Goal: Transaction & Acquisition: Purchase product/service

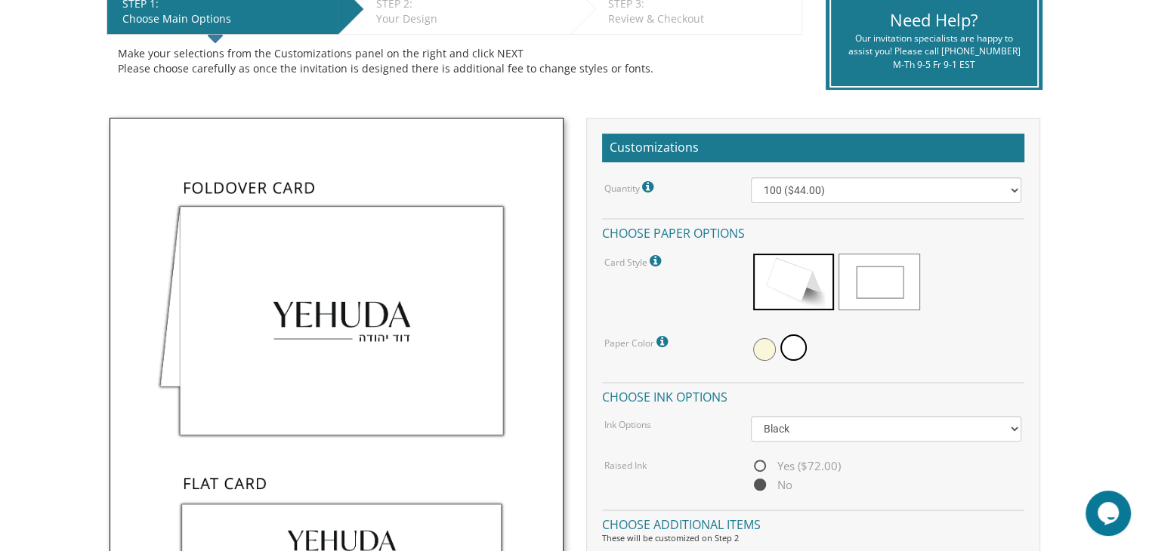
scroll to position [339, 0]
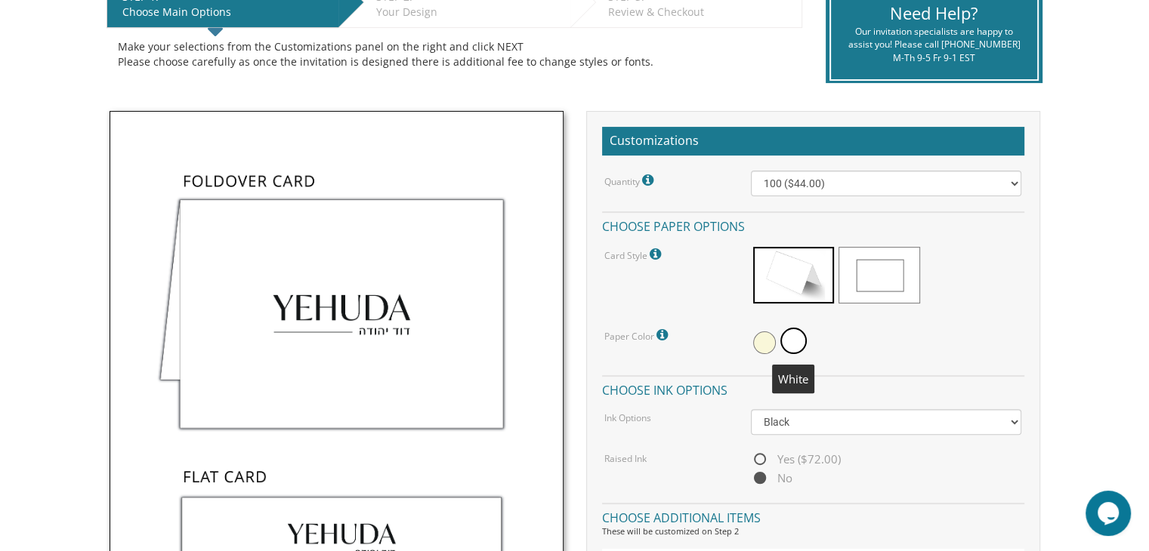
click at [798, 344] on span at bounding box center [793, 341] width 26 height 26
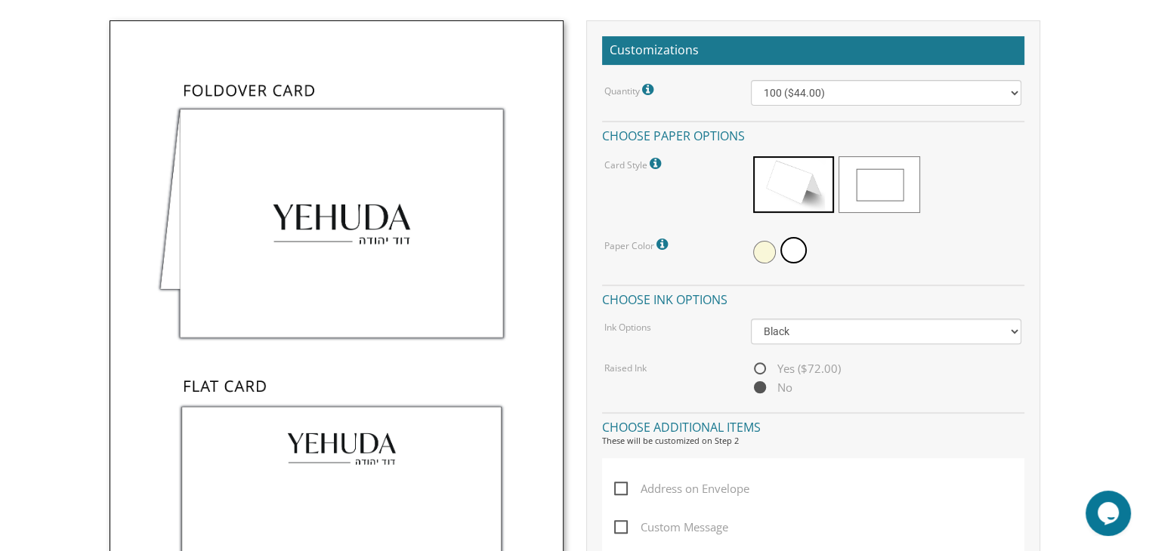
scroll to position [432, 0]
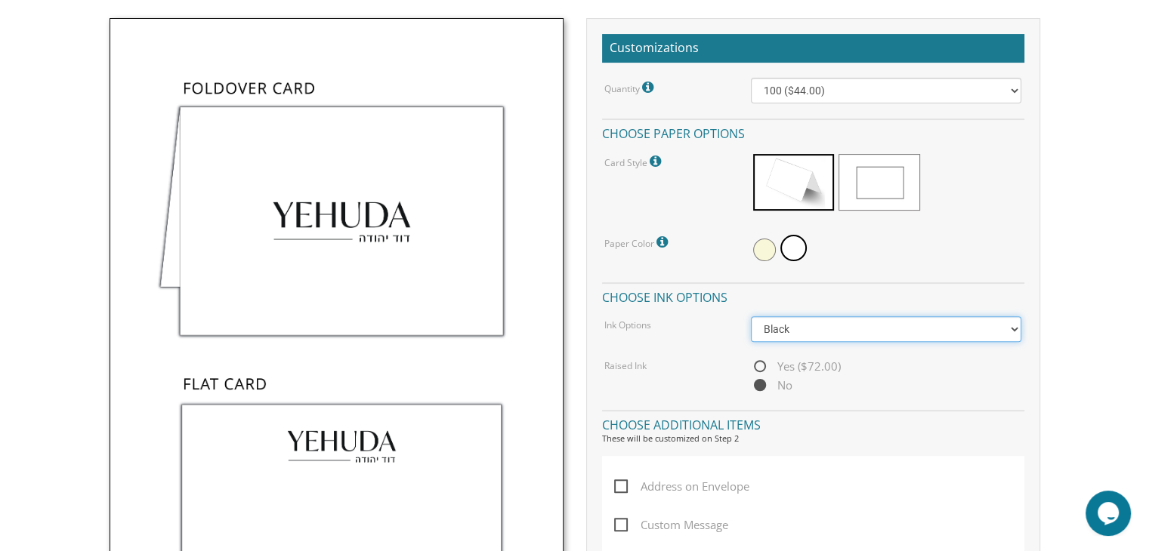
click at [1012, 328] on select "Black Colored Ink ($32.00)" at bounding box center [886, 329] width 270 height 26
click at [1014, 326] on select "Black Colored Ink ($32.00)" at bounding box center [886, 329] width 270 height 26
click at [619, 481] on span "Address on Envelope" at bounding box center [681, 486] width 135 height 19
click at [619, 481] on input "Address on Envelope" at bounding box center [619, 485] width 10 height 10
click at [902, 387] on div "Yes ($72.00) No" at bounding box center [886, 376] width 270 height 38
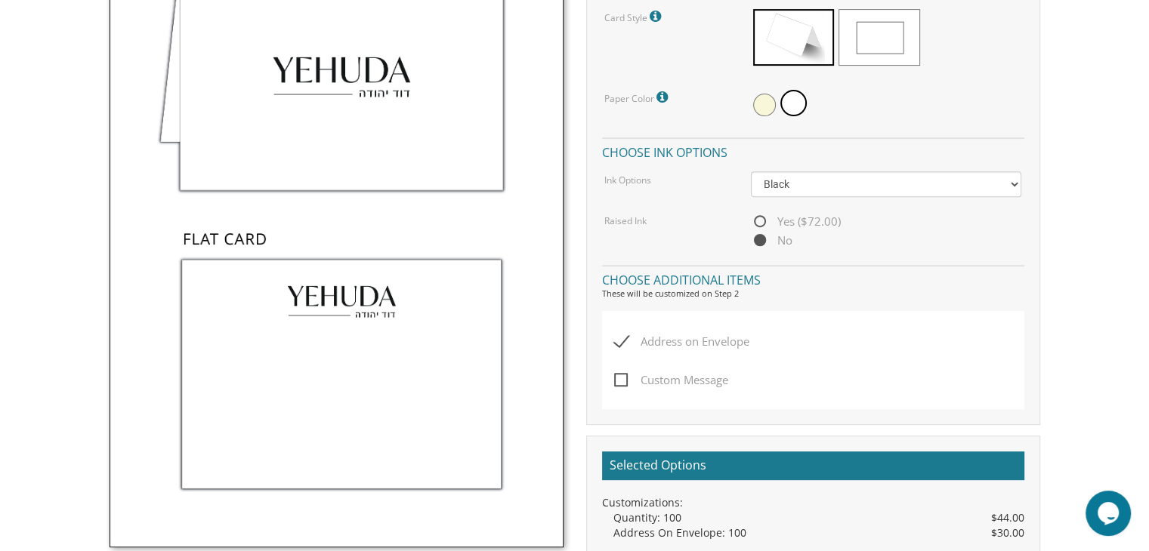
scroll to position [569, 0]
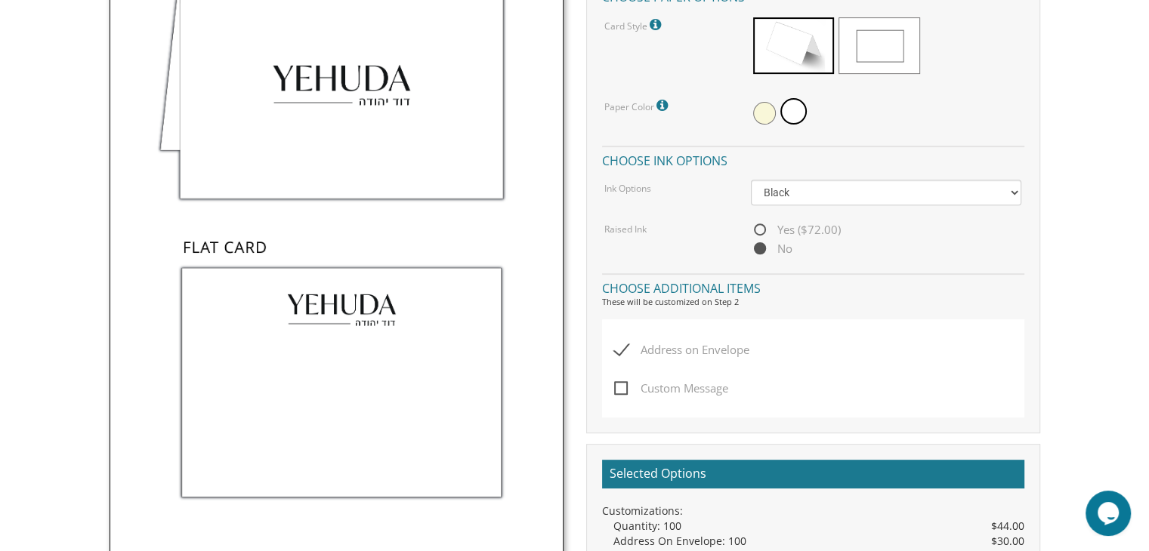
click at [622, 348] on span "Address on Envelope" at bounding box center [681, 350] width 135 height 19
click at [622, 348] on input "Address on Envelope" at bounding box center [619, 349] width 10 height 10
checkbox input "false"
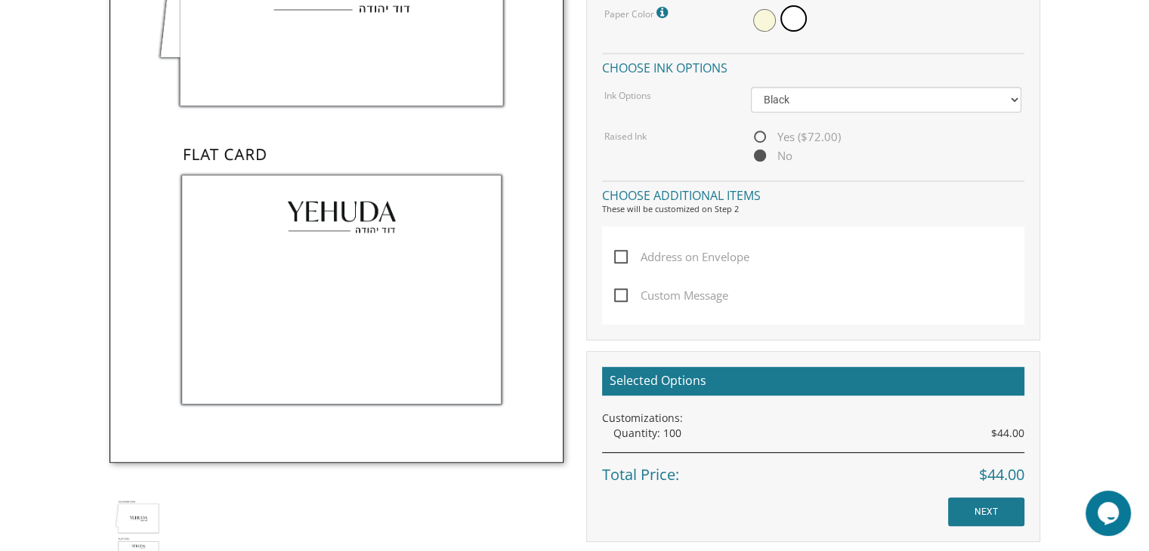
scroll to position [659, 0]
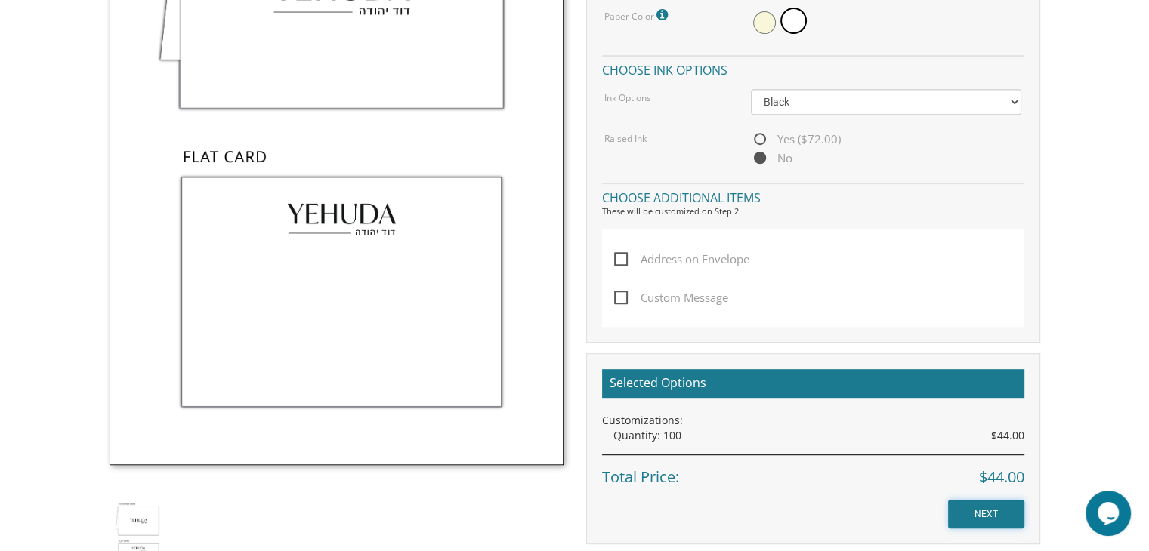
click at [977, 523] on input "NEXT" at bounding box center [986, 514] width 76 height 29
click at [984, 512] on input "NEXT" at bounding box center [986, 514] width 76 height 29
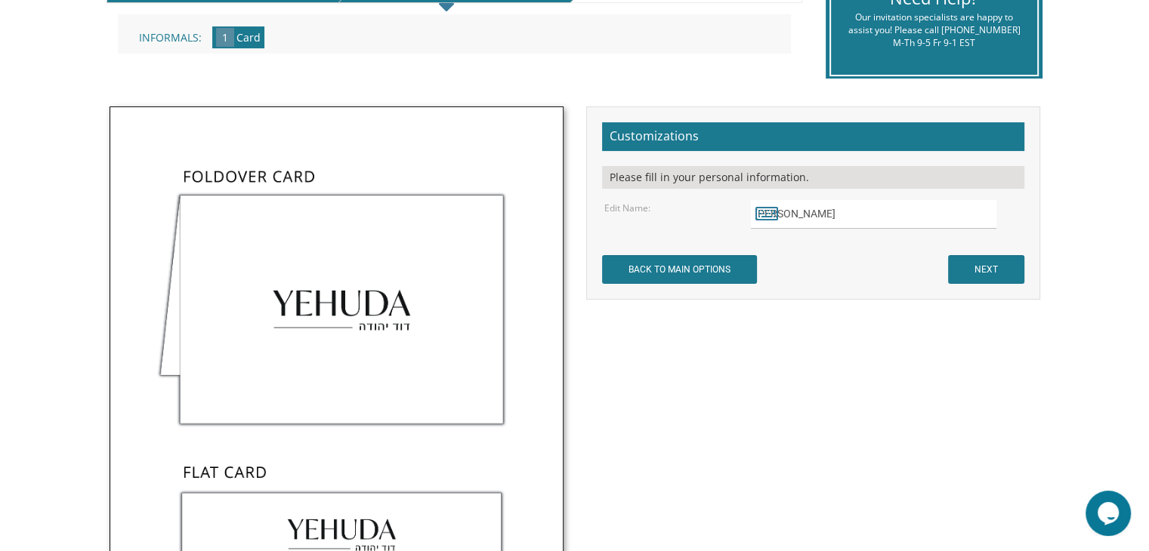
scroll to position [360, 0]
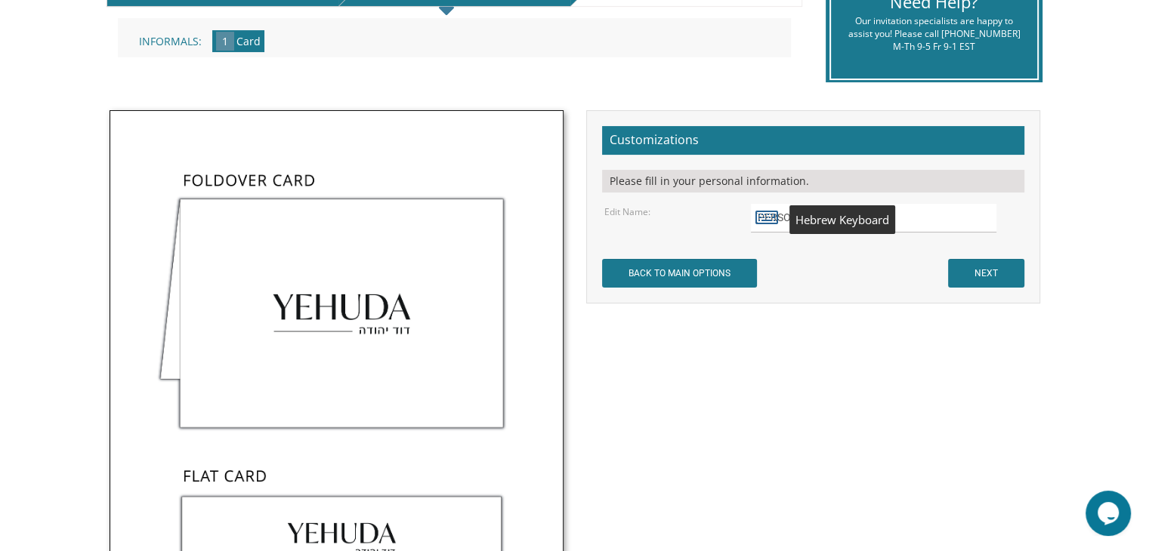
click at [767, 214] on icon at bounding box center [766, 216] width 23 height 21
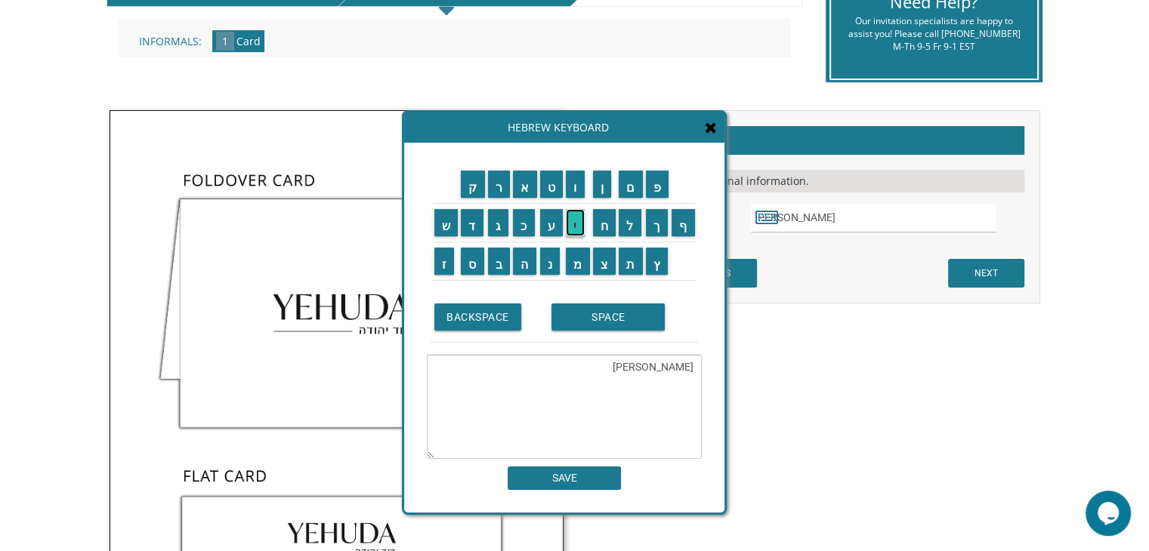
click at [575, 218] on input "י" at bounding box center [575, 222] width 19 height 27
type textarea "Y"
click at [576, 230] on input "י" at bounding box center [575, 222] width 19 height 27
click at [576, 194] on input "ו" at bounding box center [575, 184] width 19 height 27
click at [473, 265] on input "ס" at bounding box center [472, 261] width 23 height 27
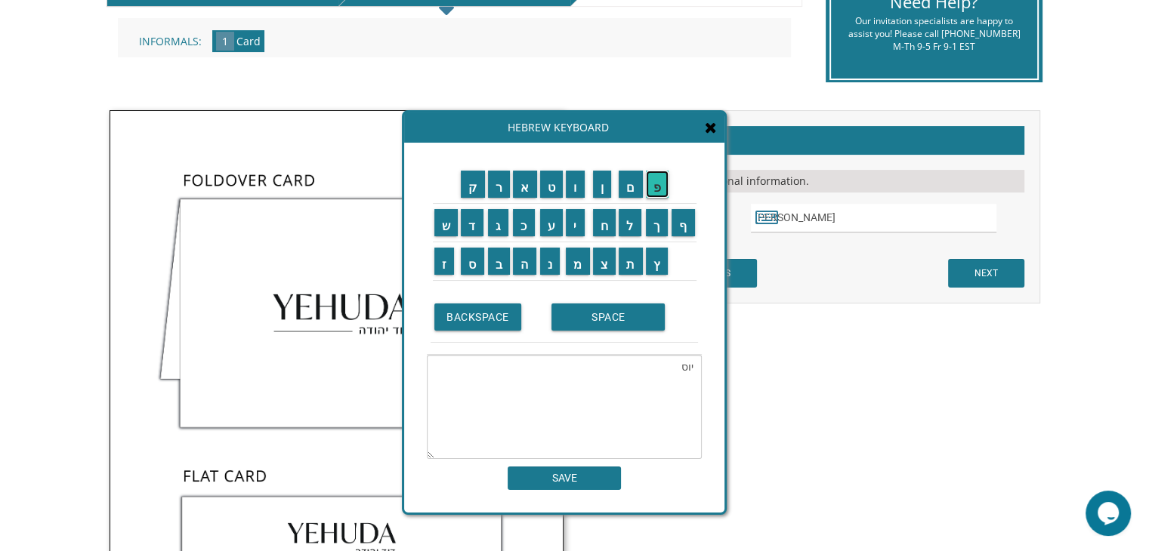
click at [659, 191] on input "פ" at bounding box center [657, 184] width 23 height 27
click at [650, 191] on input "פ" at bounding box center [657, 184] width 23 height 27
click at [680, 218] on input "ף" at bounding box center [682, 222] width 23 height 27
click at [696, 366] on textarea "יוסף" at bounding box center [564, 407] width 275 height 104
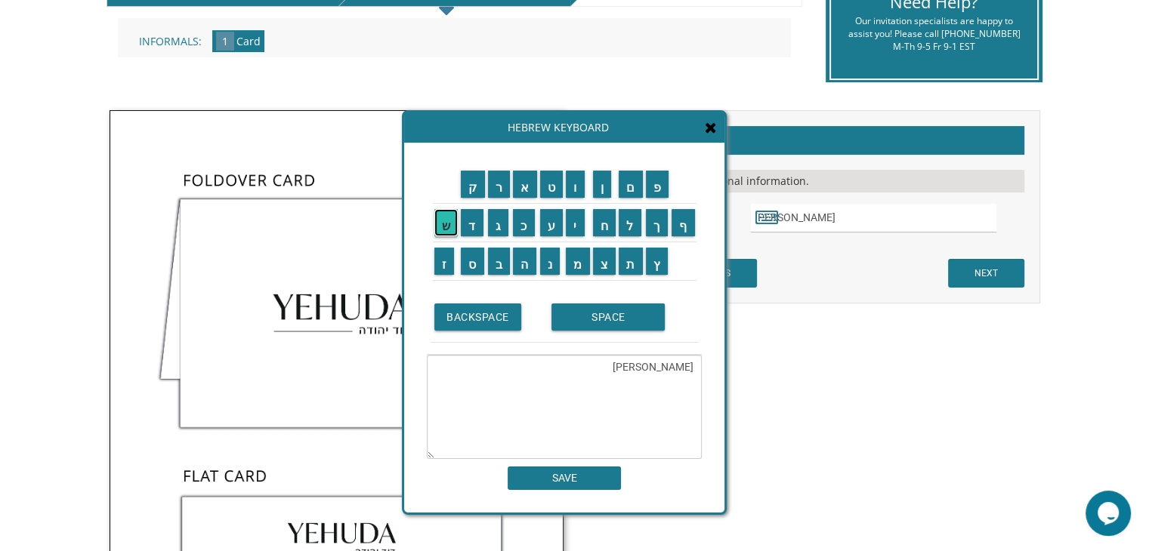
click at [447, 227] on input "ש" at bounding box center [446, 222] width 24 height 27
click at [576, 225] on input "י" at bounding box center [575, 222] width 19 height 27
click at [692, 369] on textarea "שיוסף" at bounding box center [564, 407] width 275 height 104
click at [665, 369] on textarea "יוסף" at bounding box center [564, 407] width 275 height 104
click at [445, 227] on input "ש" at bounding box center [446, 222] width 24 height 27
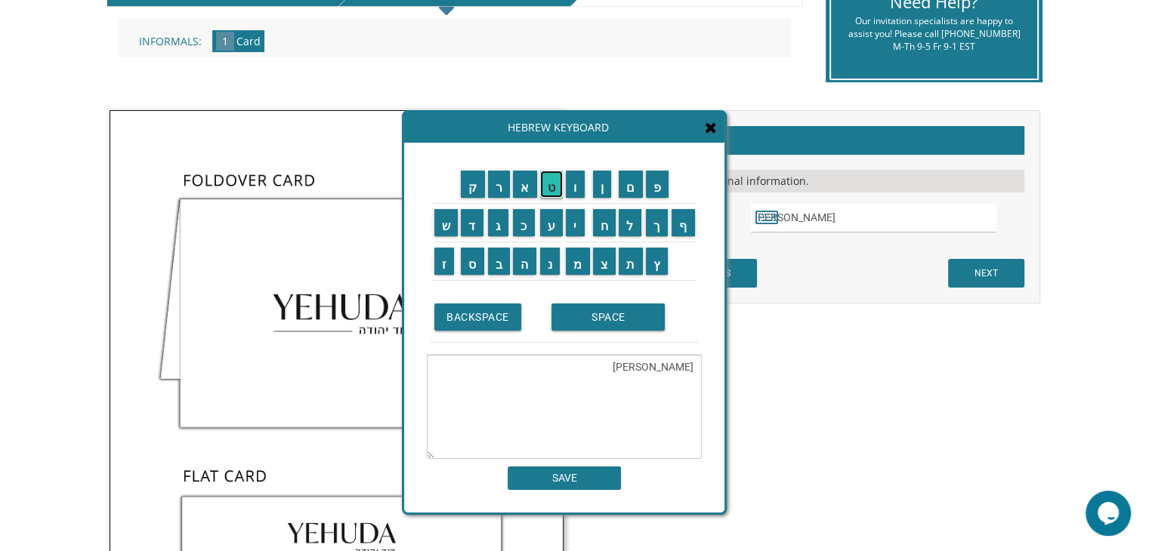
click at [553, 189] on input "ט" at bounding box center [551, 184] width 23 height 27
click at [498, 181] on input "ר" at bounding box center [499, 184] width 23 height 27
click at [576, 194] on input "ו" at bounding box center [575, 184] width 19 height 27
click at [474, 274] on td "ס" at bounding box center [472, 261] width 27 height 39
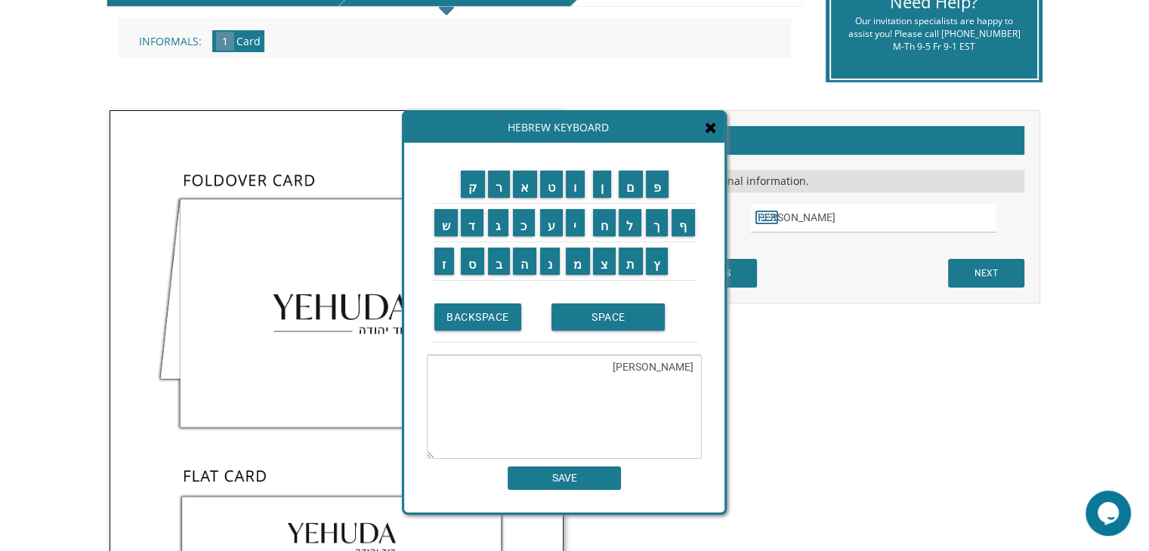
click at [644, 367] on textarea "יוסף שטרו" at bounding box center [564, 407] width 275 height 104
click at [476, 258] on input "ס" at bounding box center [472, 261] width 23 height 27
type textarea "[PERSON_NAME]"
click at [580, 474] on input "SAVE" at bounding box center [564, 478] width 113 height 23
type input "[PERSON_NAME]"
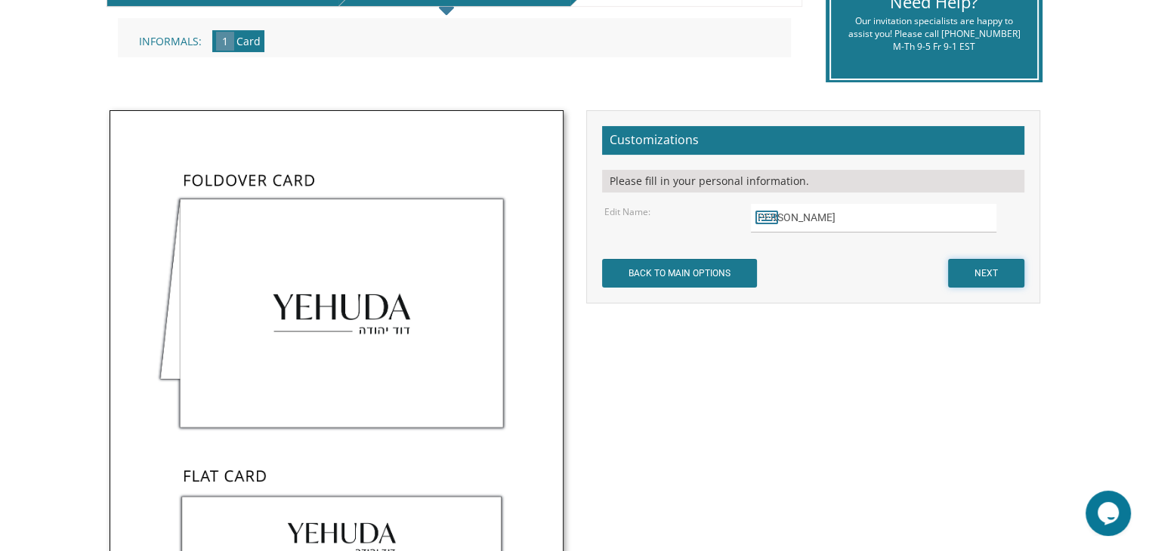
click at [991, 276] on input "NEXT" at bounding box center [986, 273] width 76 height 29
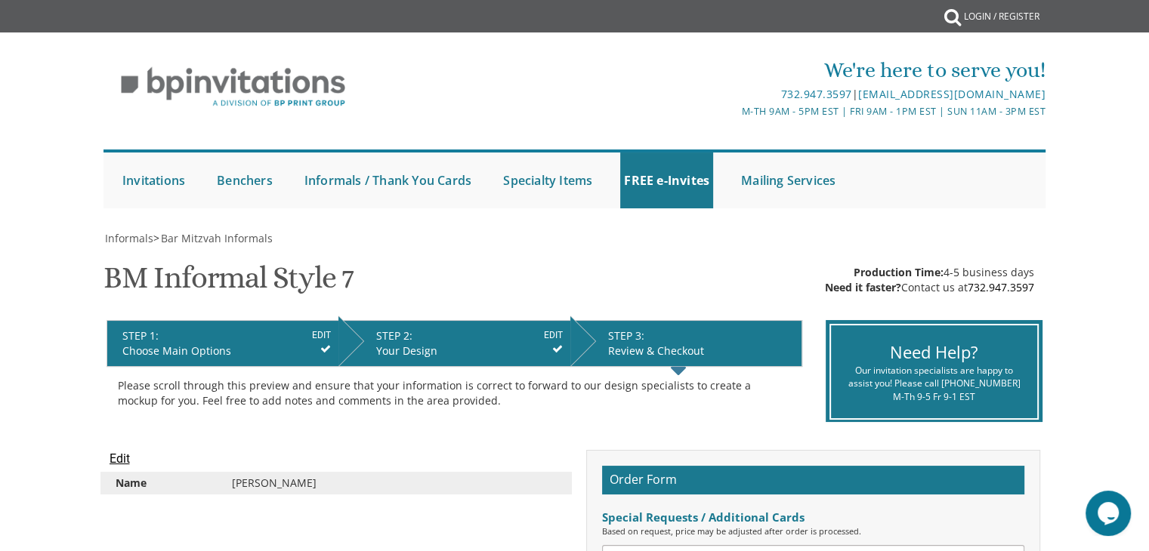
click at [556, 333] on input "EDIT" at bounding box center [553, 336] width 19 height 14
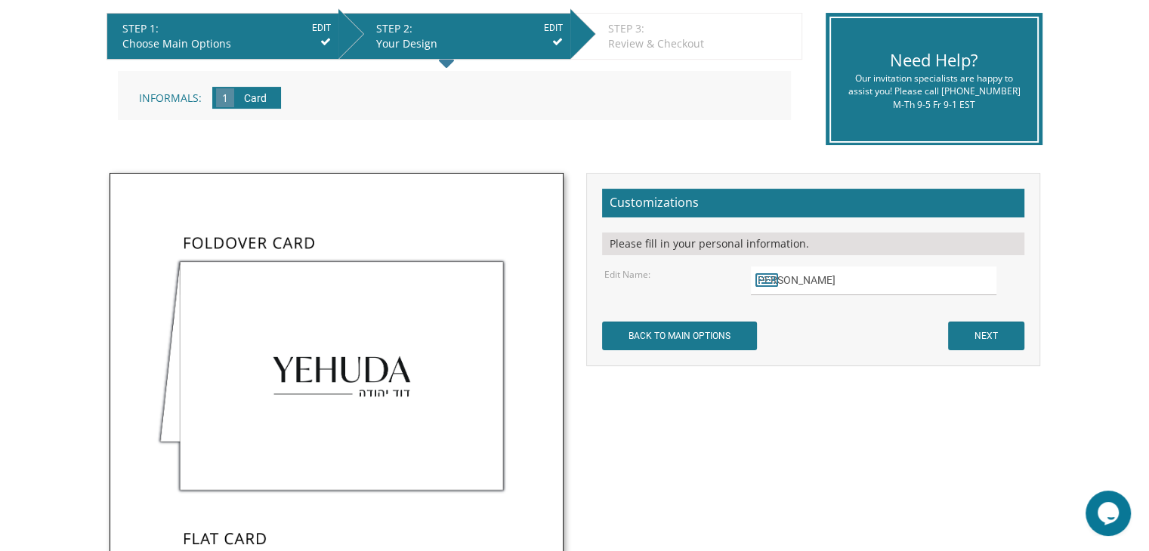
scroll to position [311, 0]
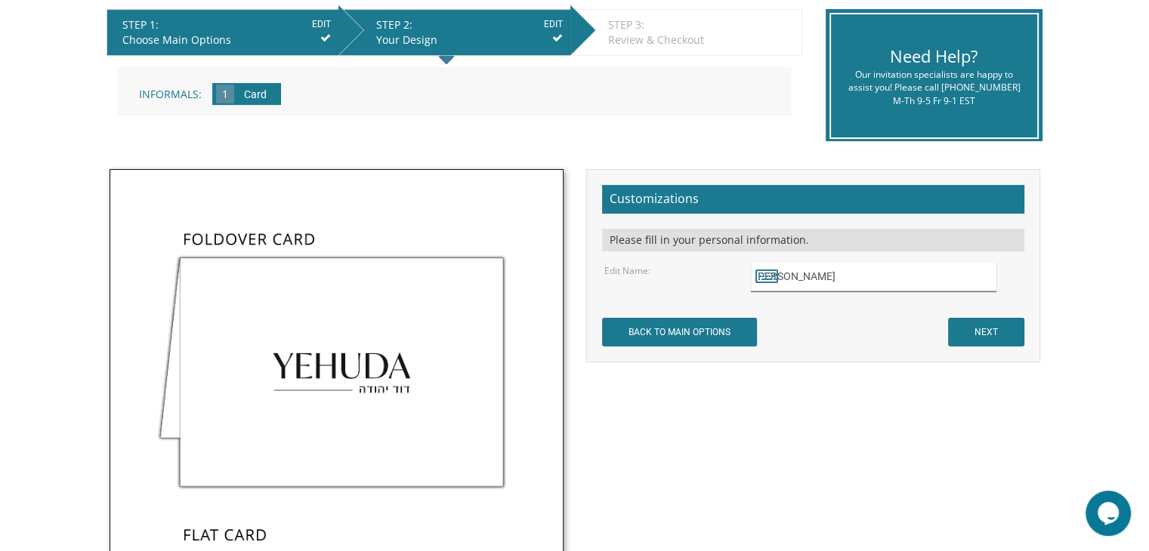
click at [909, 263] on input "[PERSON_NAME]" at bounding box center [873, 277] width 245 height 29
type input "[PERSON_NAME]"
click at [759, 279] on icon at bounding box center [766, 275] width 23 height 21
type textarea "[PERSON_NAME]"
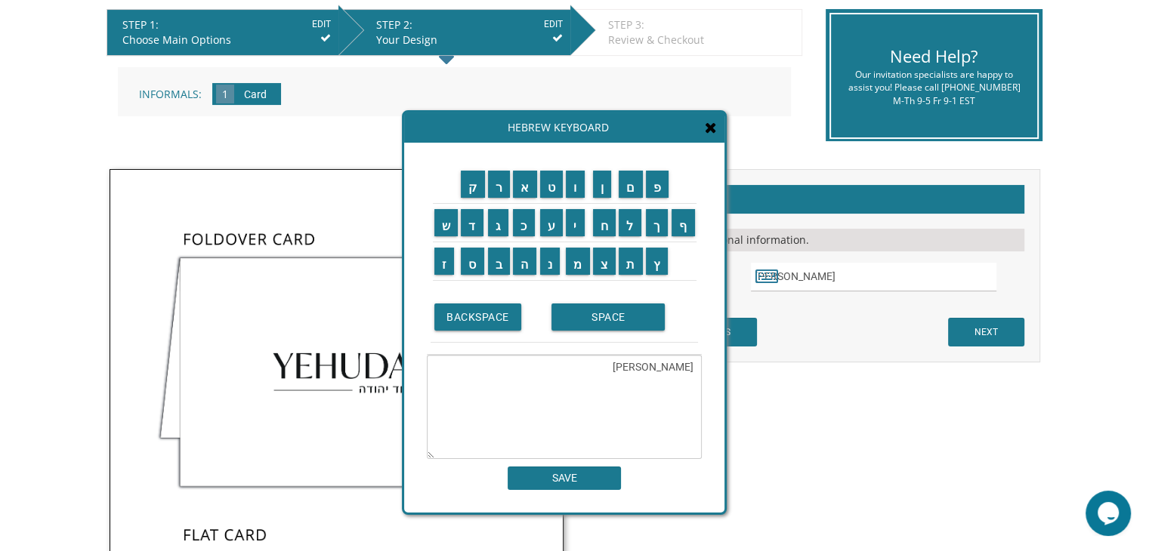
click at [712, 129] on icon at bounding box center [711, 127] width 12 height 15
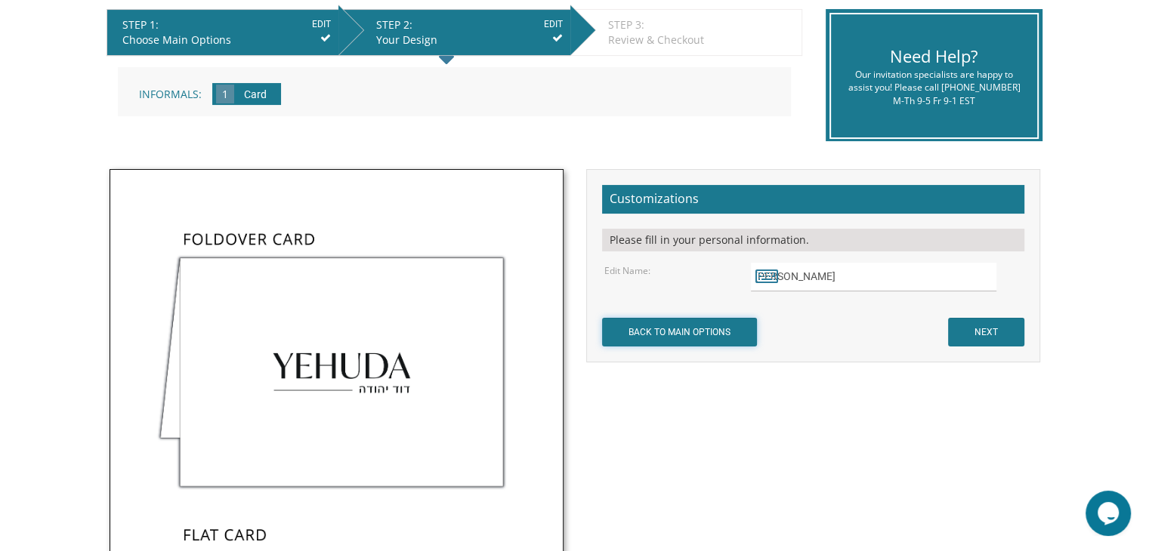
click at [723, 328] on input "BACK TO MAIN OPTIONS" at bounding box center [679, 332] width 155 height 29
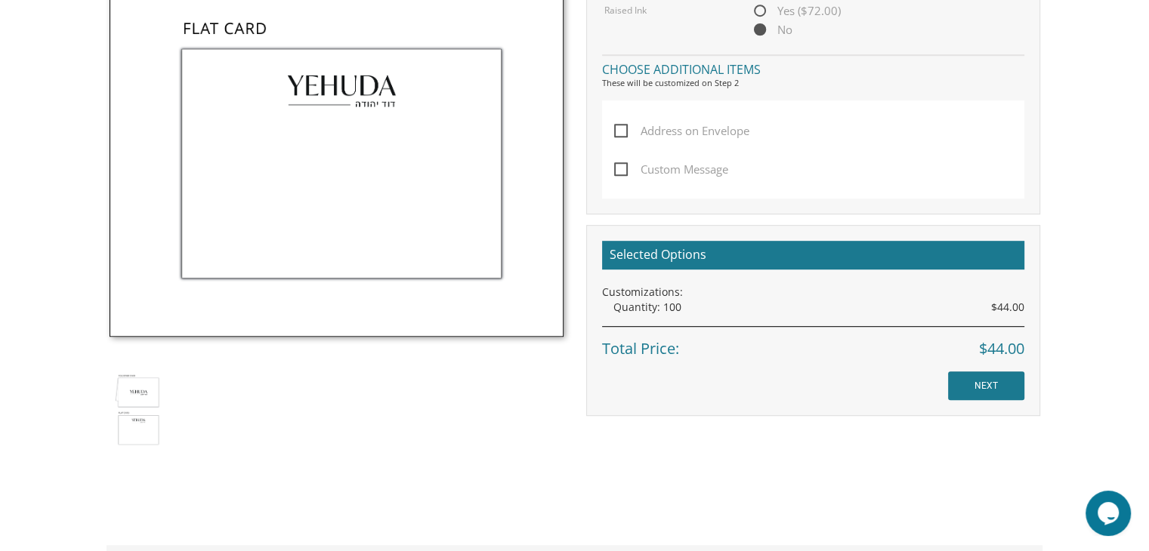
scroll to position [803, 0]
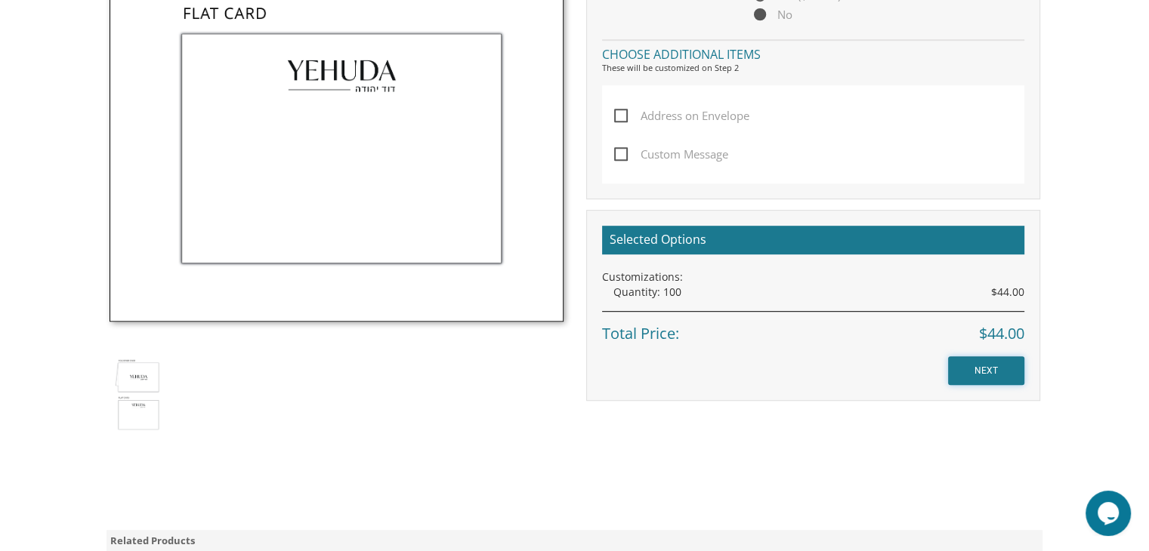
click at [967, 369] on input "NEXT" at bounding box center [986, 370] width 76 height 29
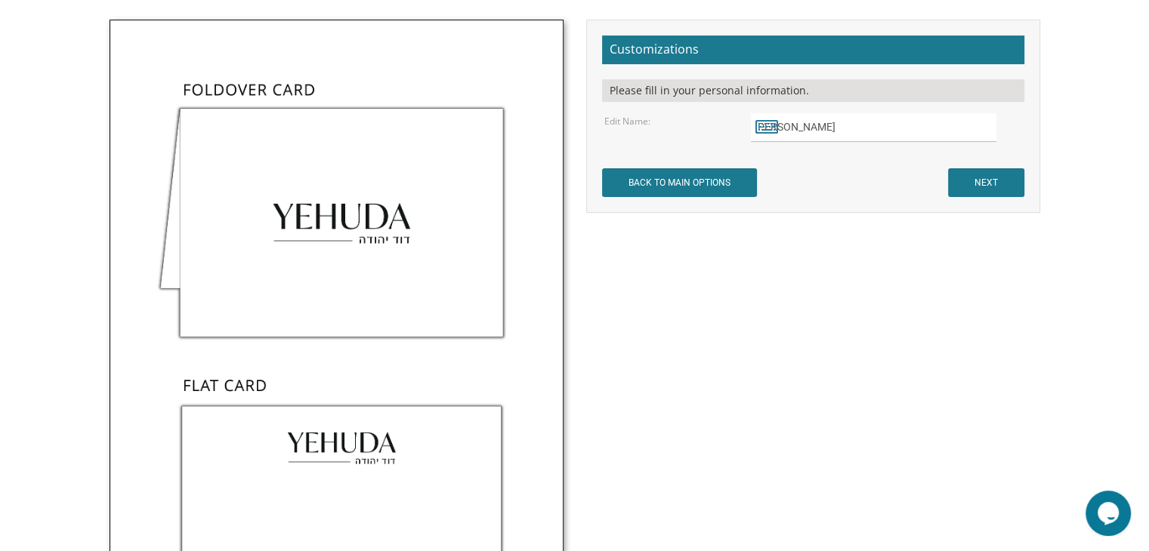
scroll to position [453, 0]
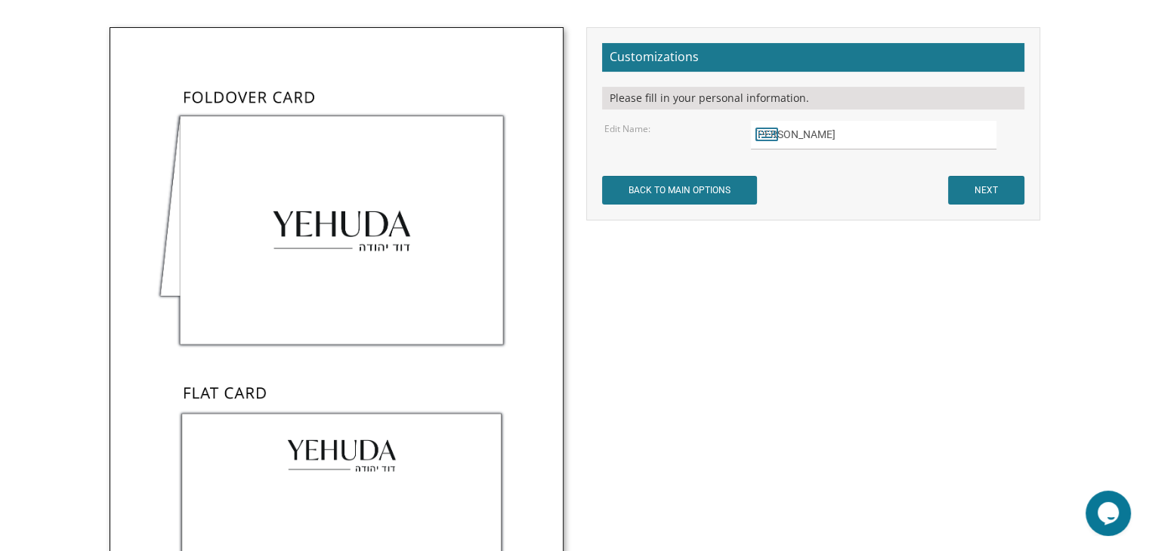
click at [779, 90] on div "Please fill in your personal information." at bounding box center [813, 98] width 422 height 23
click at [995, 135] on input "יוסף שטרוס" at bounding box center [873, 135] width 245 height 29
type input "יוסף שטרוס"
click at [761, 131] on icon at bounding box center [766, 133] width 23 height 21
type textarea "יוסף שטרוס"
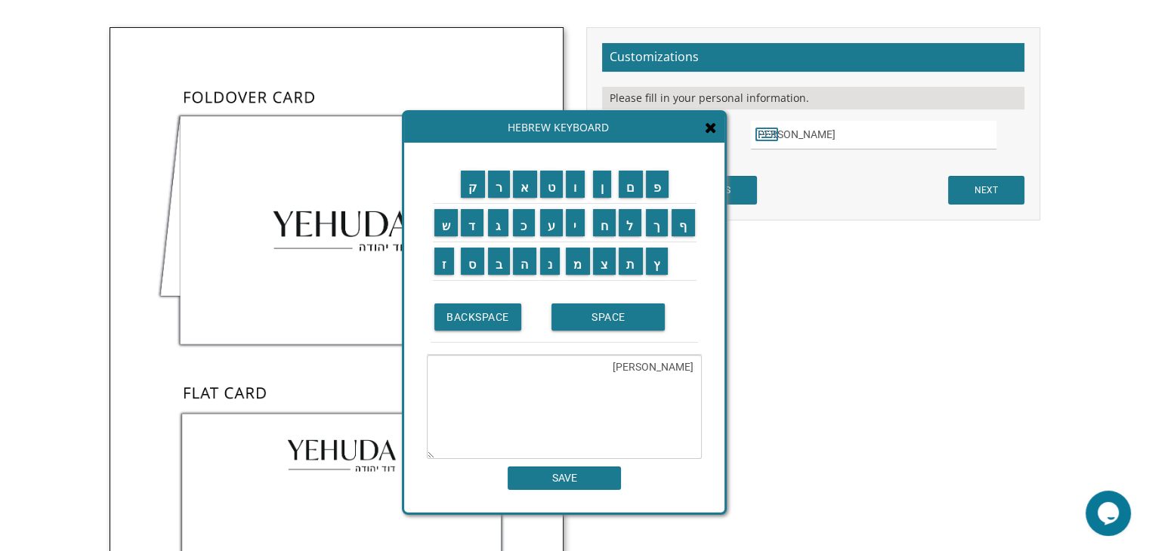
click at [711, 130] on icon at bounding box center [711, 127] width 12 height 15
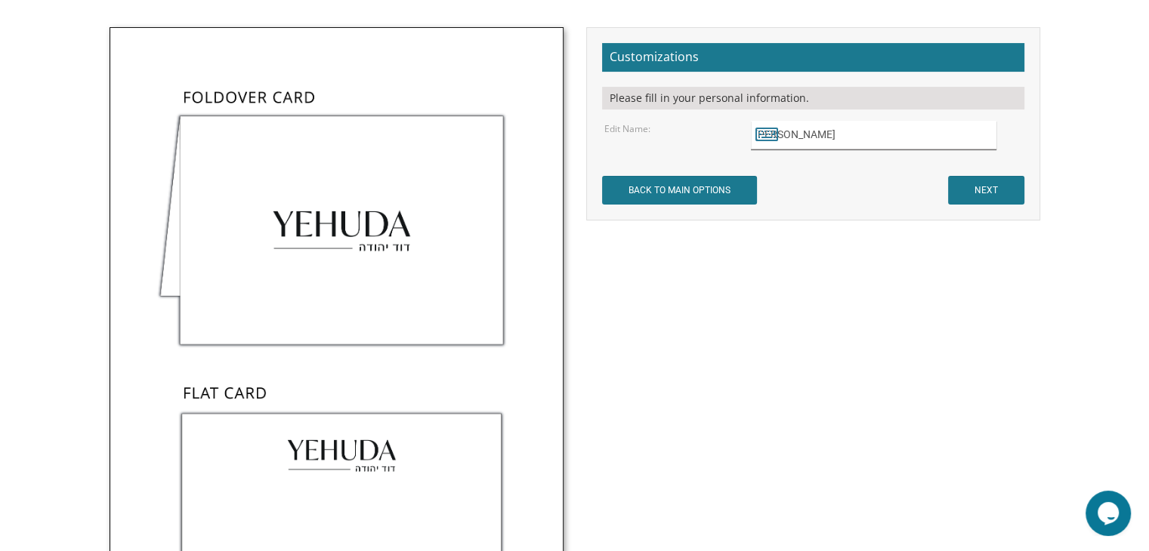
click at [982, 138] on input "יוסף שטרוס" at bounding box center [873, 135] width 245 height 29
type input "Yossi יוסף שטרוס"
click at [602, 176] on input "BACK TO MAIN OPTIONS" at bounding box center [679, 190] width 155 height 29
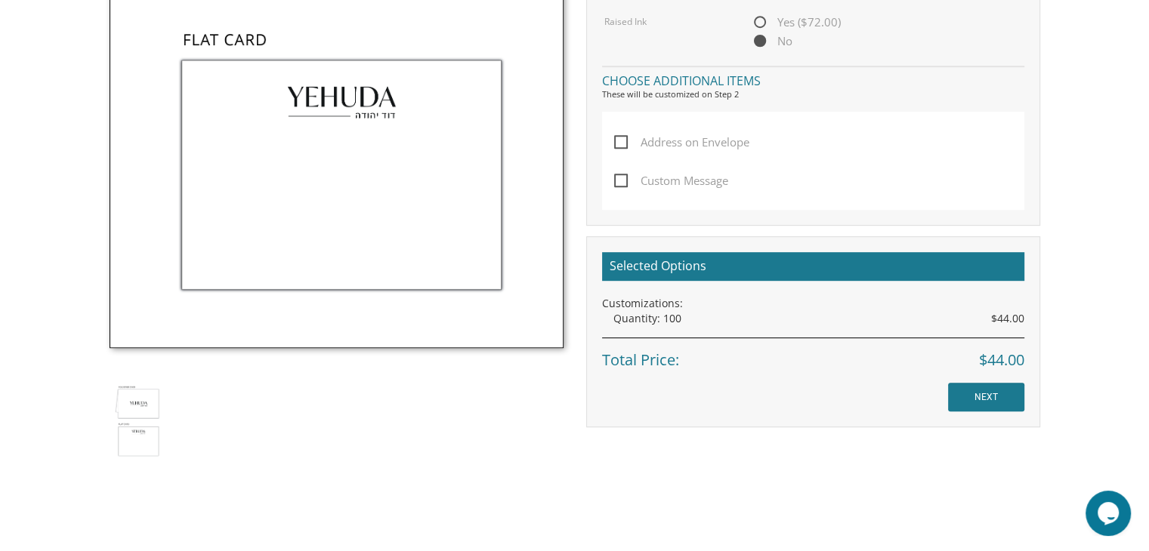
scroll to position [810, 0]
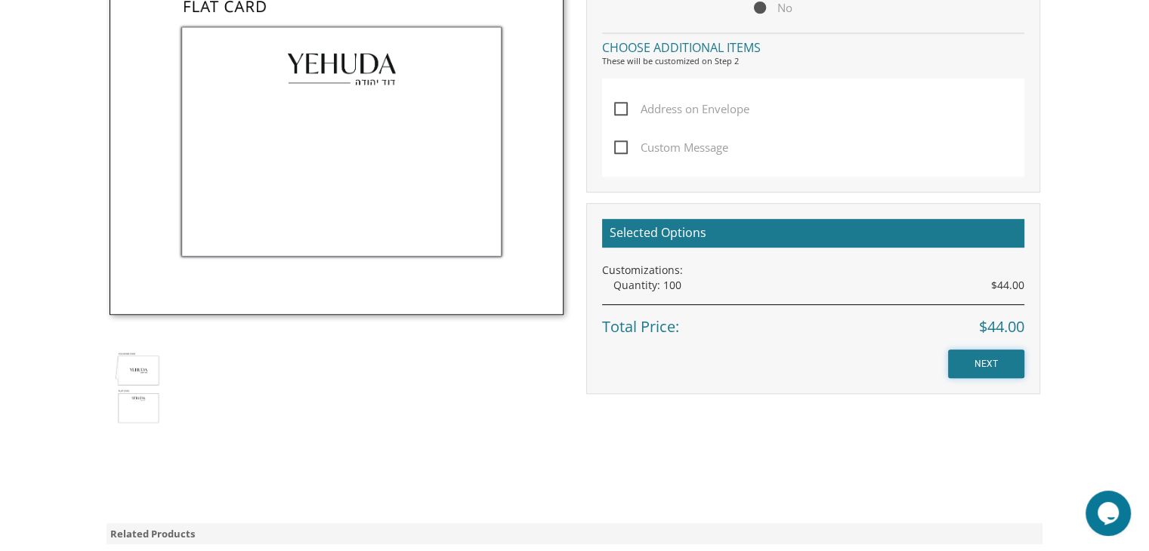
click at [977, 353] on input "NEXT" at bounding box center [986, 364] width 76 height 29
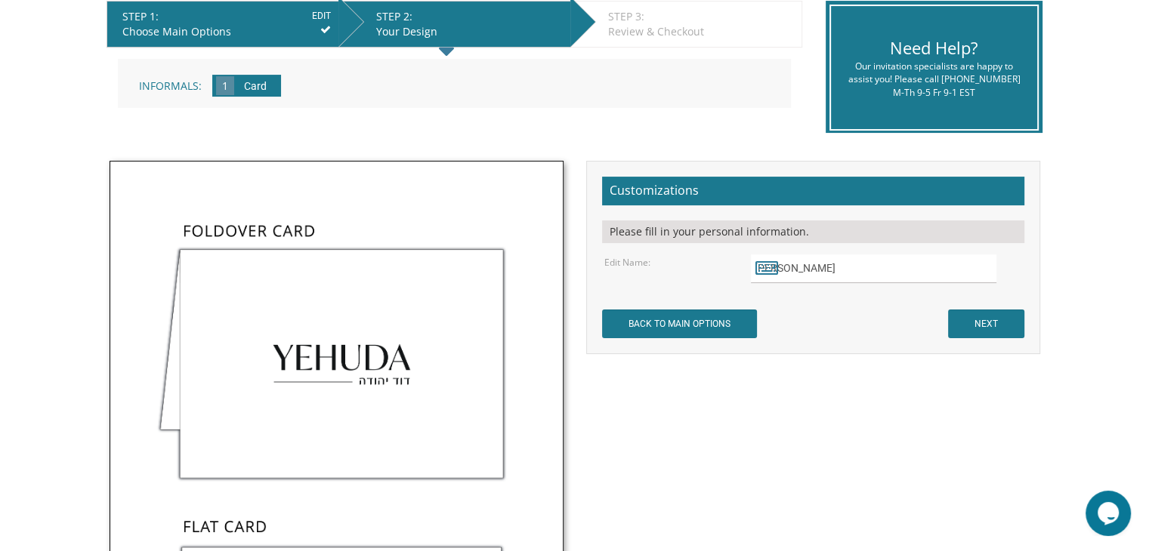
scroll to position [326, 0]
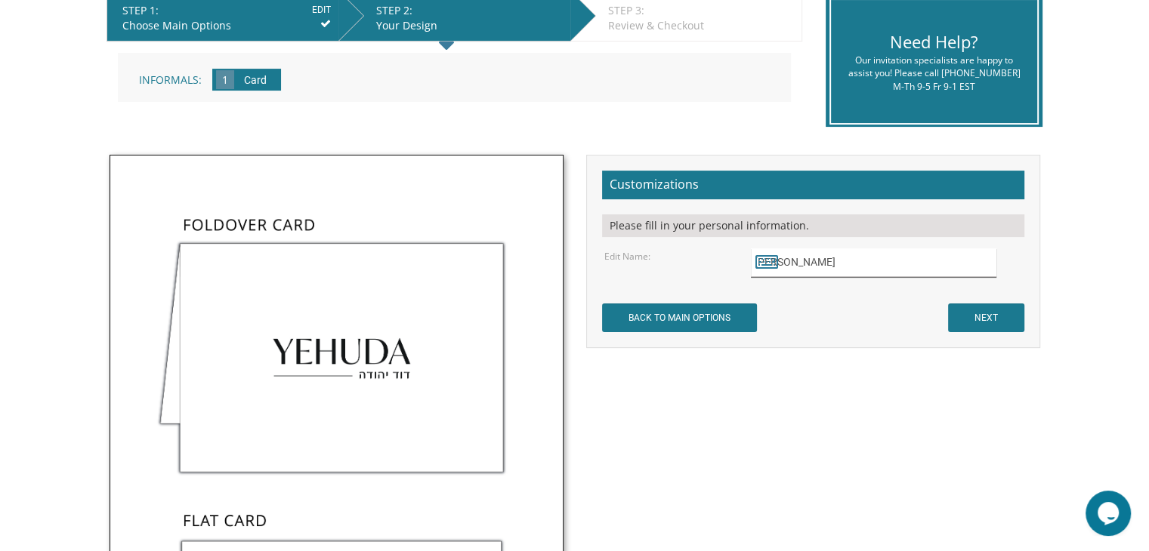
click at [890, 267] on input "יוסף שטרוס" at bounding box center [873, 262] width 245 height 29
click at [926, 261] on input "יוסף שטרוס Yossi" at bounding box center [873, 262] width 245 height 29
click at [927, 261] on input "יוסף שטרוס/Yossi" at bounding box center [873, 262] width 245 height 29
type input "יוסף שטרו/Yossi"
click at [770, 263] on icon at bounding box center [766, 261] width 23 height 21
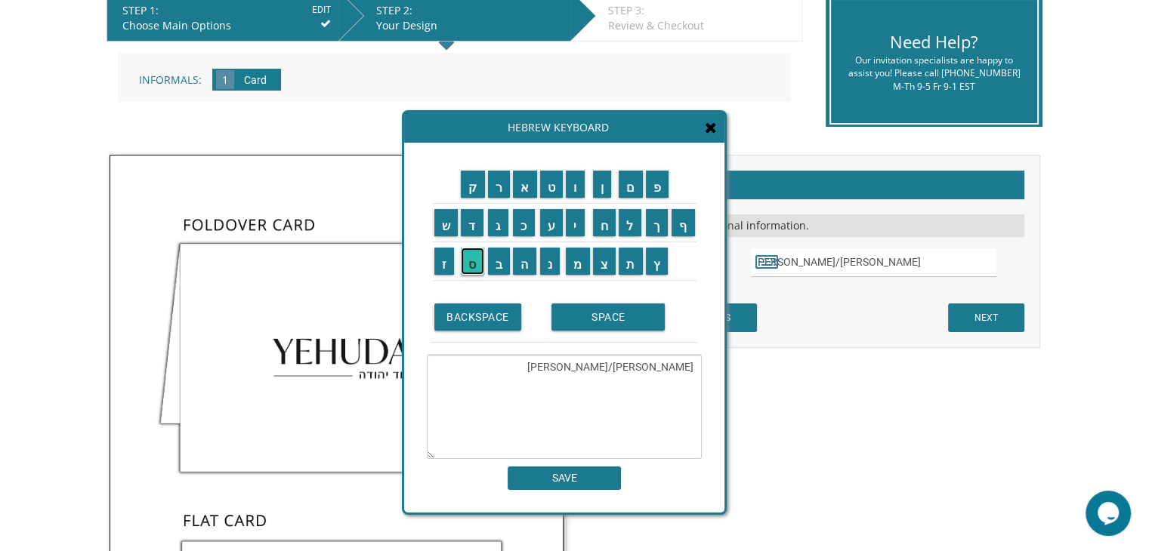
click at [468, 266] on input "ס" at bounding box center [472, 261] width 23 height 27
click at [607, 366] on textarea "יוסף שטרו/Yossiס" at bounding box center [564, 407] width 275 height 104
click at [631, 366] on textarea "יוסף שטרו/Yoss" at bounding box center [564, 407] width 275 height 104
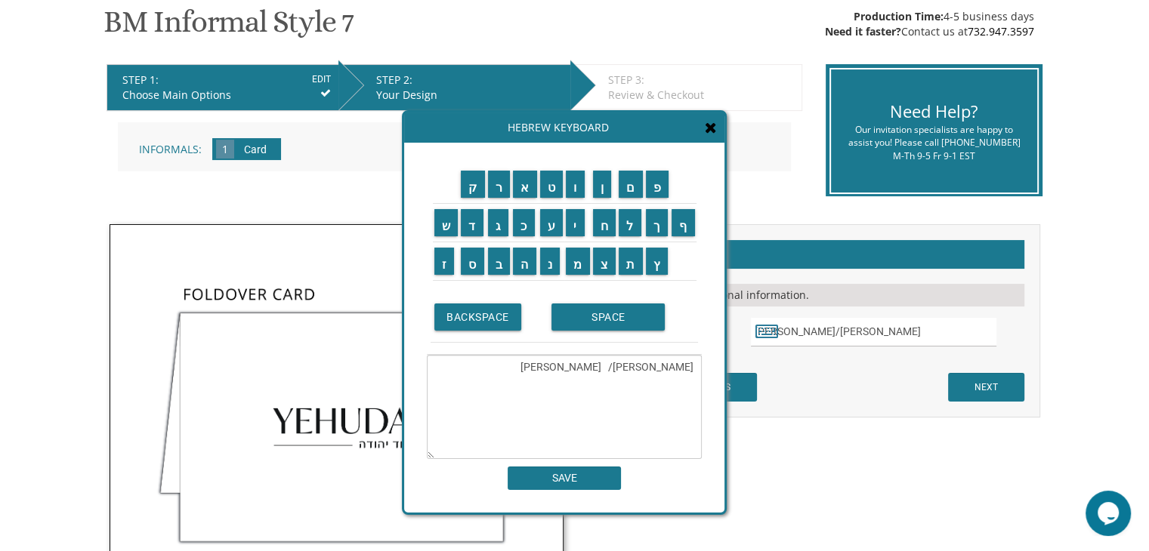
scroll to position [255, 0]
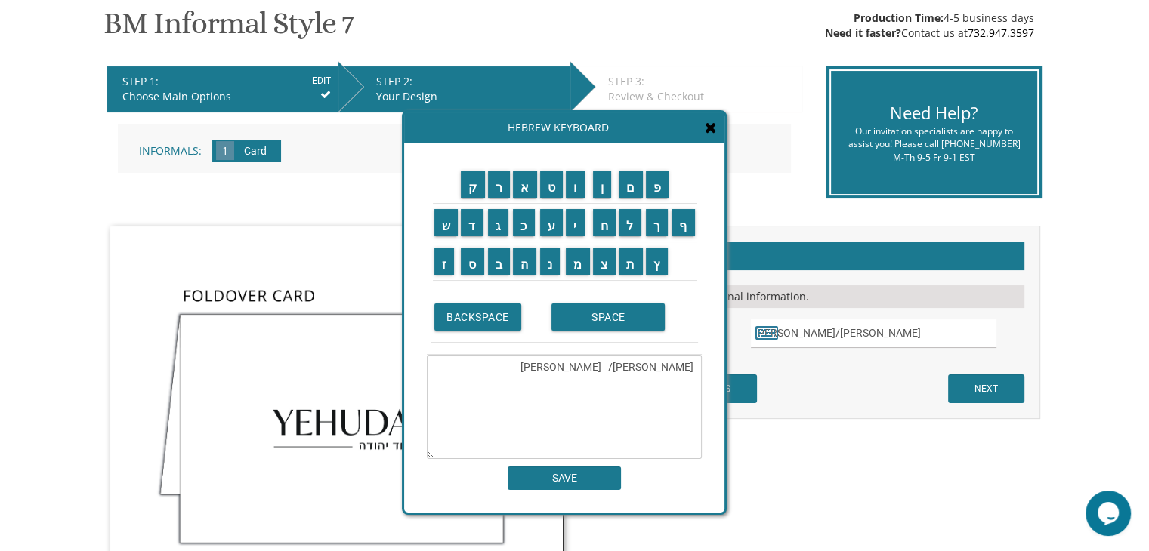
click at [601, 366] on textarea "יוסף שטרו/ Yoss" at bounding box center [564, 407] width 275 height 104
click at [634, 369] on textarea "יוסף שטרו/ Yossi" at bounding box center [564, 407] width 275 height 104
click at [472, 261] on input "ס" at bounding box center [472, 261] width 23 height 27
type textarea "יוסף שטרוס Yossi"
click at [553, 482] on input "SAVE" at bounding box center [564, 478] width 113 height 23
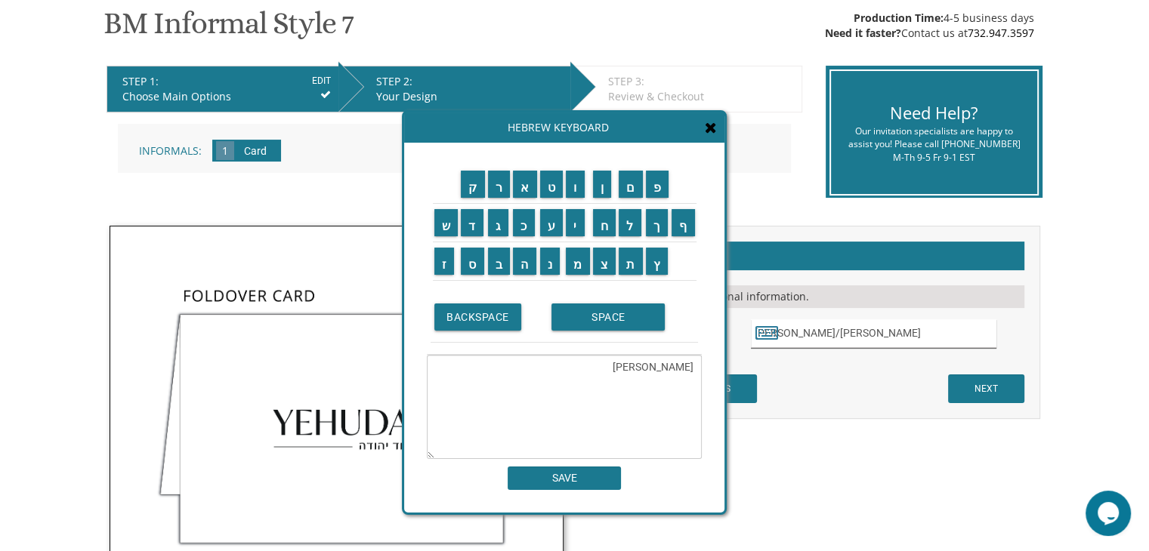
type input "יוסף שטרוס Yossi"
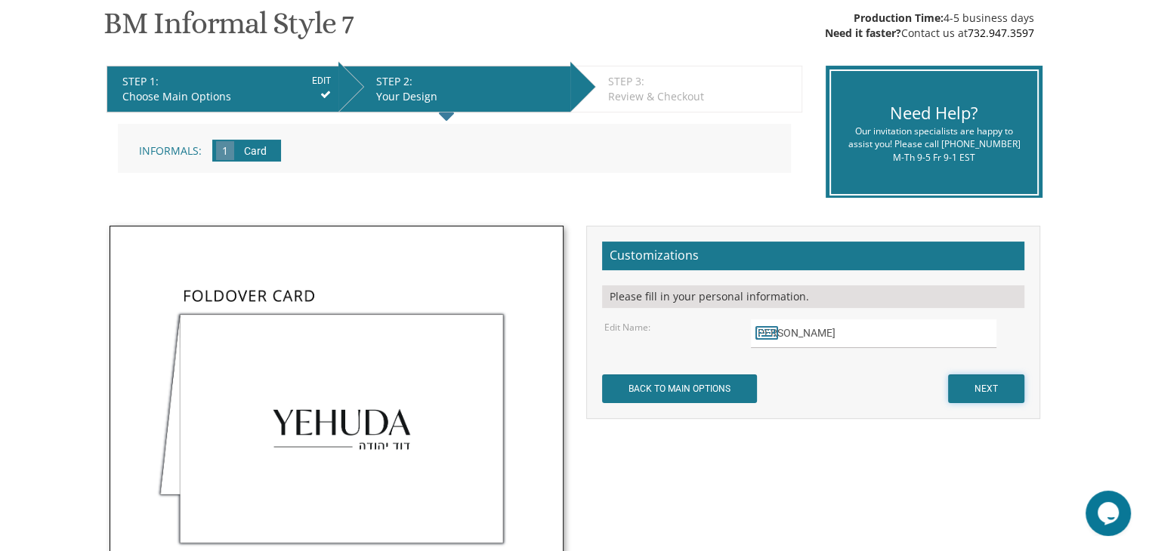
click at [995, 393] on input "NEXT" at bounding box center [986, 389] width 76 height 29
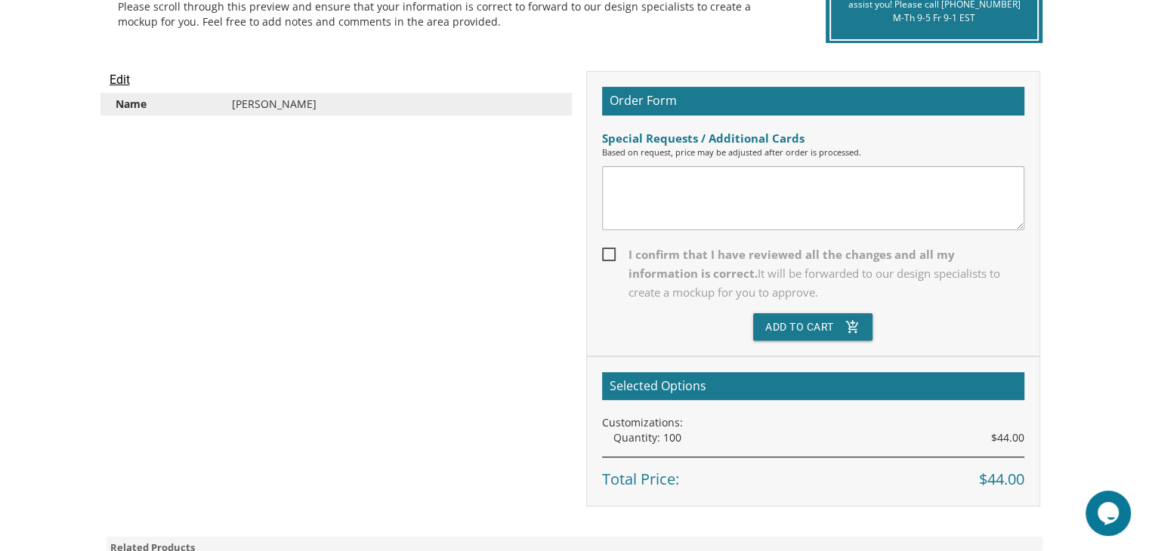
scroll to position [381, 0]
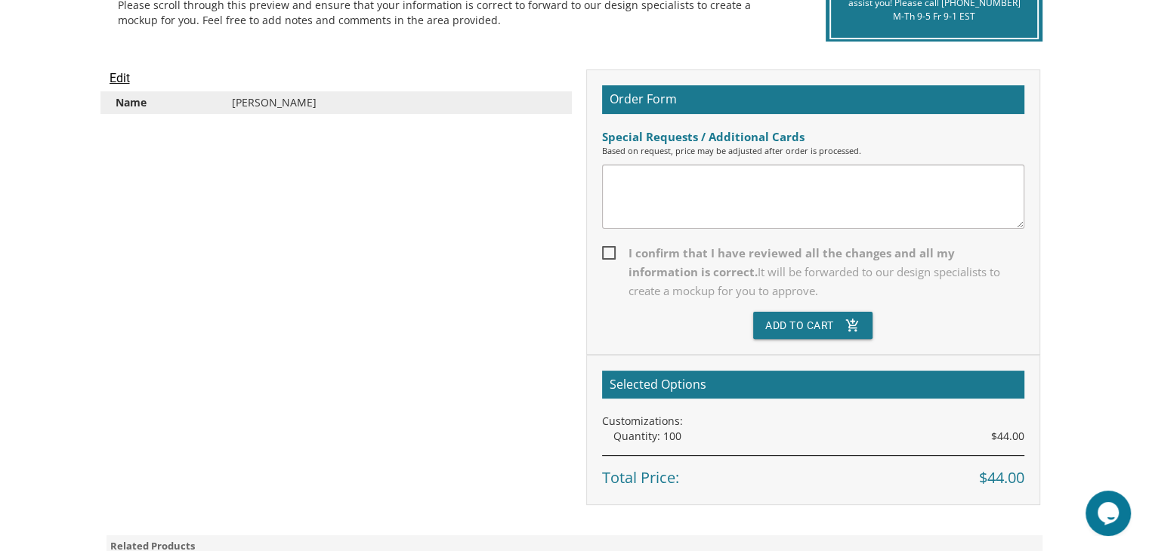
click at [609, 247] on span "I confirm that I have reviewed all the changes and all my information is correc…" at bounding box center [813, 272] width 422 height 57
click at [609, 247] on input "I confirm that I have reviewed all the changes and all my information is correc…" at bounding box center [607, 252] width 10 height 10
checkbox input "true"
click at [815, 321] on button "Add To Cart add_shopping_cart" at bounding box center [812, 325] width 119 height 27
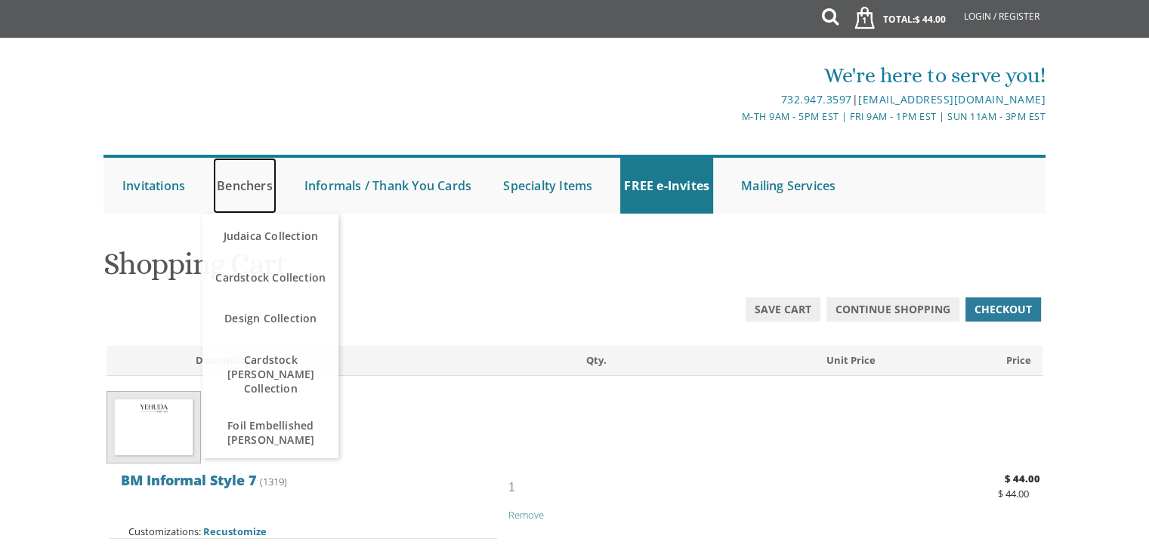
click at [251, 187] on link "Benchers" at bounding box center [244, 186] width 63 height 56
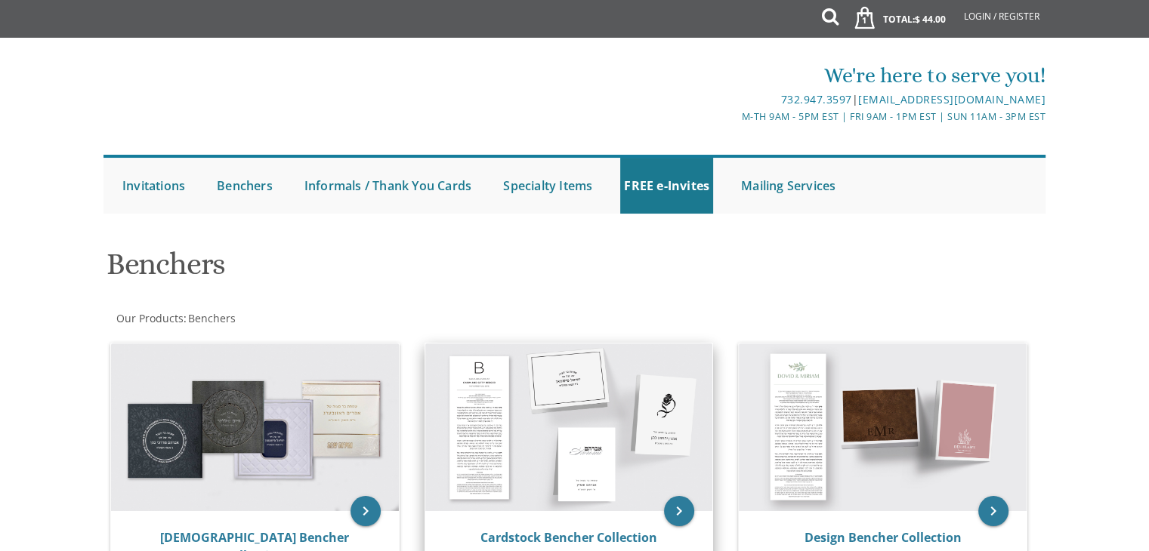
click at [497, 424] on img at bounding box center [569, 428] width 288 height 168
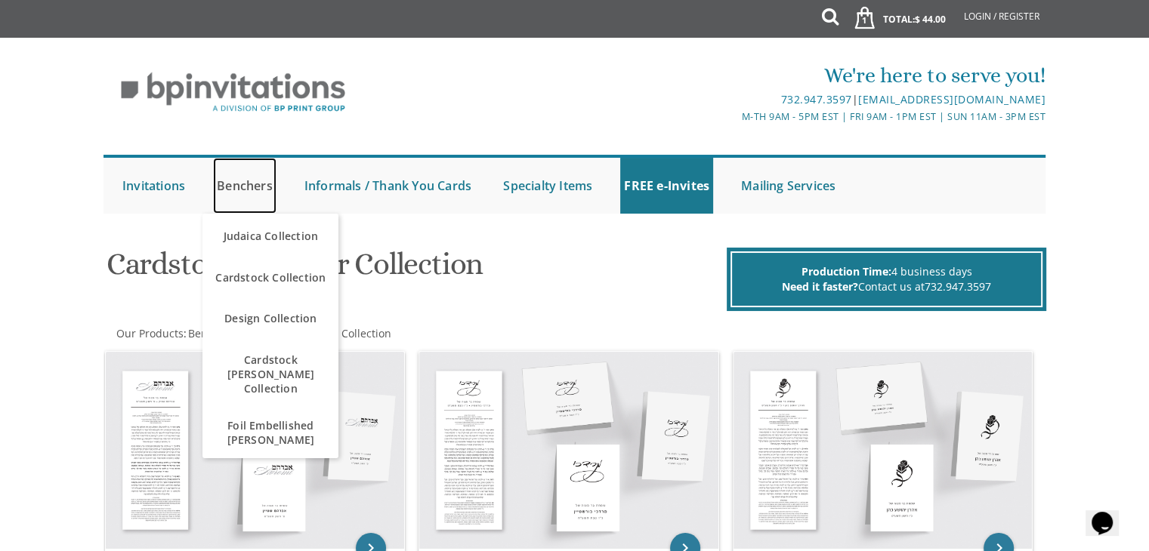
click at [251, 185] on link "Benchers" at bounding box center [244, 186] width 63 height 56
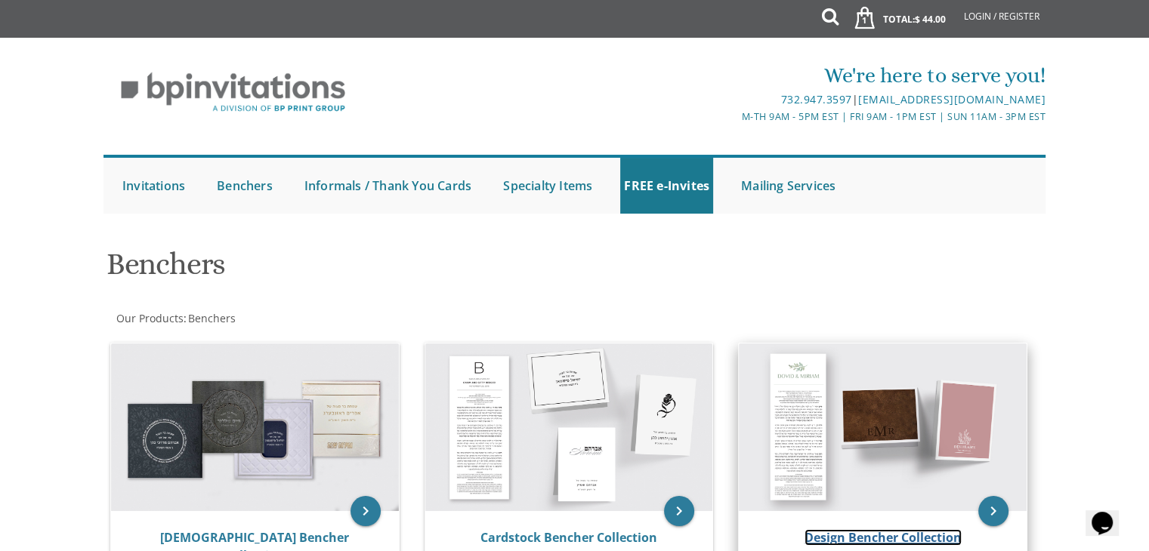
click at [848, 539] on link "Design Bencher Collection" at bounding box center [882, 537] width 157 height 17
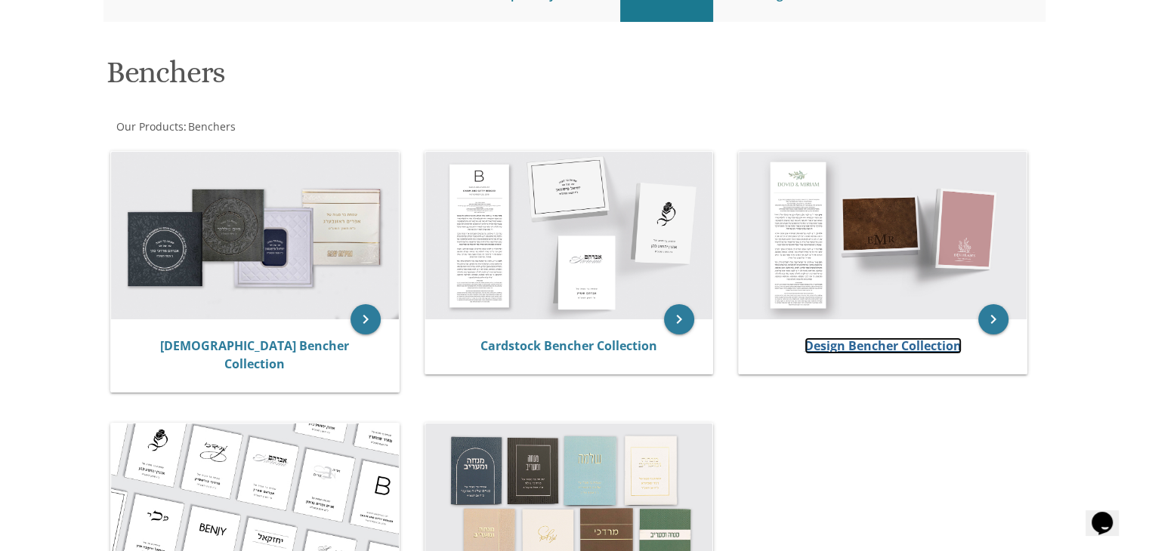
scroll to position [205, 0]
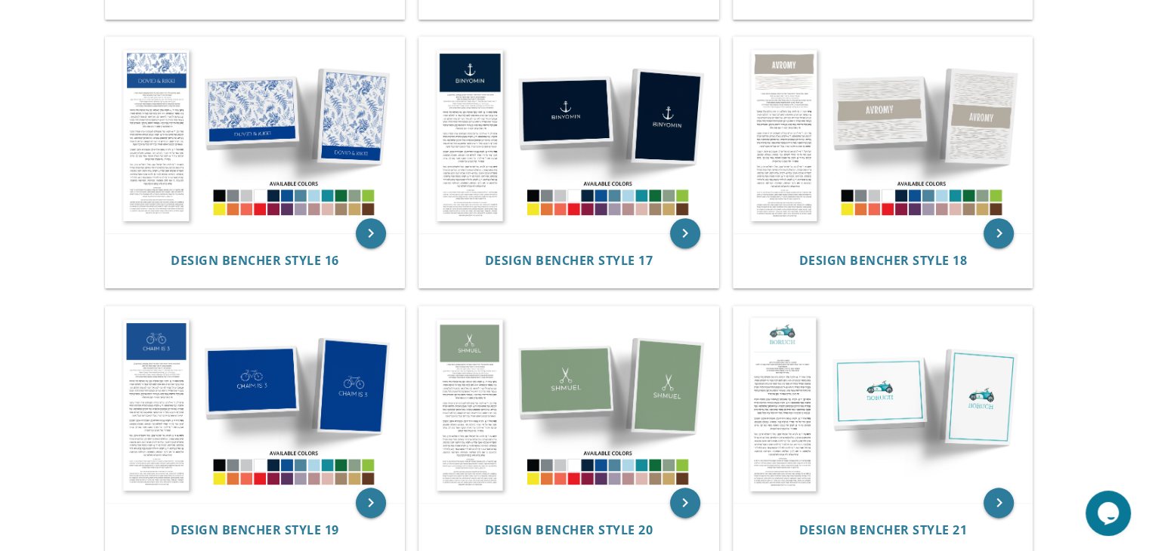
scroll to position [1687, 0]
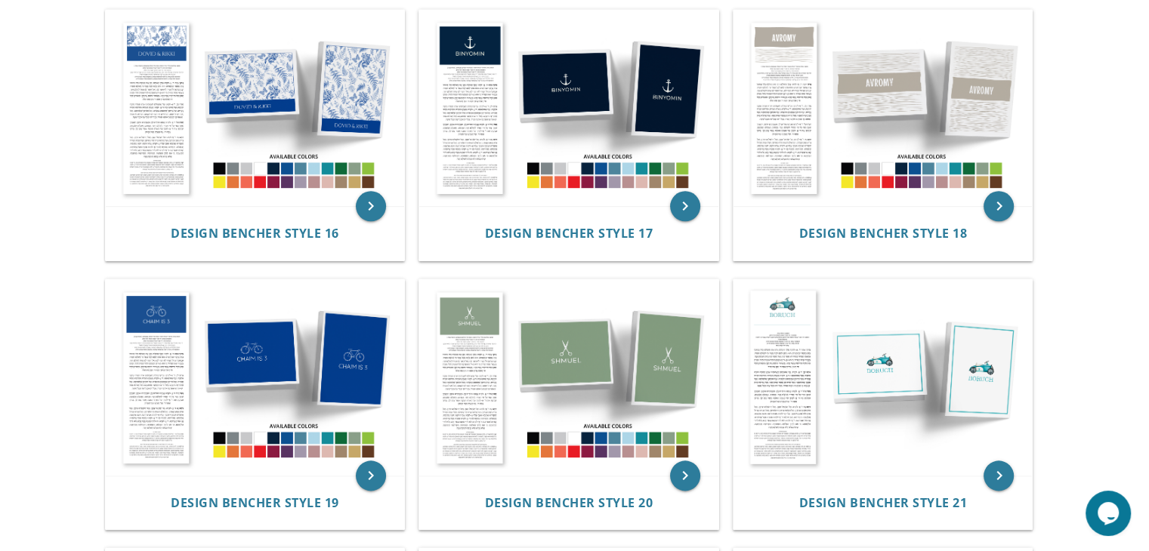
drag, startPoint x: 1155, startPoint y: 87, endPoint x: 1153, endPoint y: 370, distance: 283.2
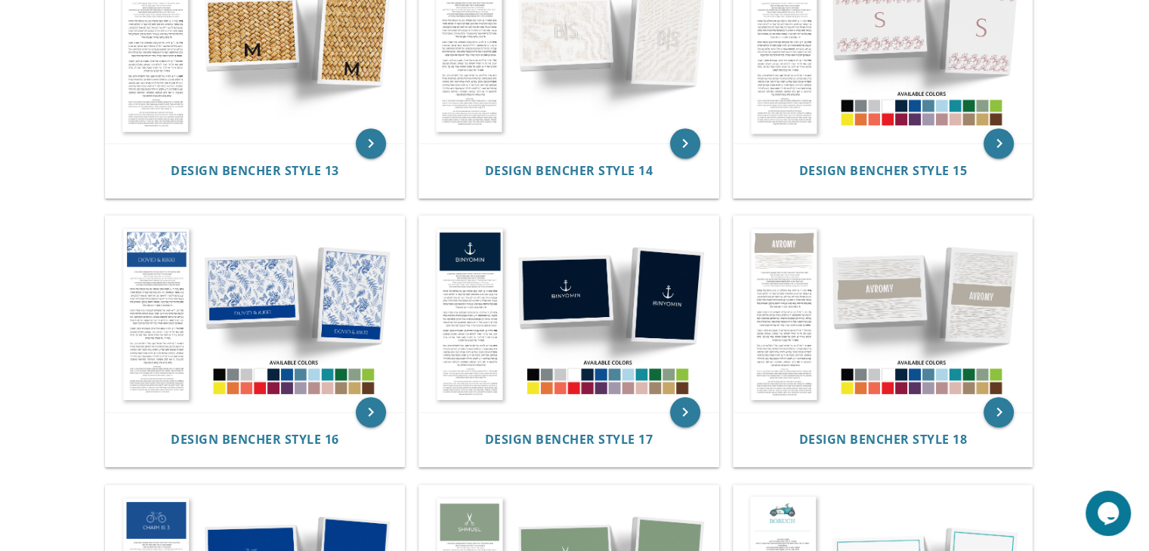
scroll to position [1493, 0]
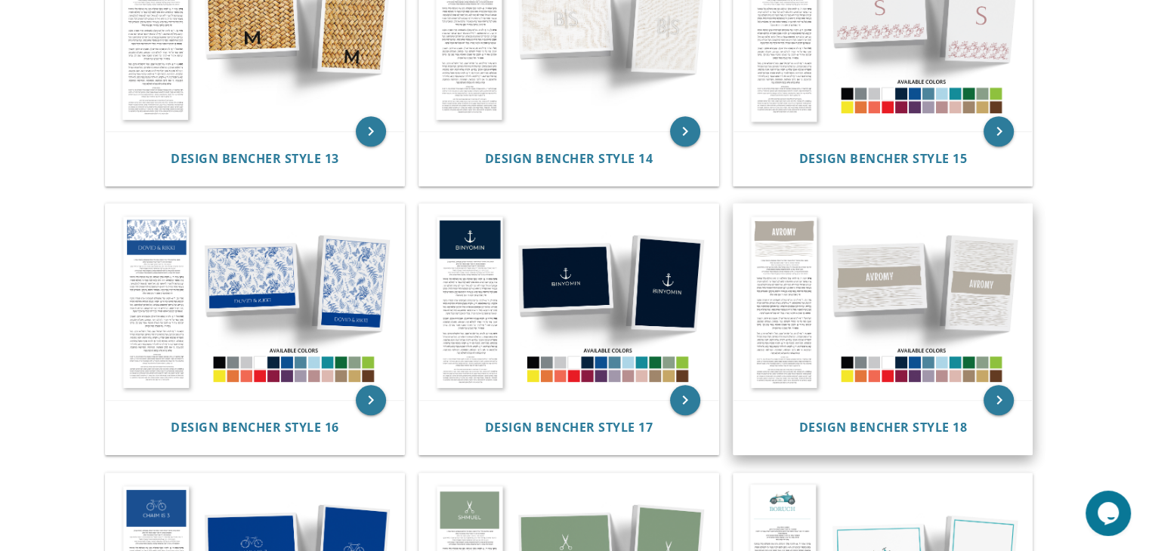
click at [795, 324] on img at bounding box center [882, 302] width 299 height 196
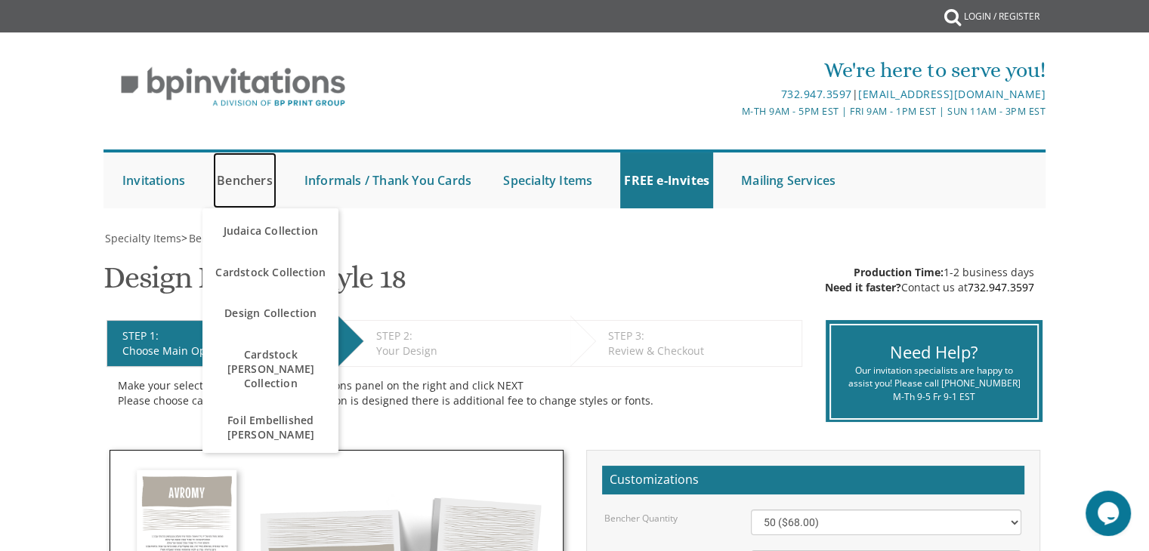
click at [245, 181] on link "Benchers" at bounding box center [244, 181] width 63 height 56
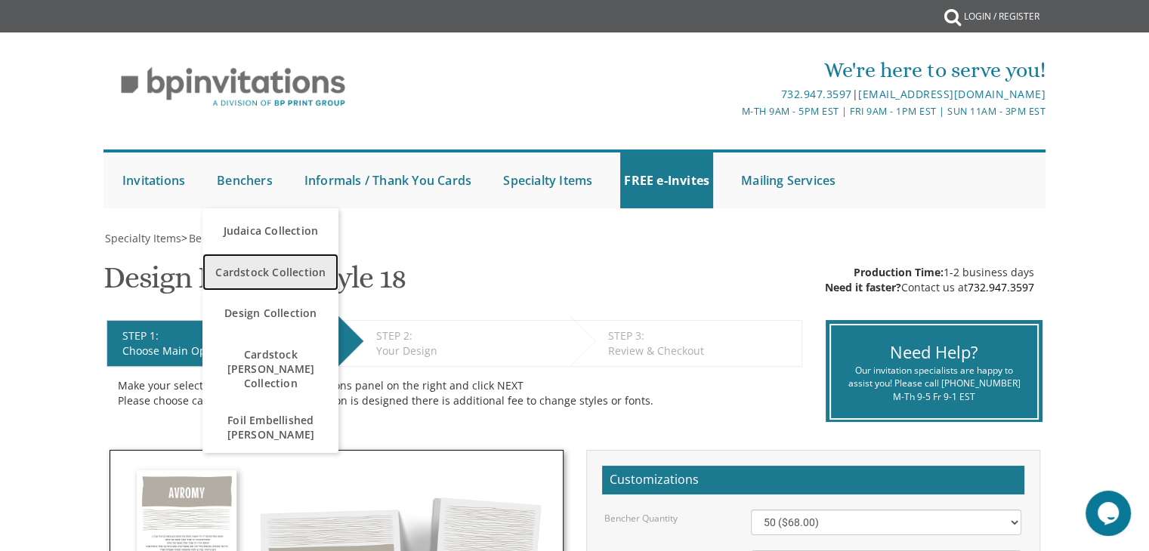
click at [252, 275] on span "Cardstock Collection" at bounding box center [270, 272] width 128 height 29
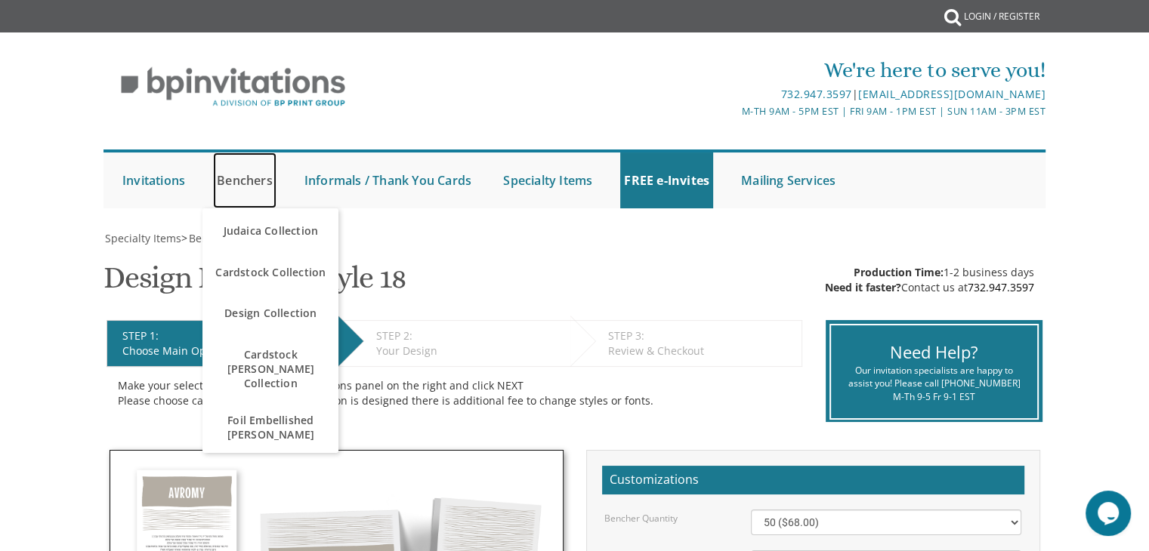
click at [257, 182] on link "Benchers" at bounding box center [244, 181] width 63 height 56
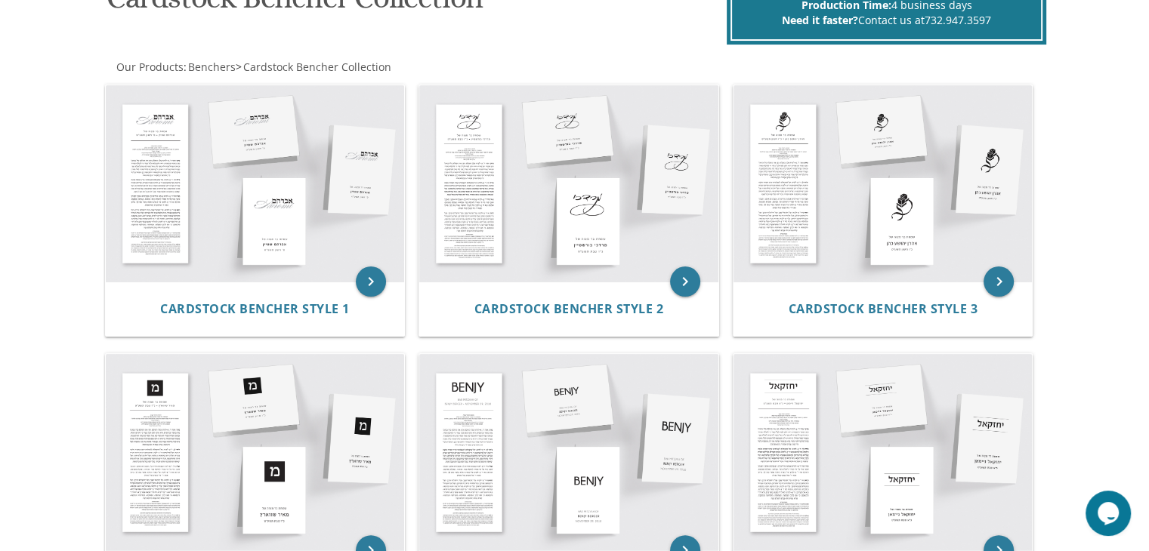
scroll to position [269, 0]
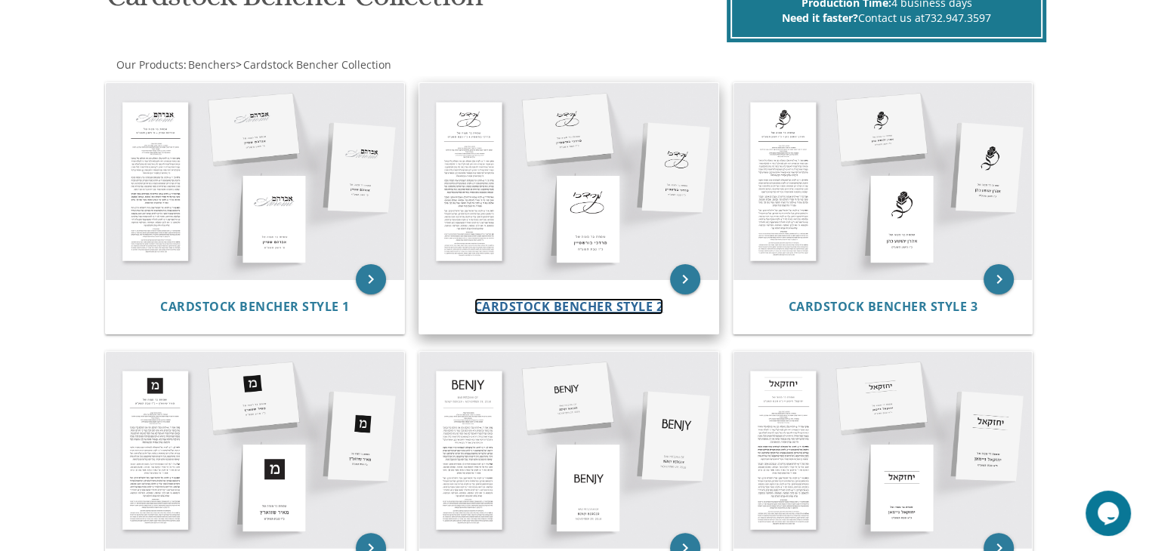
click at [514, 309] on span "Cardstock Bencher Style 2" at bounding box center [569, 306] width 190 height 17
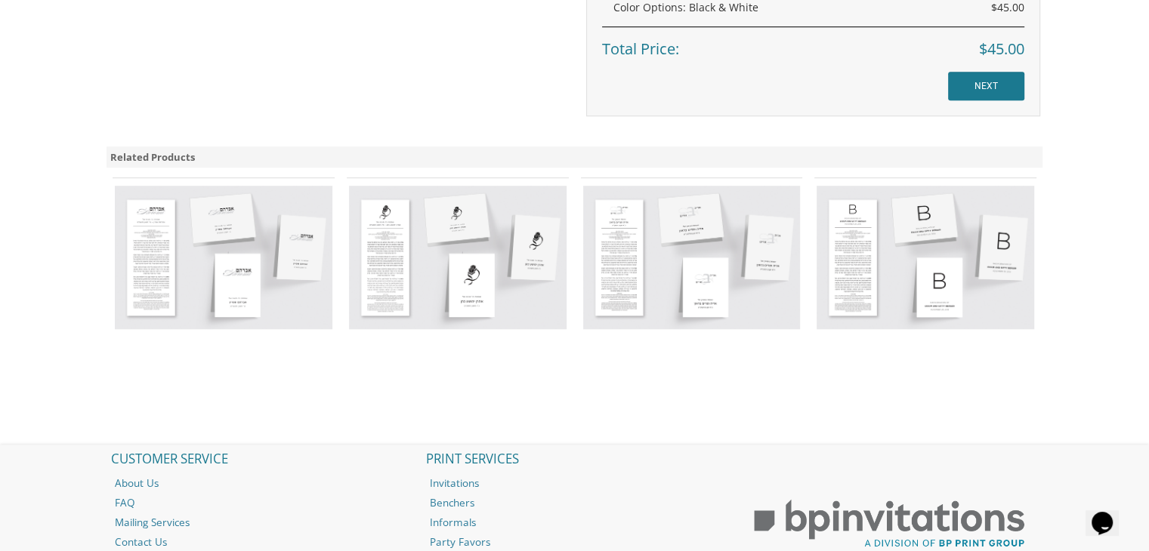
scroll to position [1099, 0]
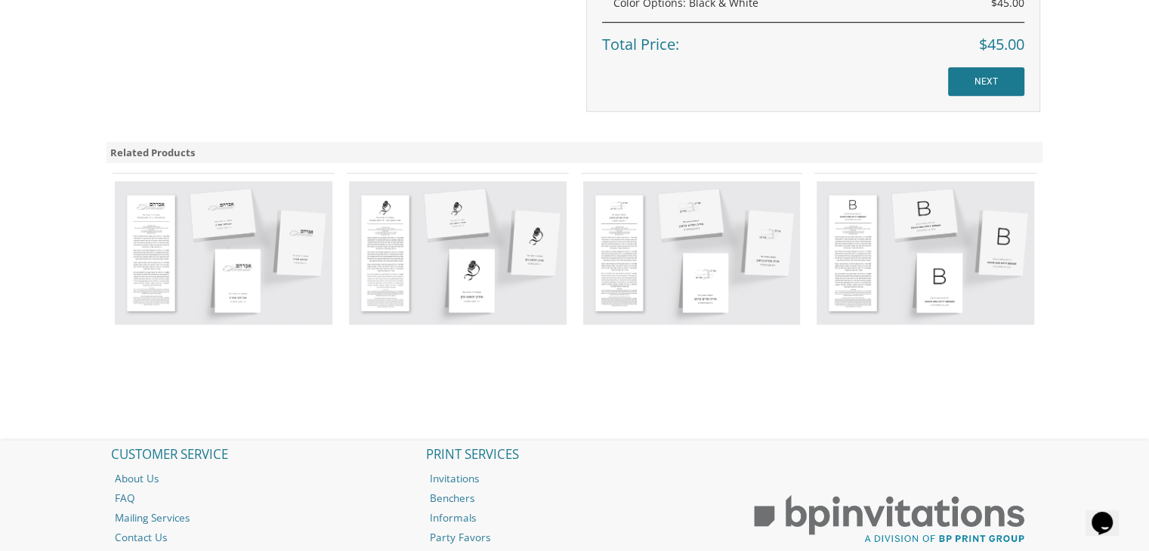
click at [857, 233] on img at bounding box center [925, 252] width 218 height 143
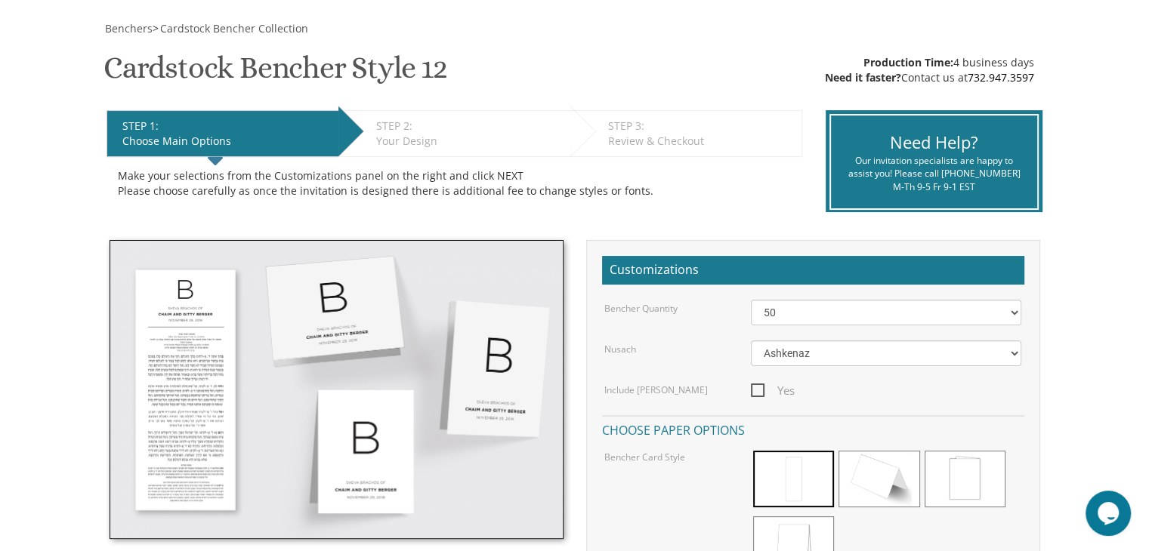
scroll to position [199, 0]
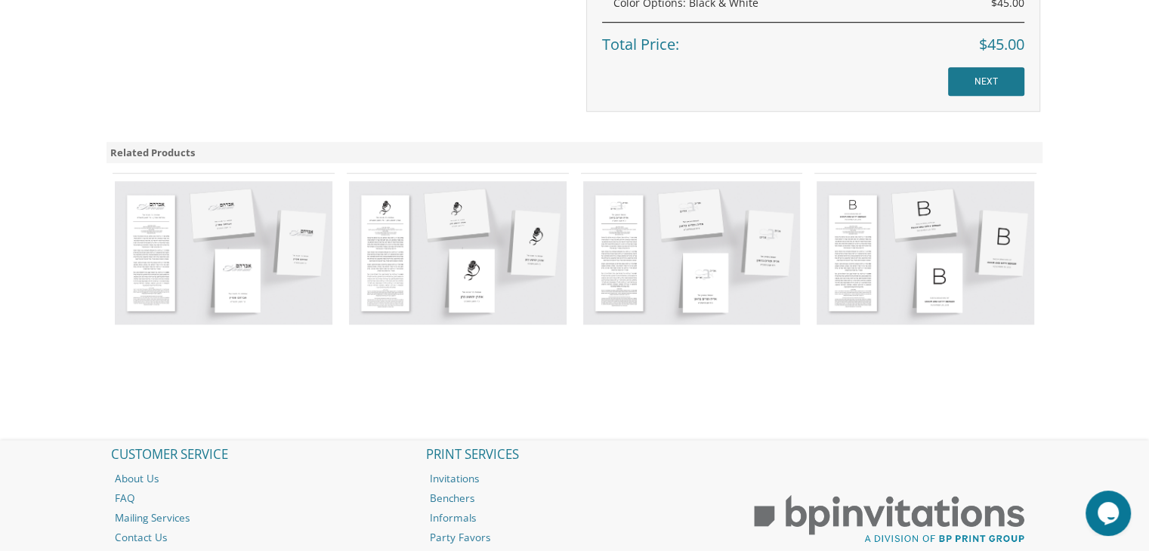
click at [199, 267] on img at bounding box center [224, 252] width 218 height 143
click at [654, 238] on img at bounding box center [692, 252] width 218 height 143
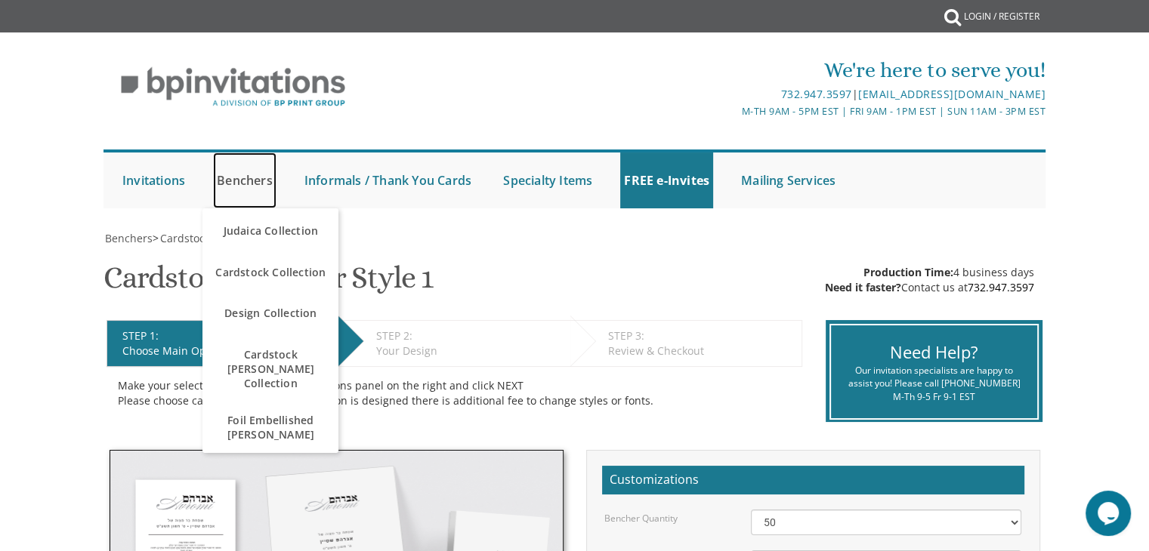
click at [250, 180] on link "Benchers" at bounding box center [244, 181] width 63 height 56
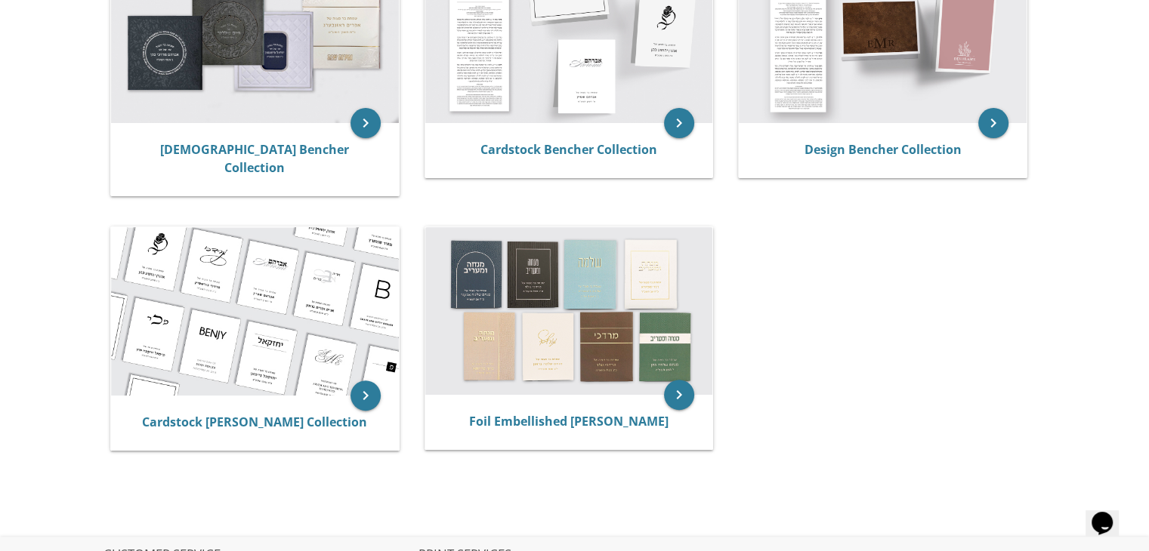
scroll to position [393, 0]
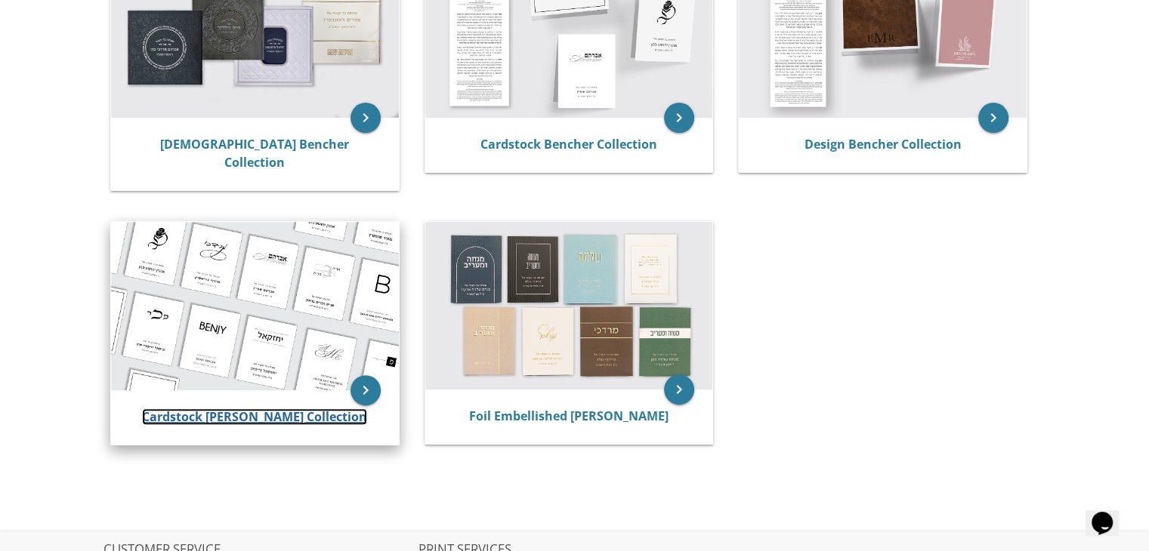
click at [259, 409] on link "Cardstock [PERSON_NAME] Collection" at bounding box center [254, 417] width 225 height 17
click at [257, 409] on link "Cardstock [PERSON_NAME] Collection" at bounding box center [254, 417] width 225 height 17
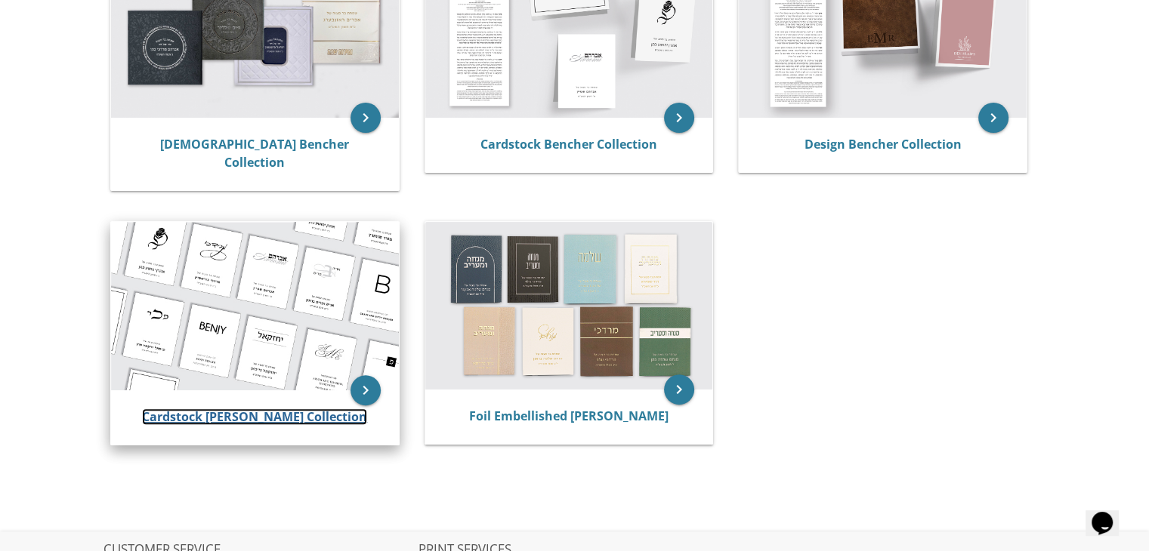
click at [257, 409] on link "Cardstock [PERSON_NAME] Collection" at bounding box center [254, 417] width 225 height 17
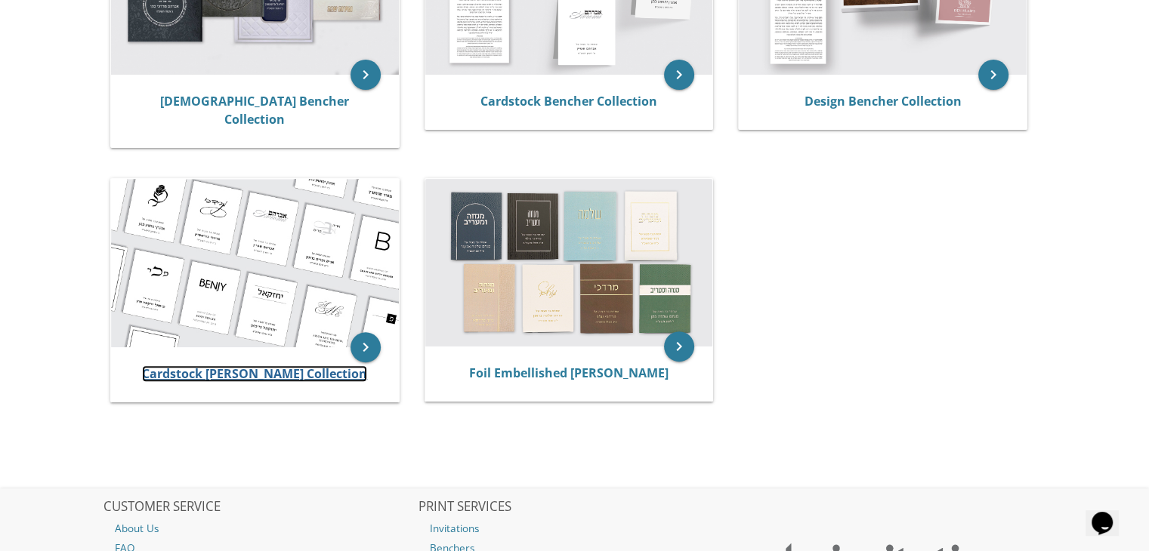
scroll to position [464, 0]
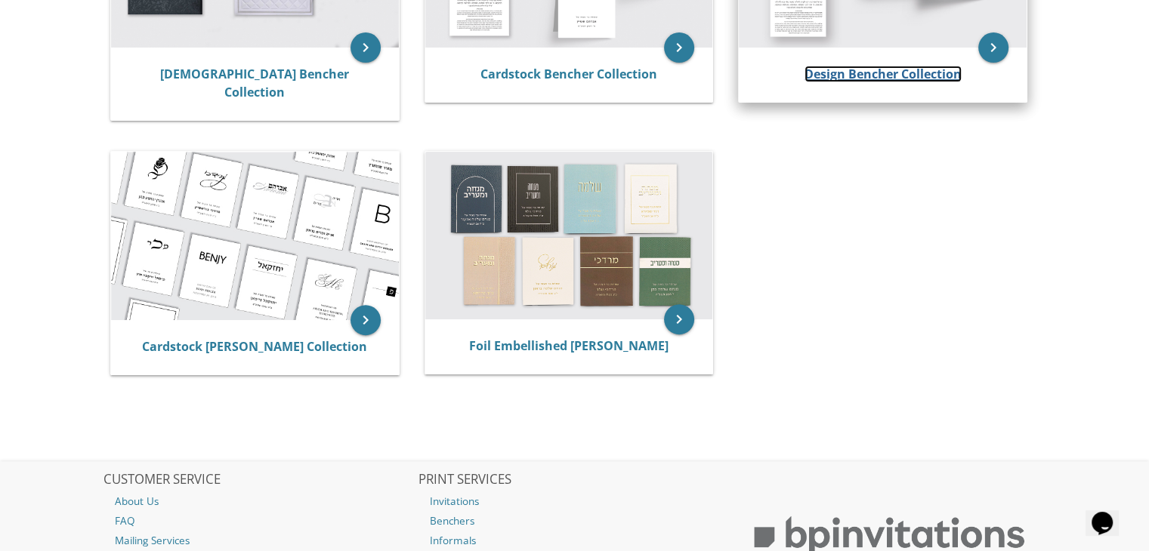
click at [821, 73] on link "Design Bencher Collection" at bounding box center [882, 74] width 157 height 17
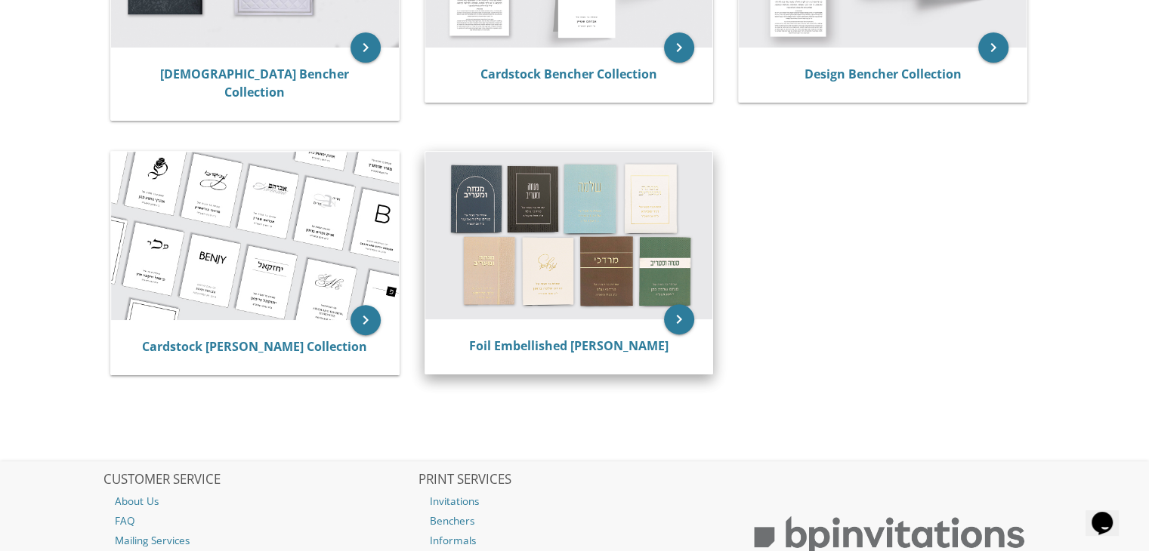
scroll to position [329, 0]
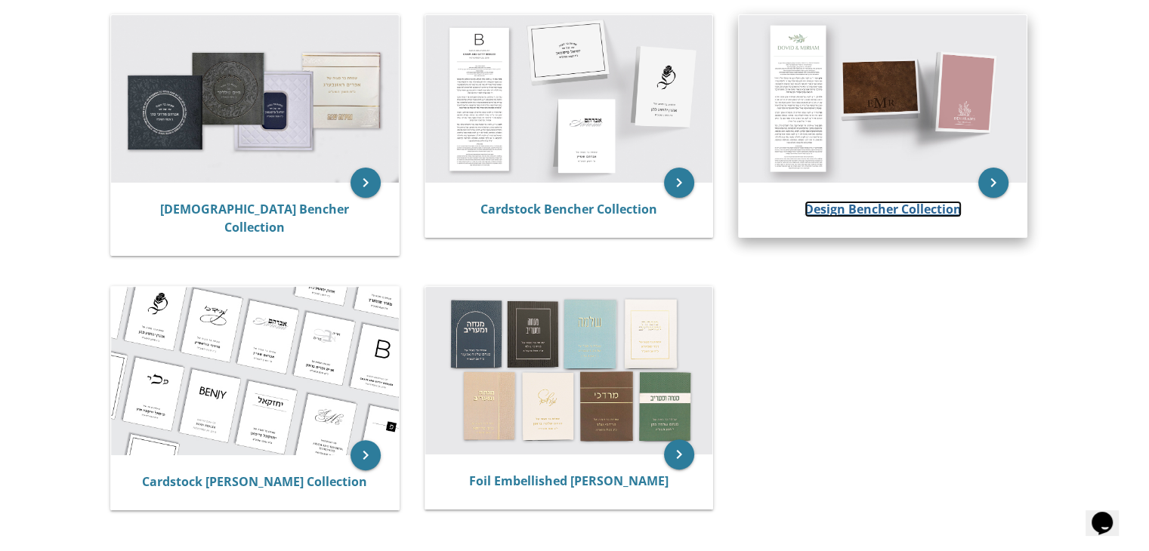
click at [870, 211] on link "Design Bencher Collection" at bounding box center [882, 209] width 157 height 17
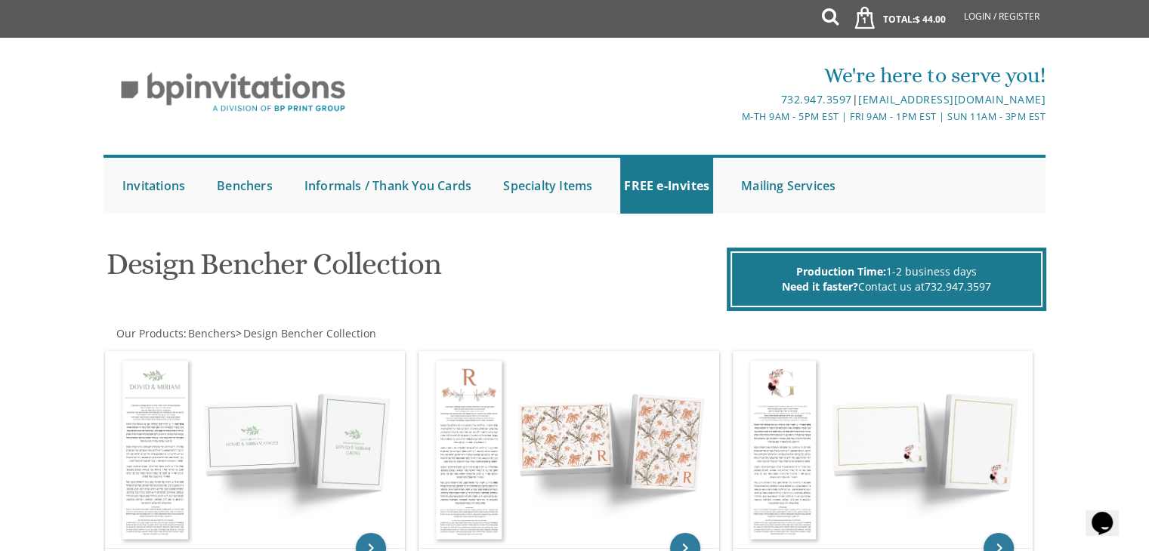
click at [221, 227] on div at bounding box center [574, 228] width 967 height 15
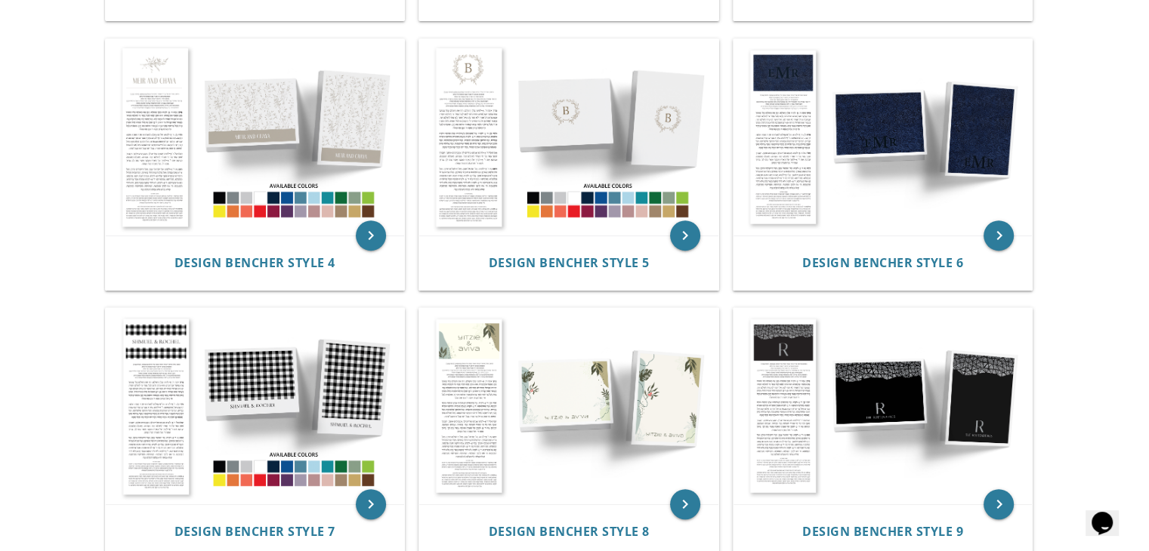
scroll to position [520, 0]
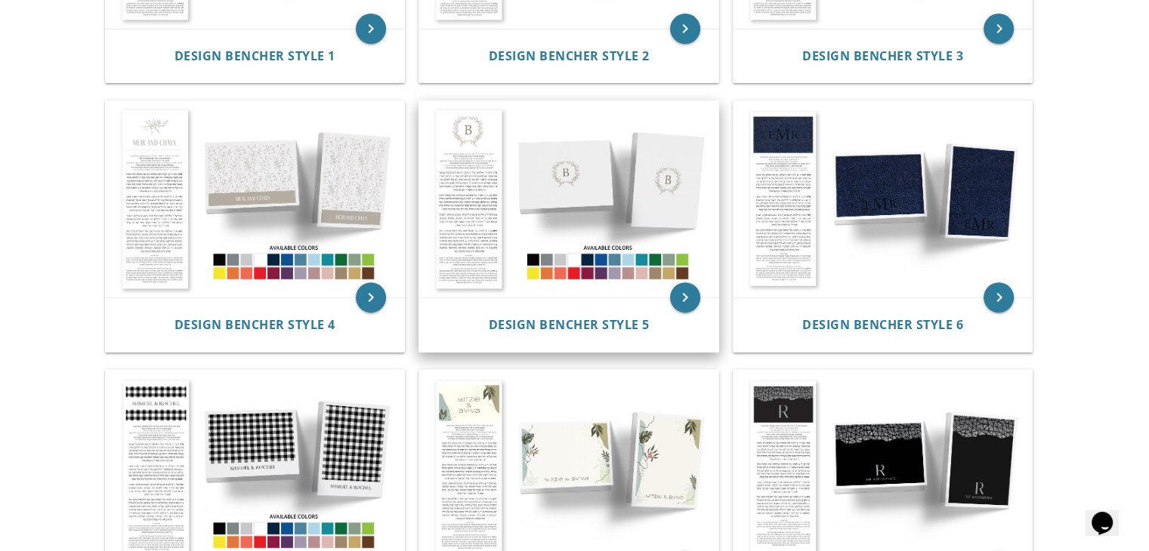
click at [453, 140] on img at bounding box center [568, 199] width 299 height 196
click at [486, 214] on img at bounding box center [568, 199] width 299 height 196
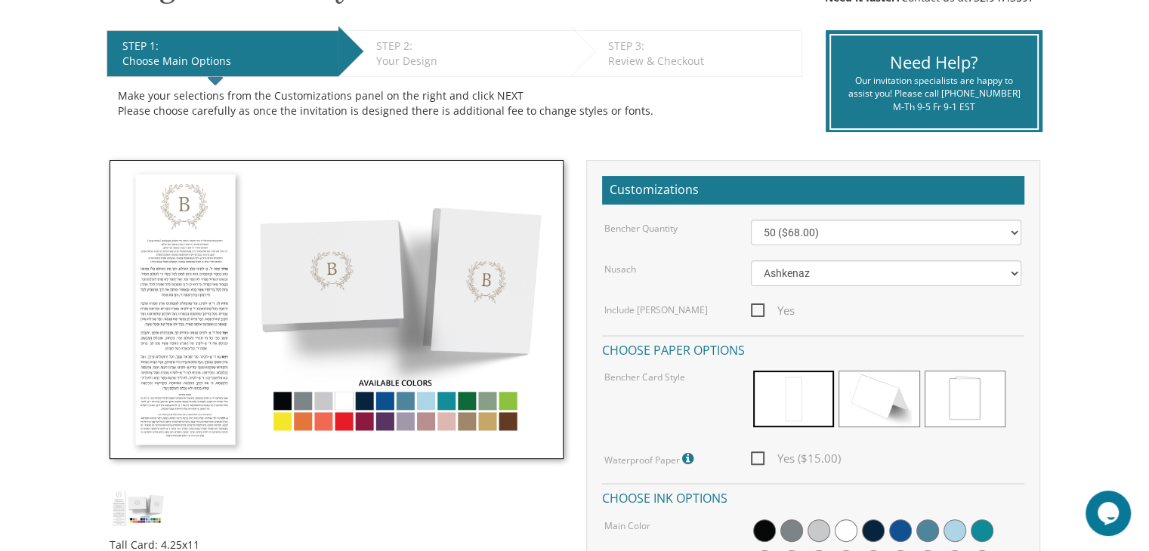
scroll to position [326, 0]
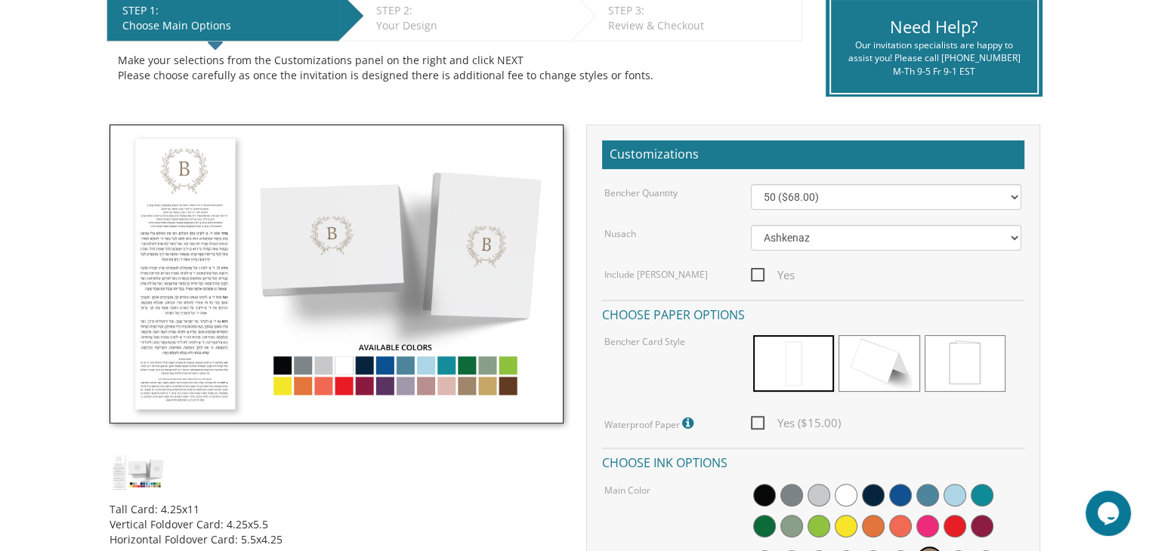
click at [474, 384] on img at bounding box center [337, 274] width 454 height 299
click at [1014, 195] on select "50 ($68.00) 60 ($74.80) 70 ($81.60) 80 ($88.40) 90 ($95.20) 100 ($102.00) 125 (…" at bounding box center [886, 197] width 270 height 26
select select "100"
click at [751, 184] on select "50 ($68.00) 60 ($74.80) 70 ($81.60) 80 ($88.40) 90 ($95.20) 100 ($102.00) 125 (…" at bounding box center [886, 197] width 270 height 26
click at [788, 360] on span at bounding box center [793, 363] width 81 height 57
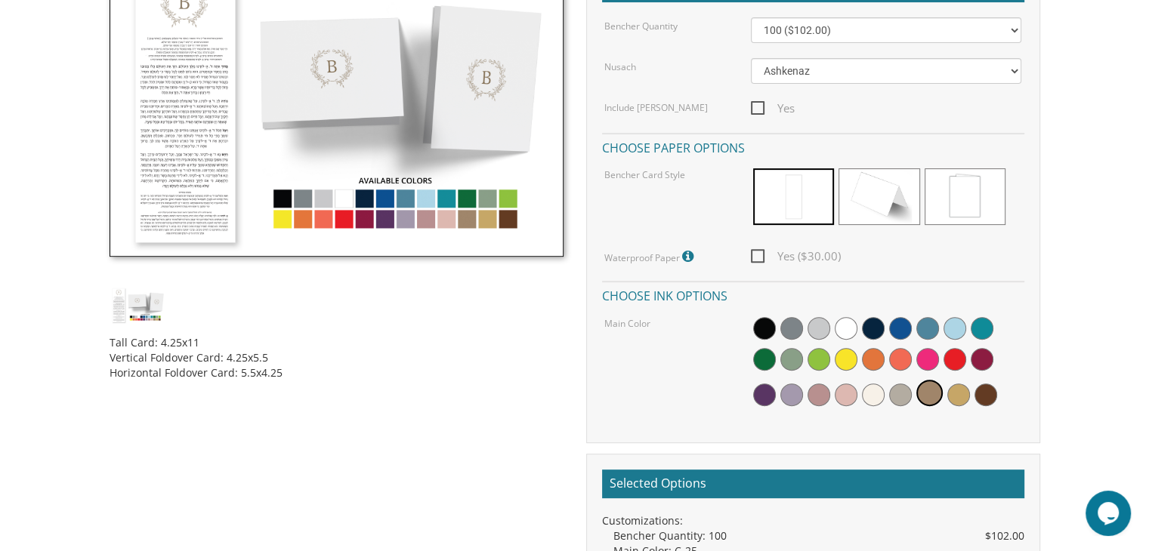
scroll to position [498, 0]
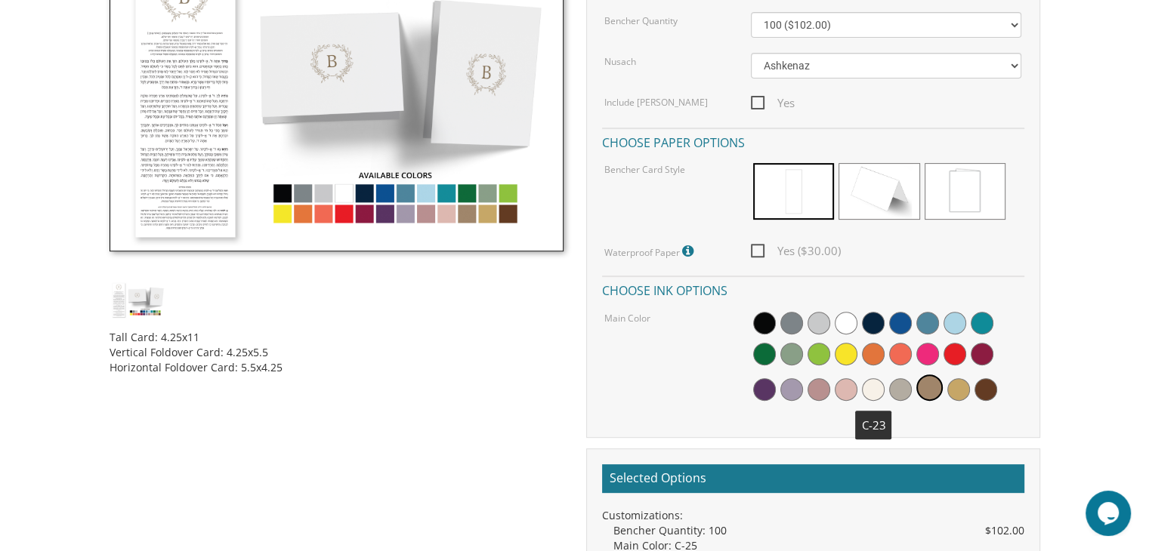
click at [870, 384] on span at bounding box center [873, 389] width 23 height 23
click at [936, 387] on span at bounding box center [931, 389] width 23 height 23
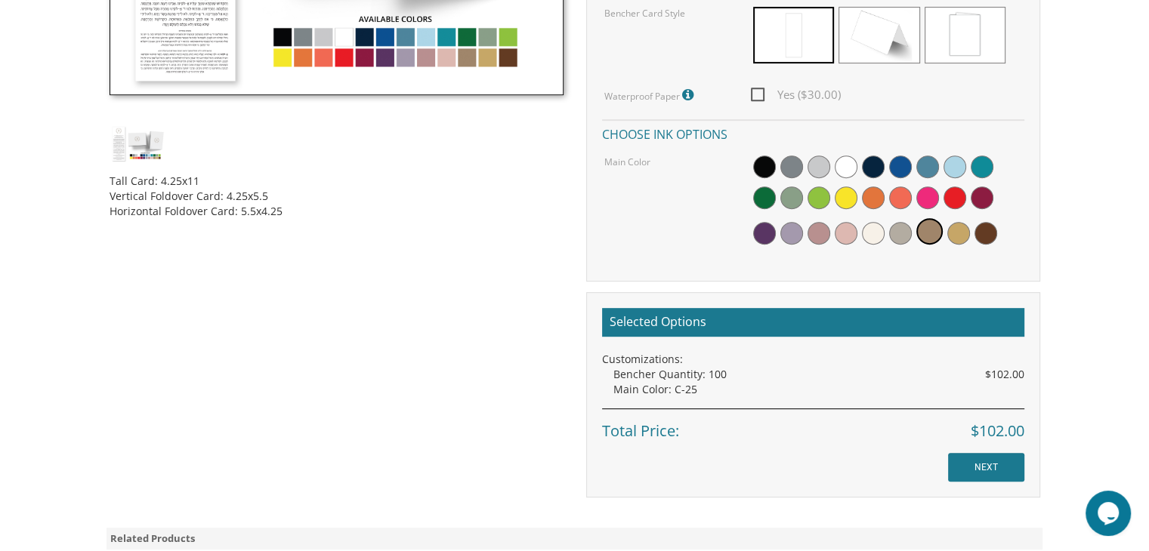
scroll to position [658, 0]
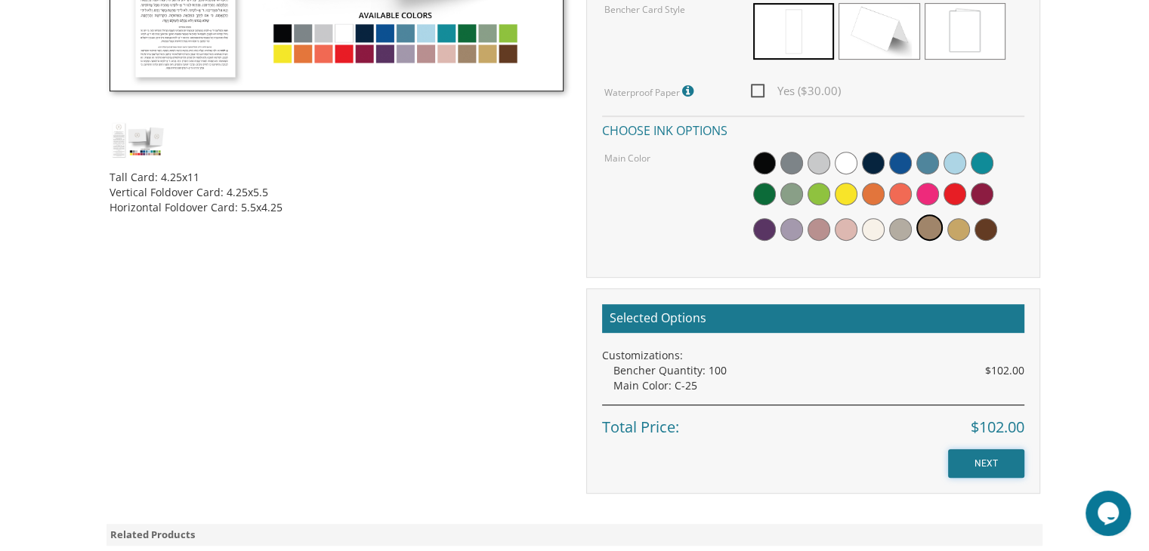
click at [989, 461] on input "NEXT" at bounding box center [986, 463] width 76 height 29
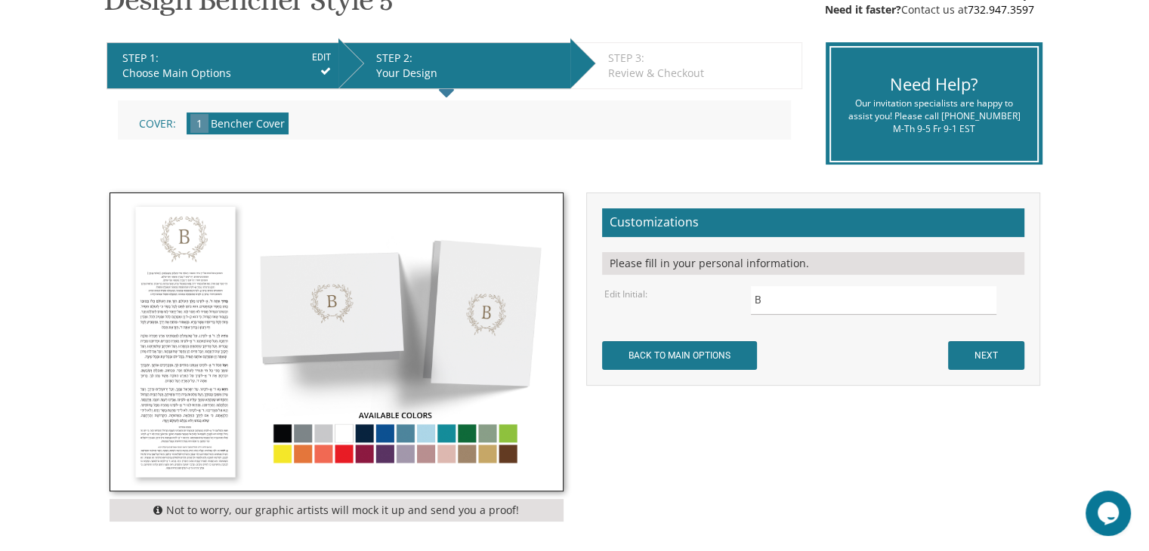
scroll to position [288, 0]
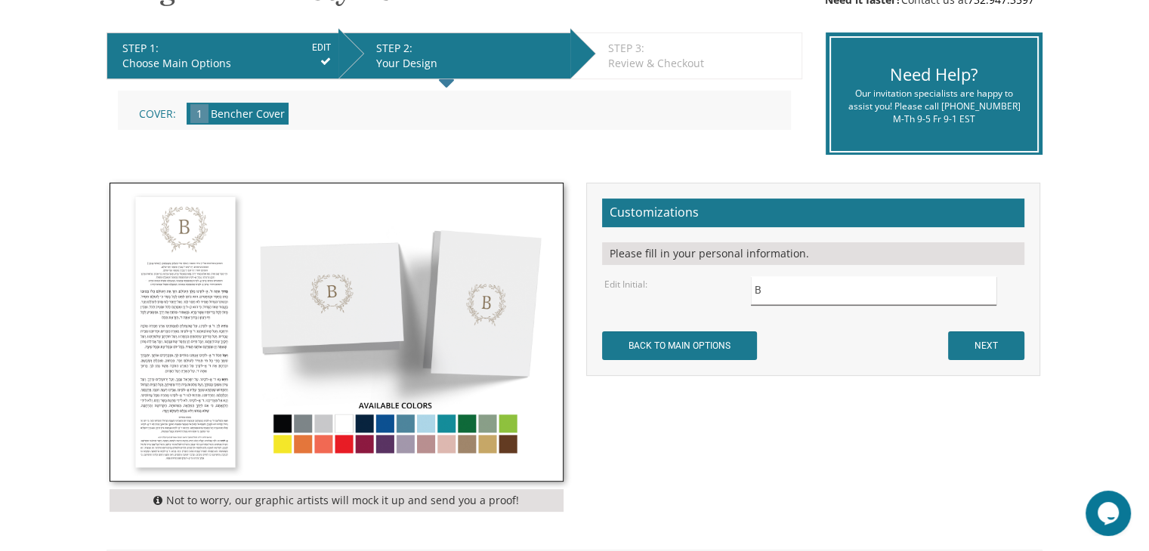
click at [769, 285] on input "B" at bounding box center [873, 290] width 245 height 29
type input "Y"
click at [974, 336] on input "NEXT" at bounding box center [986, 346] width 76 height 29
click at [991, 340] on input "NEXT" at bounding box center [986, 346] width 76 height 29
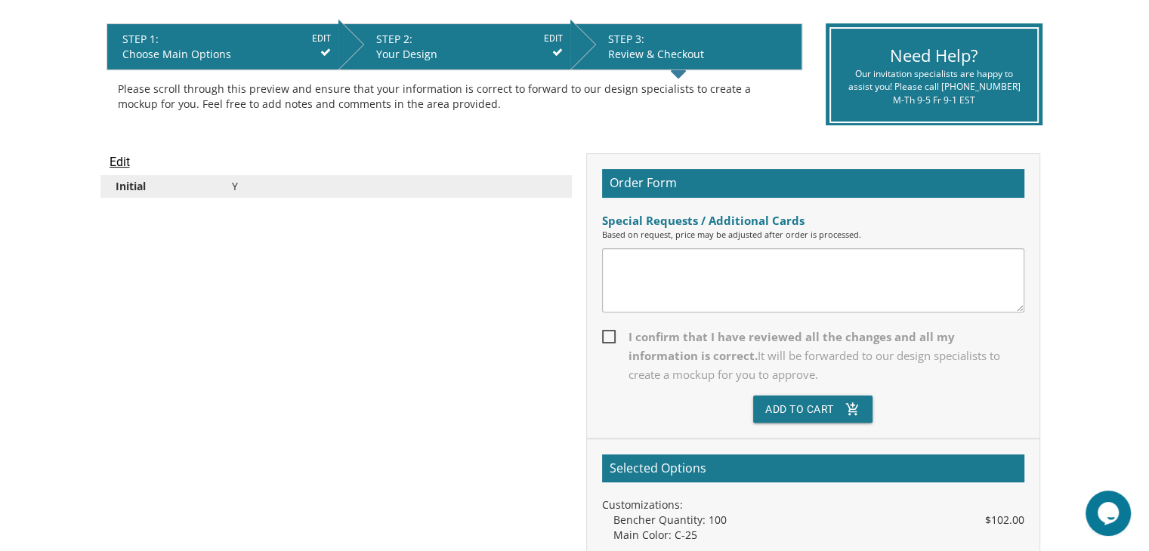
scroll to position [283, 0]
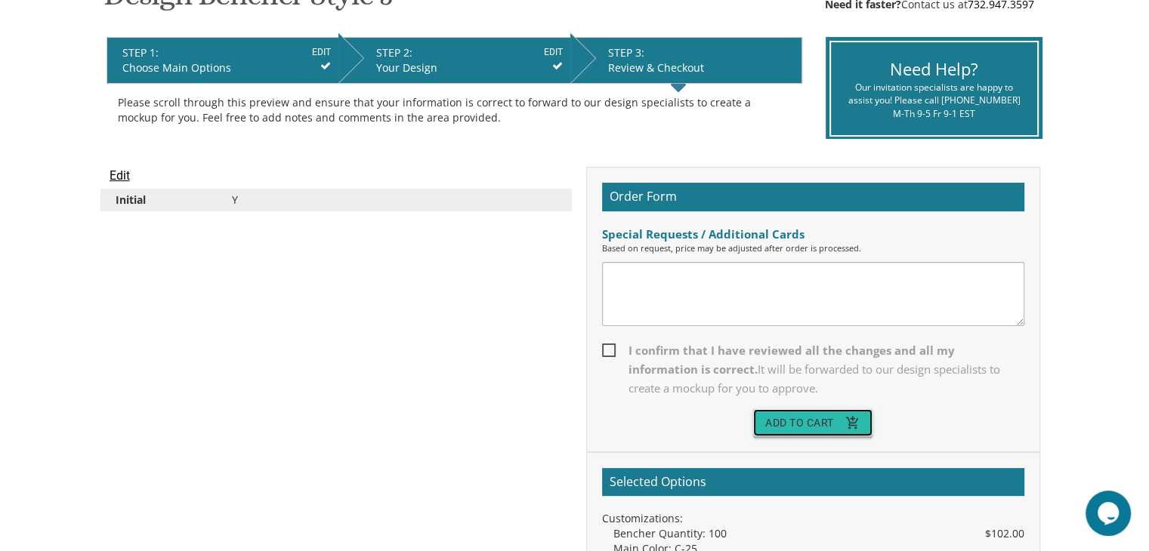
click at [837, 427] on button "Add To Cart add_shopping_cart" at bounding box center [812, 422] width 119 height 27
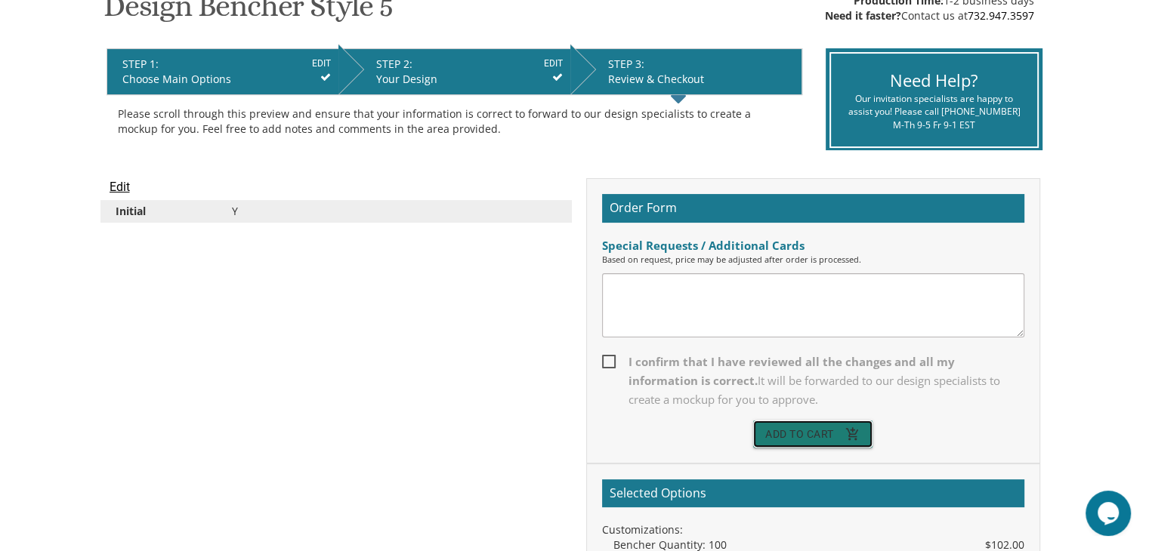
scroll to position [175, 0]
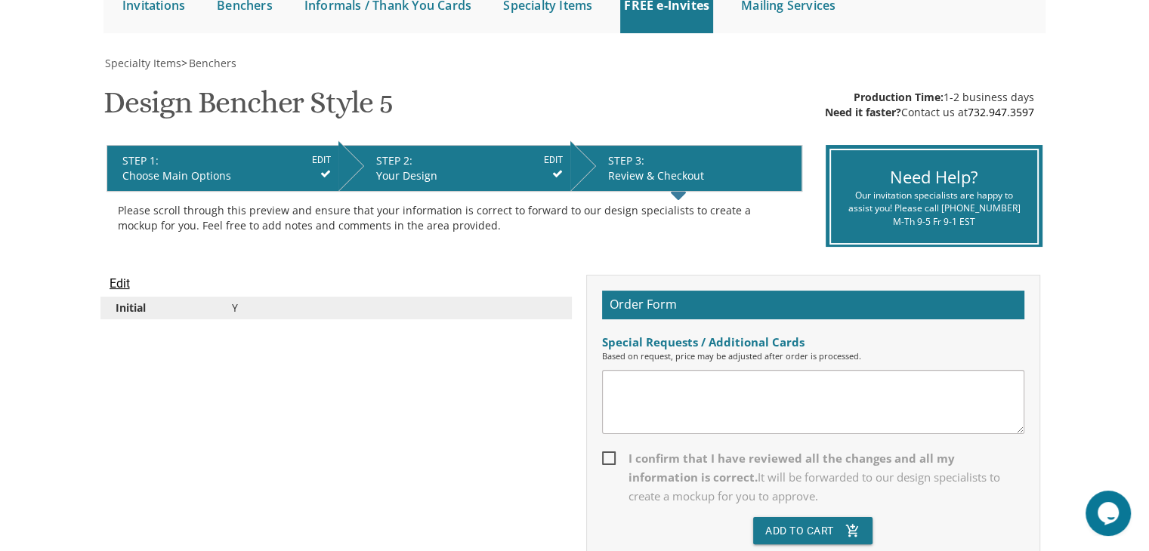
click at [680, 177] on div "Review & Checkout" at bounding box center [701, 175] width 186 height 15
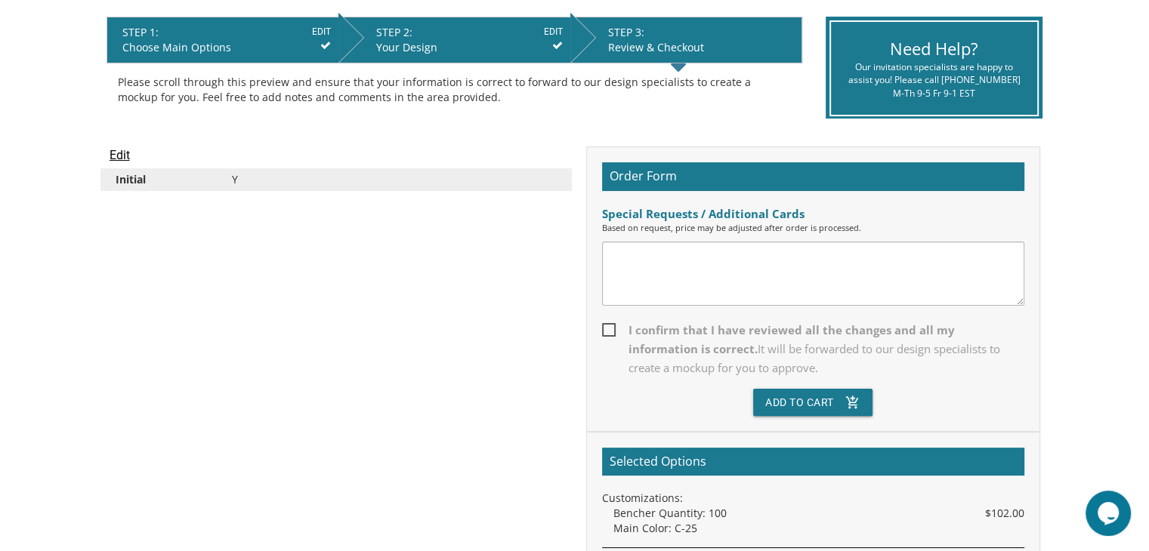
scroll to position [298, 0]
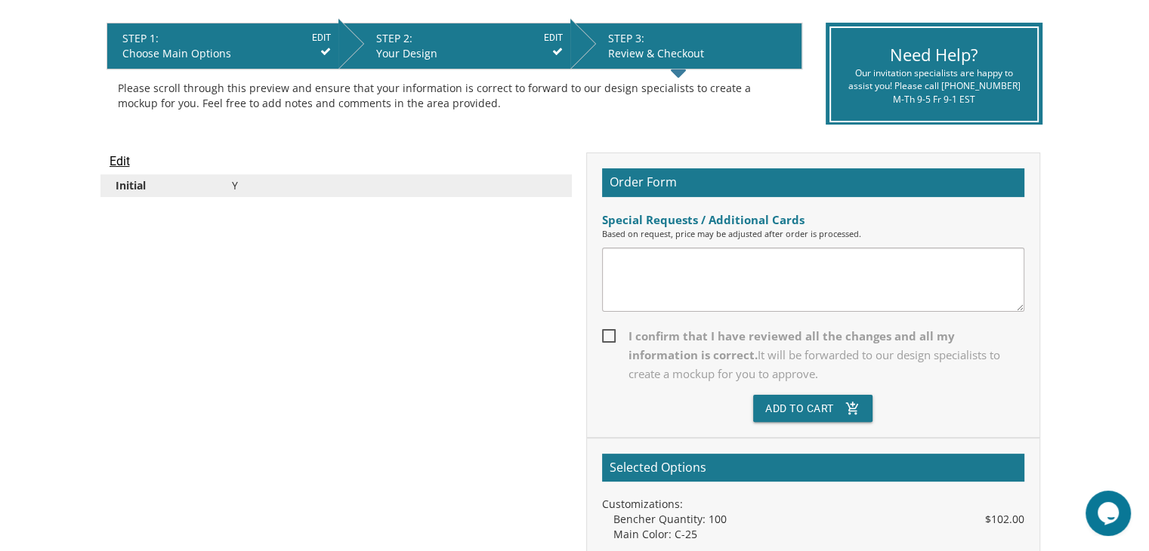
click at [608, 330] on span "I confirm that I have reviewed all the changes and all my information is correc…" at bounding box center [813, 355] width 422 height 57
click at [608, 330] on input "I confirm that I have reviewed all the changes and all my information is correc…" at bounding box center [607, 335] width 10 height 10
checkbox input "true"
click at [811, 409] on button "Add To Cart add_shopping_cart" at bounding box center [812, 408] width 119 height 27
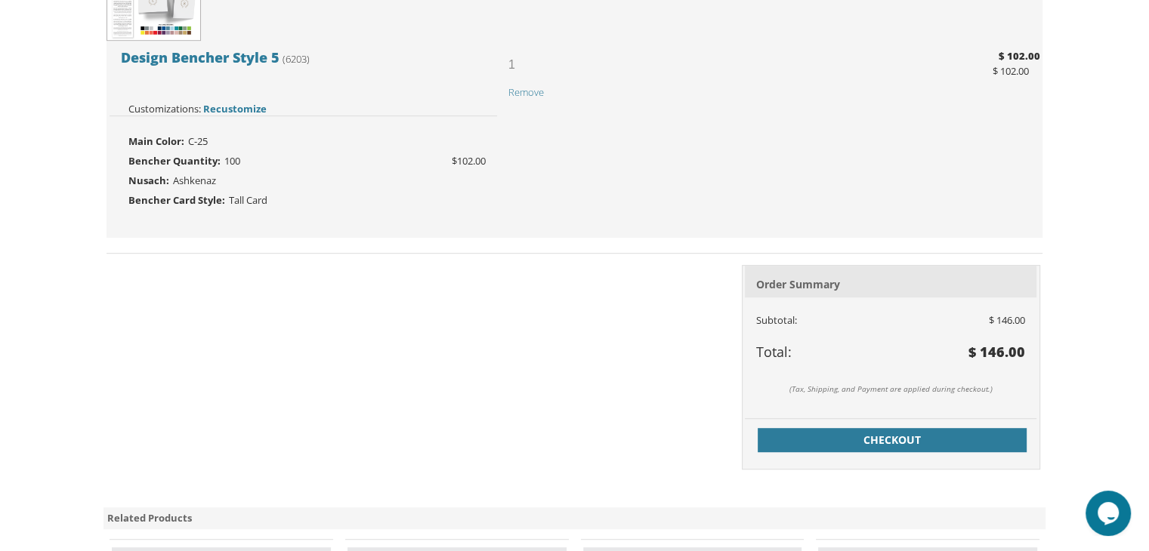
scroll to position [735, 0]
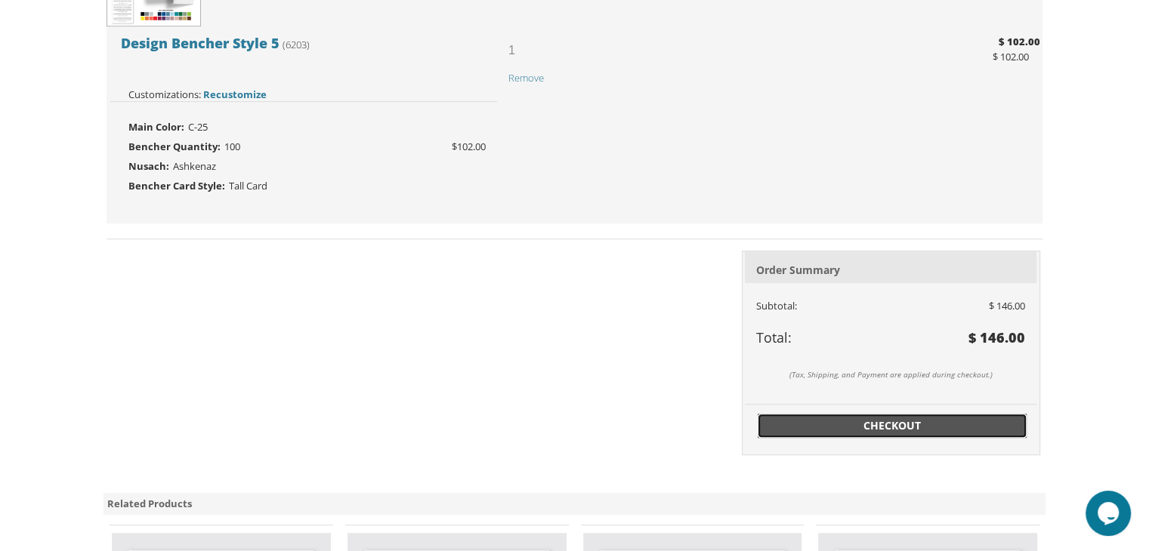
click at [905, 427] on span "Checkout" at bounding box center [892, 425] width 251 height 15
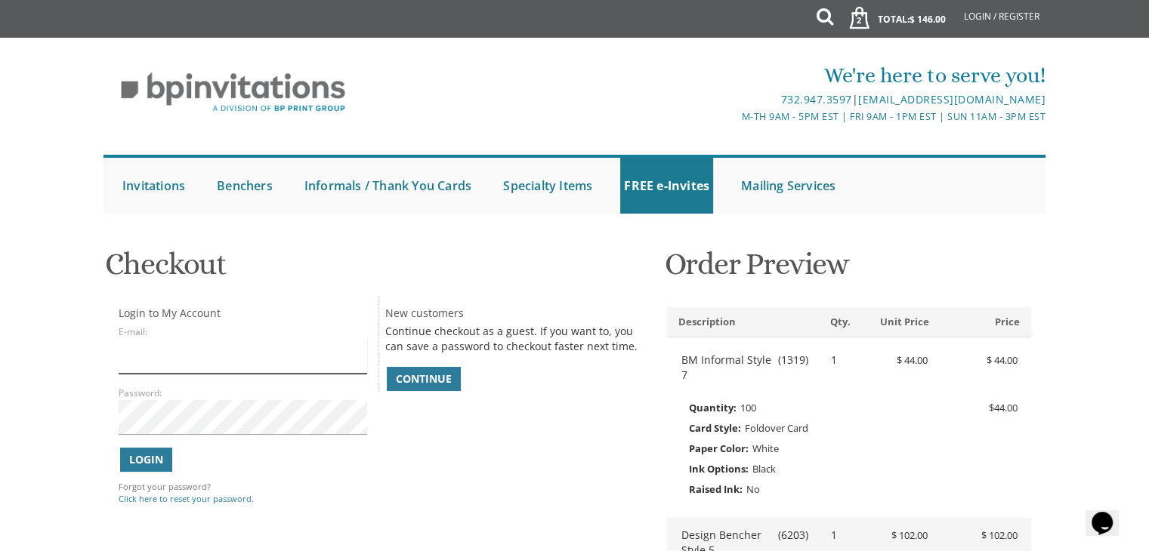
type input "[EMAIL_ADDRESS][DOMAIN_NAME]"
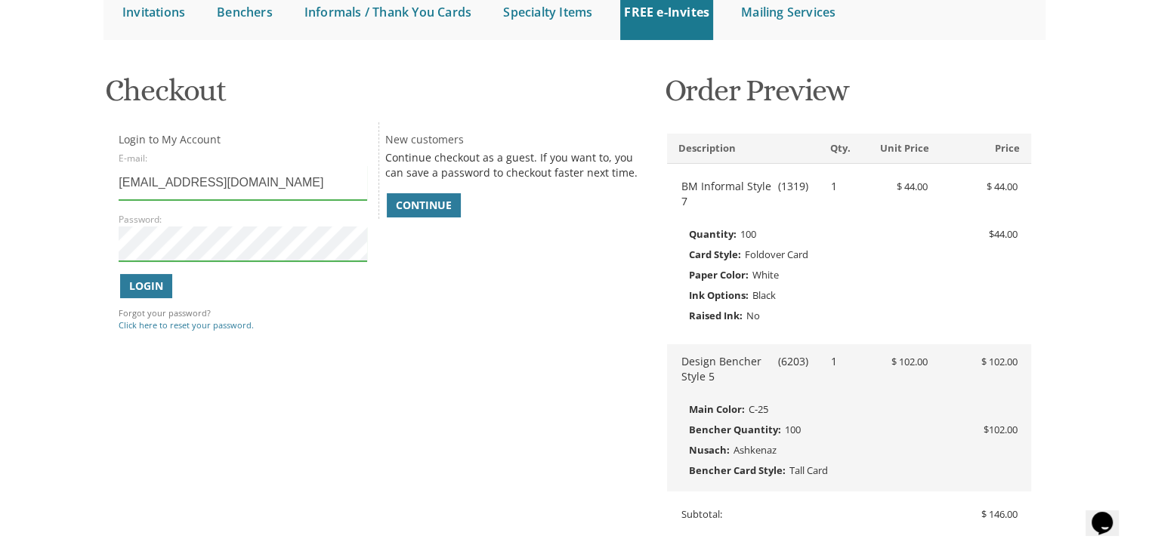
scroll to position [171, 0]
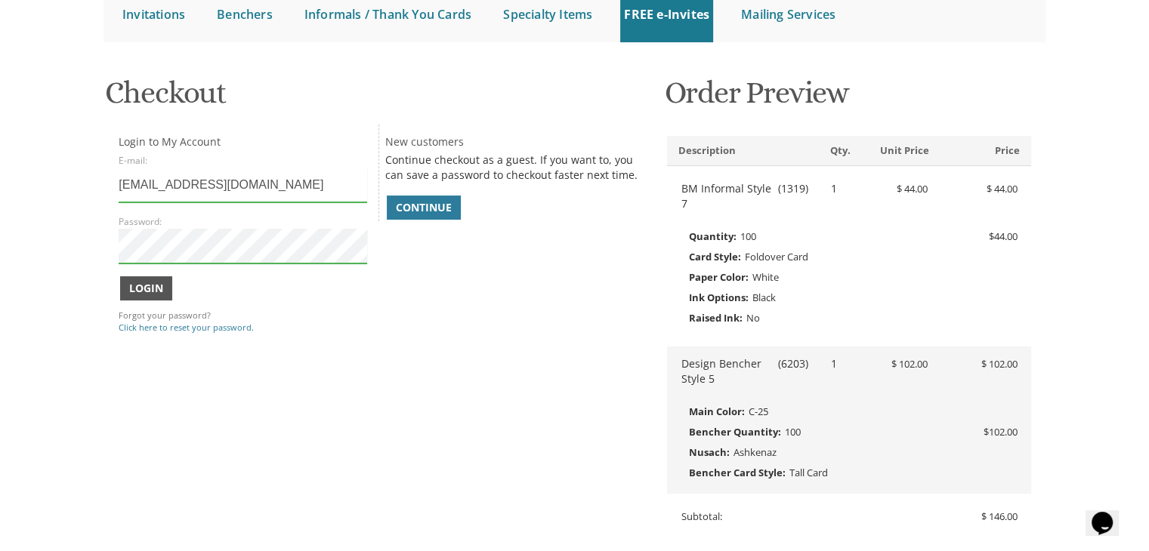
click at [147, 285] on span "Login" at bounding box center [146, 288] width 34 height 15
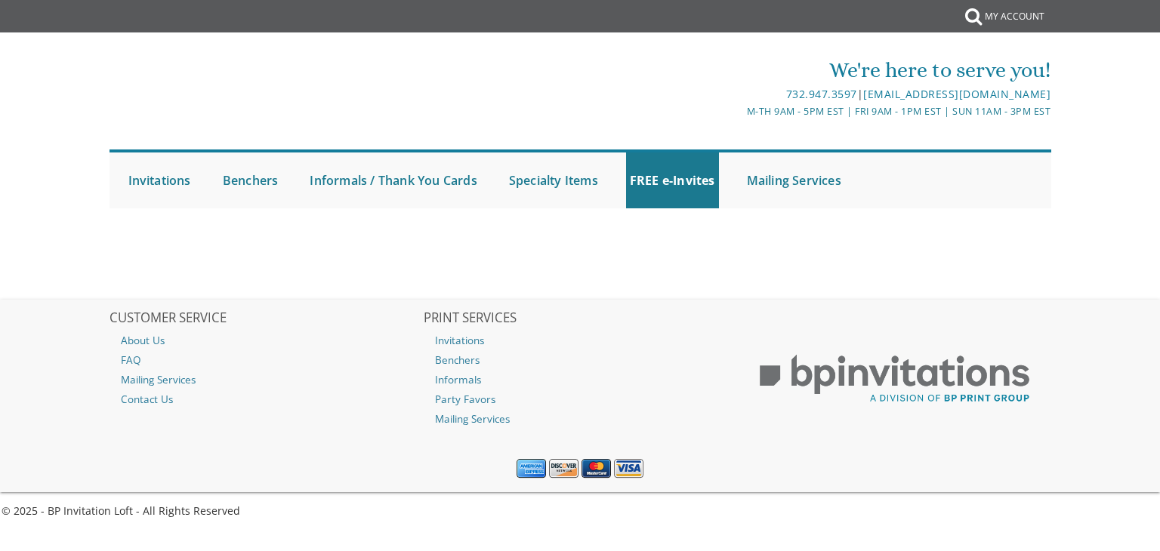
select select
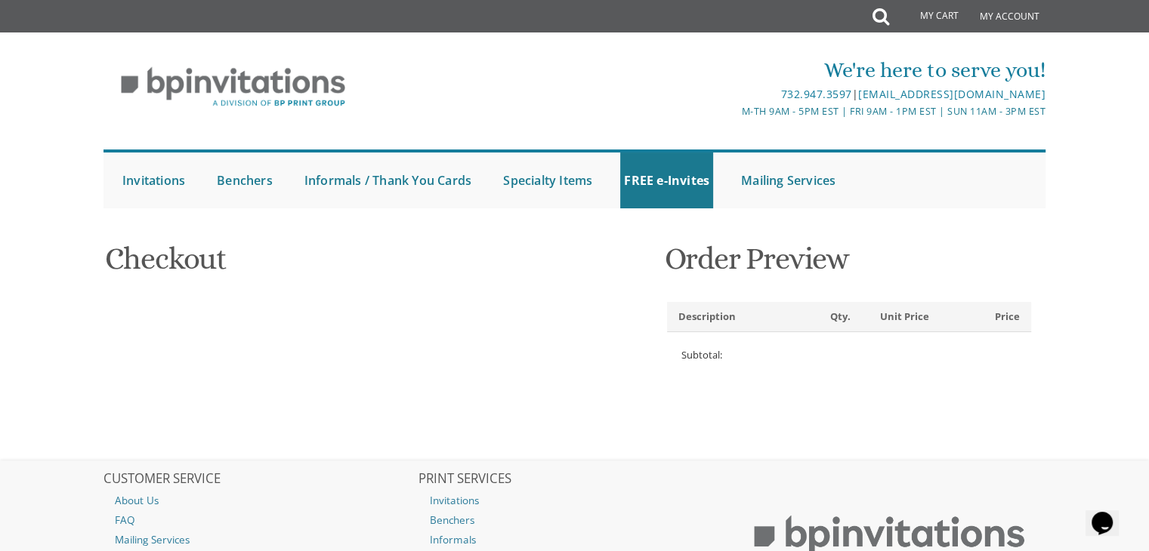
type input "Hadassah"
type input "[PERSON_NAME]"
type input "[STREET_ADDRESS]"
type input "Toms River"
type input "08755"
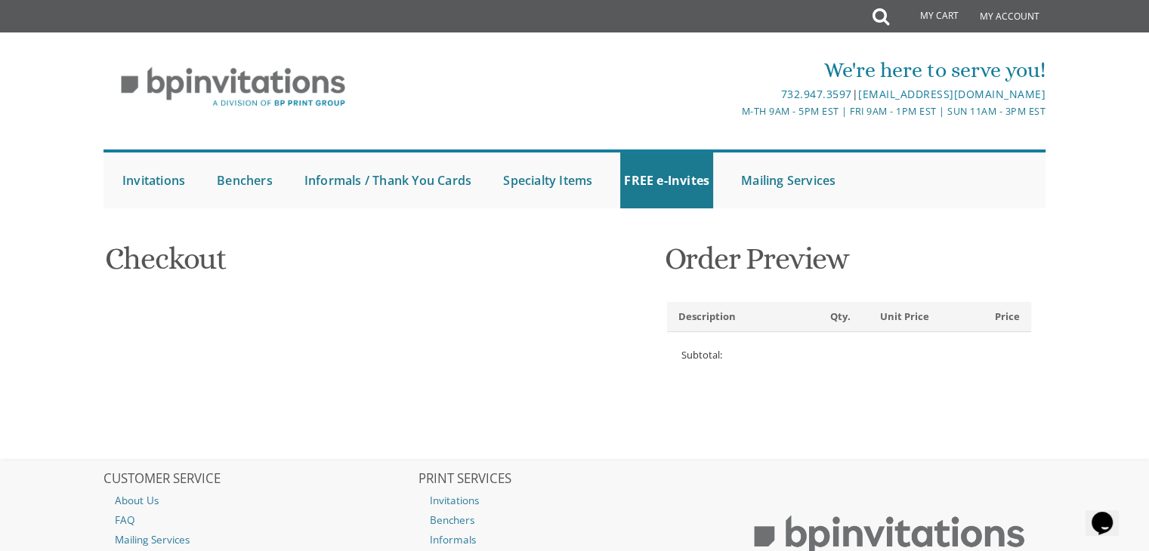
select select "US"
select select "NJ"
type input "3475254691"
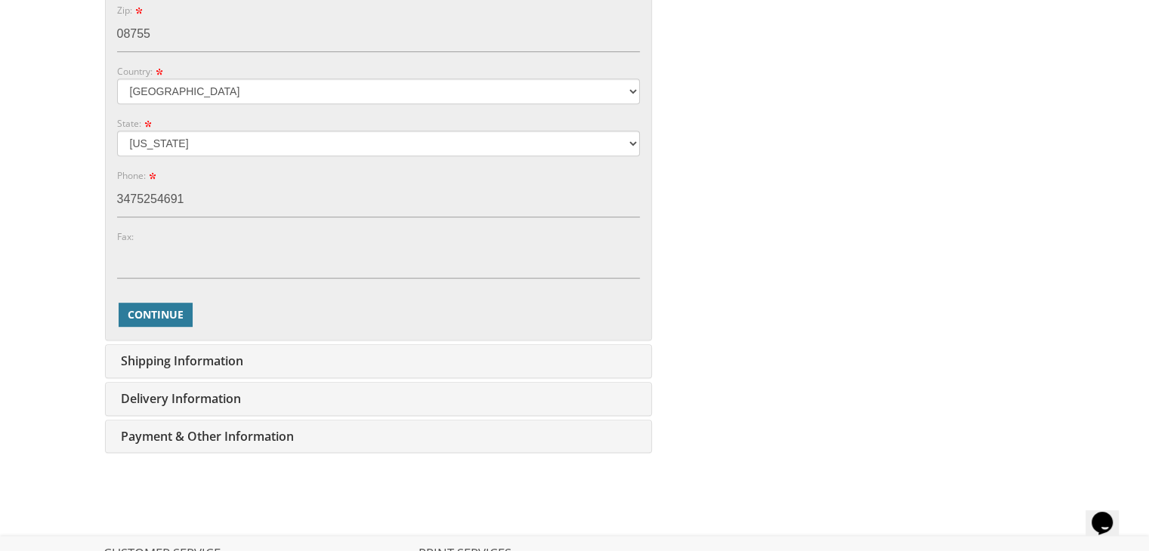
scroll to position [761, 0]
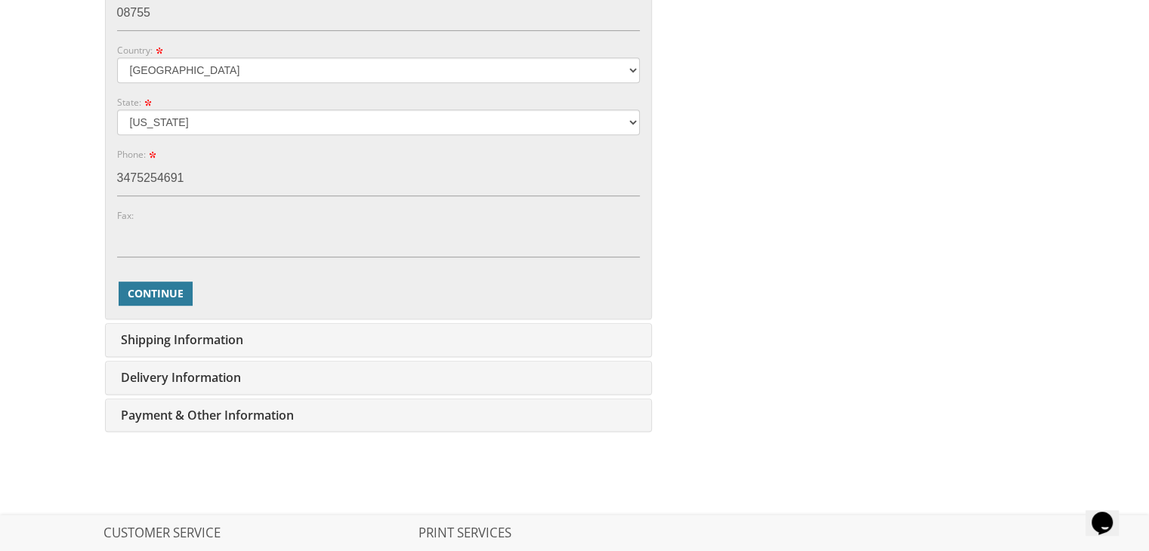
click at [214, 336] on span "Shipping Information" at bounding box center [180, 340] width 126 height 17
click at [162, 291] on span "Continue" at bounding box center [156, 293] width 56 height 15
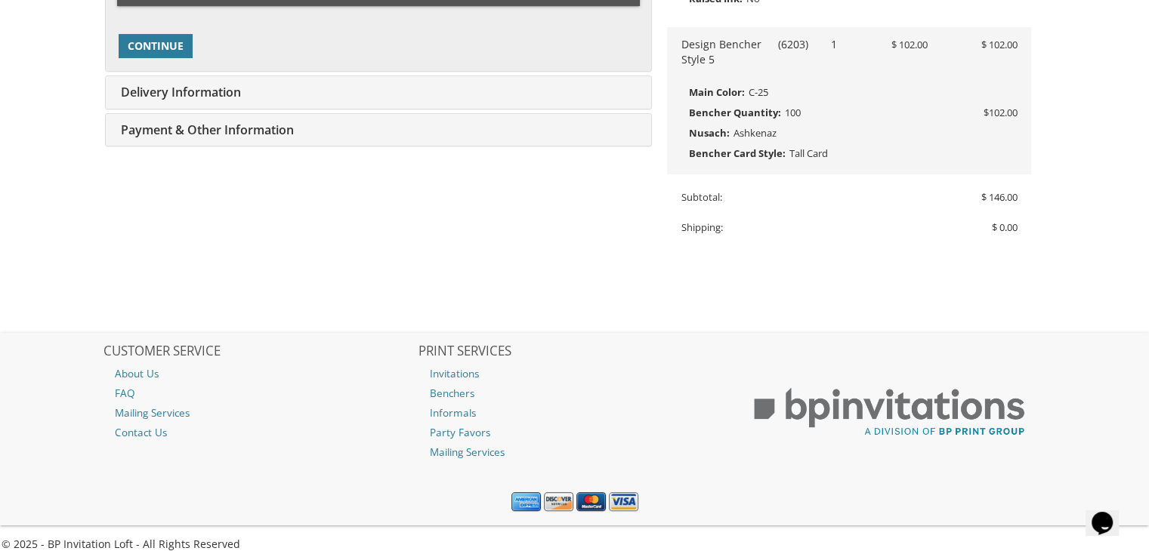
type input "hadassah415@gmail.com"
type input "159 Hundred Oaks Dr"
type input "Toms River"
type input "08755"
select select "US"
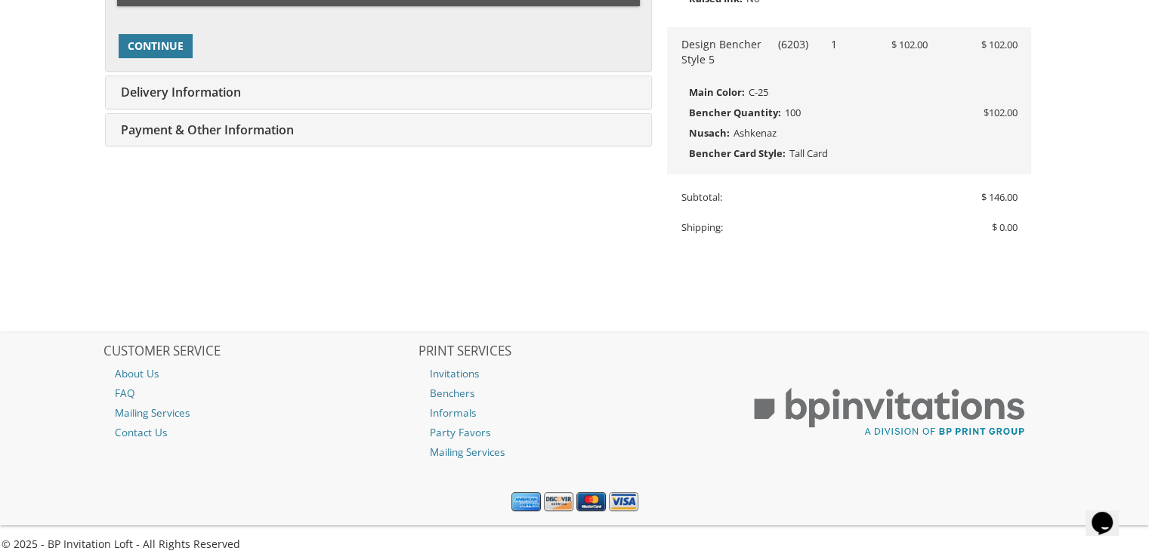
type input "3475254691"
select select "NJ"
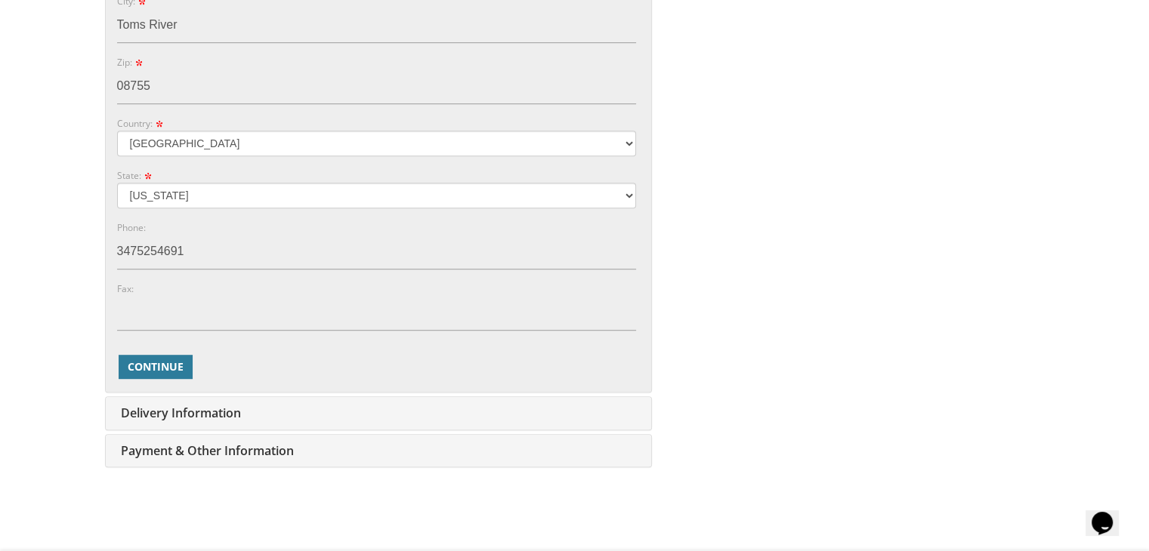
scroll to position [847, 0]
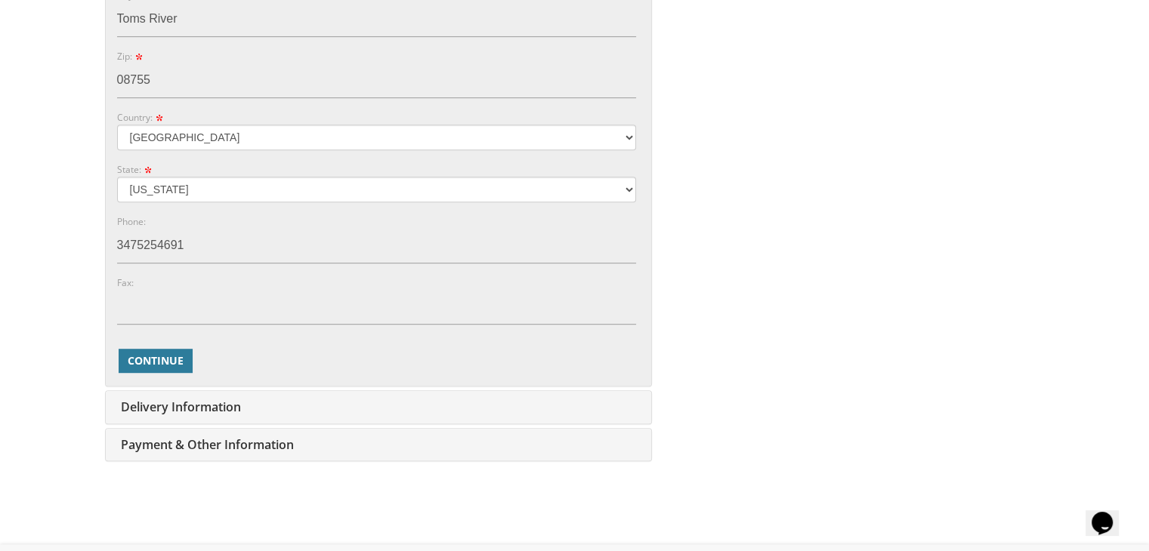
click at [236, 400] on span "Delivery Information" at bounding box center [179, 407] width 124 height 17
click at [160, 359] on span "Continue" at bounding box center [156, 360] width 56 height 15
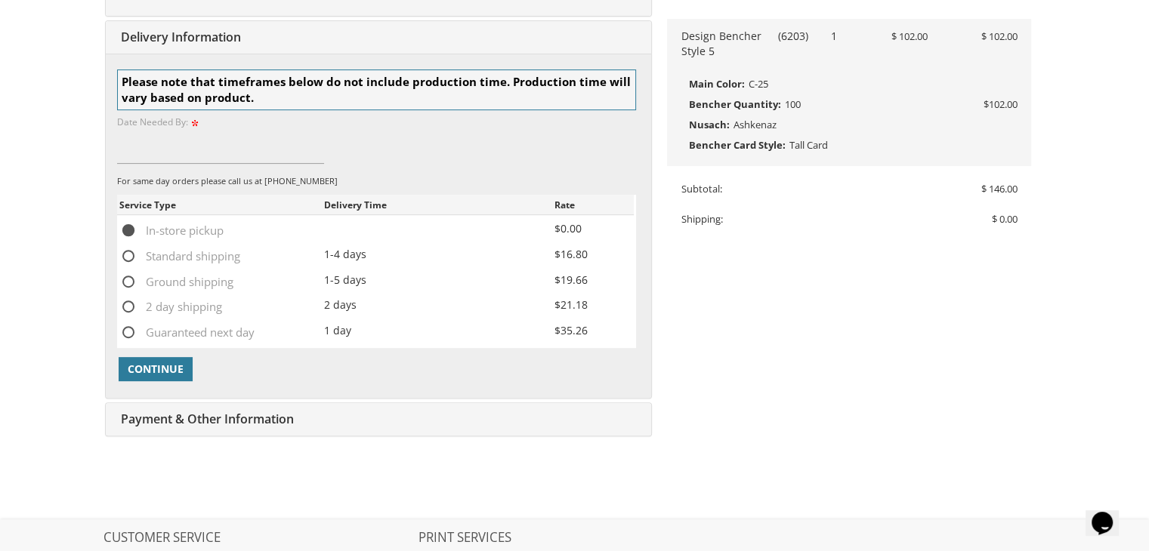
scroll to position [491, 0]
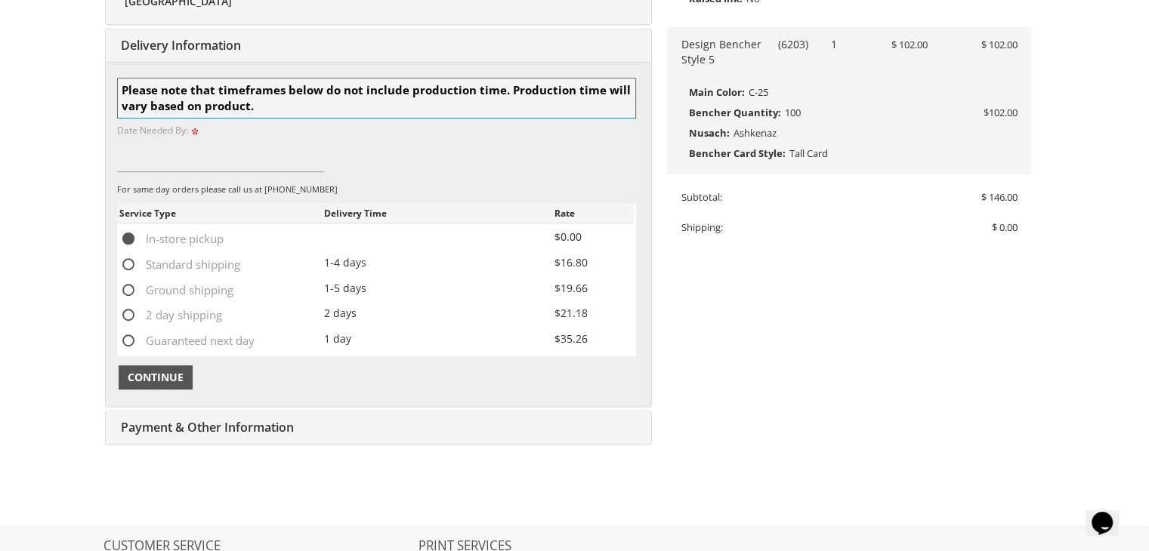
click at [156, 375] on span "Continue" at bounding box center [156, 377] width 56 height 15
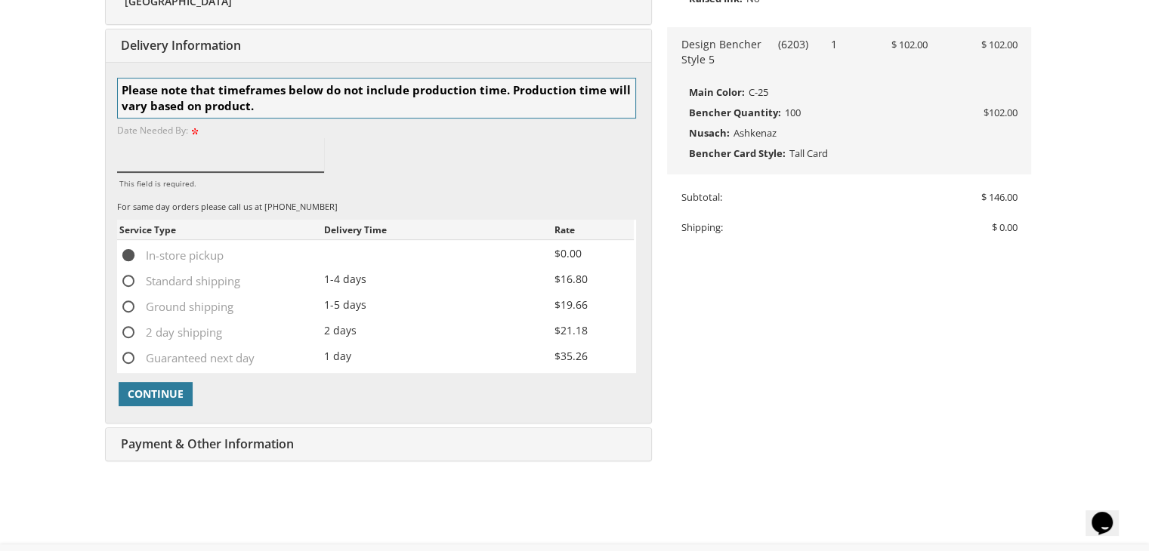
type input "o"
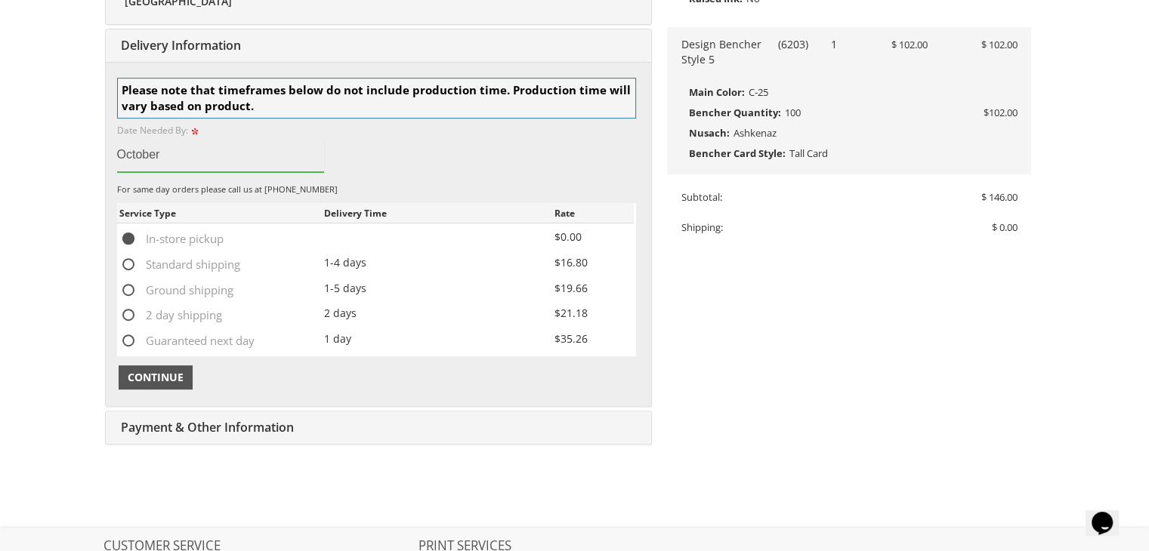
type input "October"
click at [145, 372] on span "Continue" at bounding box center [156, 377] width 56 height 15
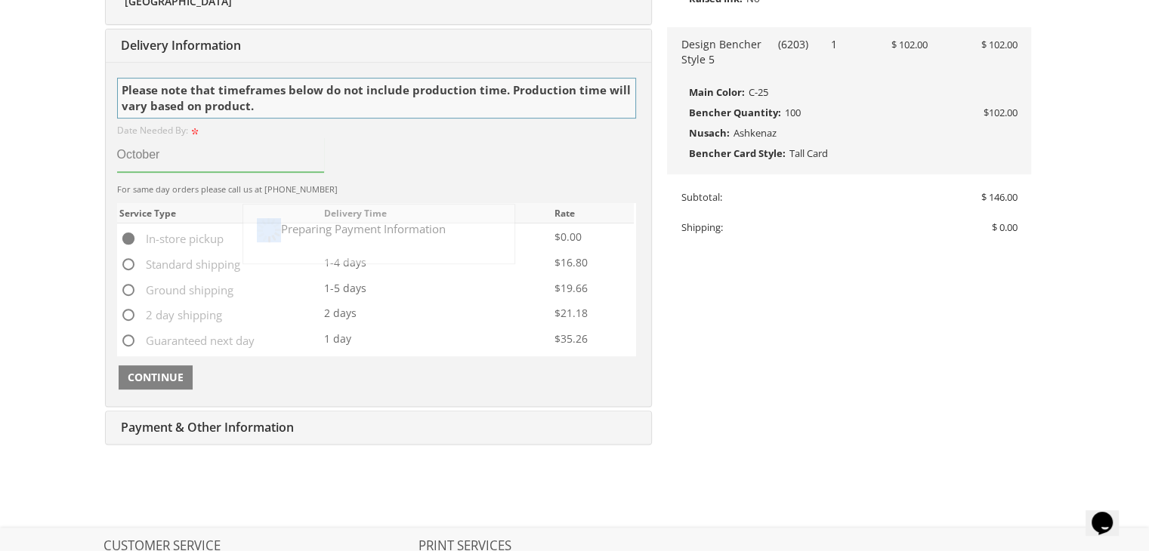
click at [145, 372] on div at bounding box center [378, 234] width 545 height 345
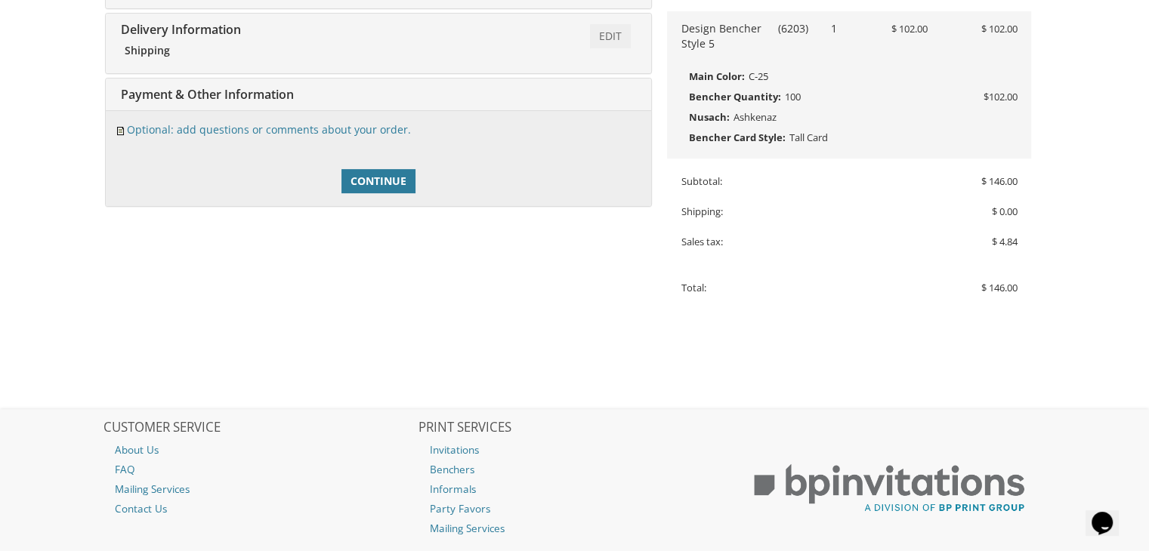
scroll to position [556, 0]
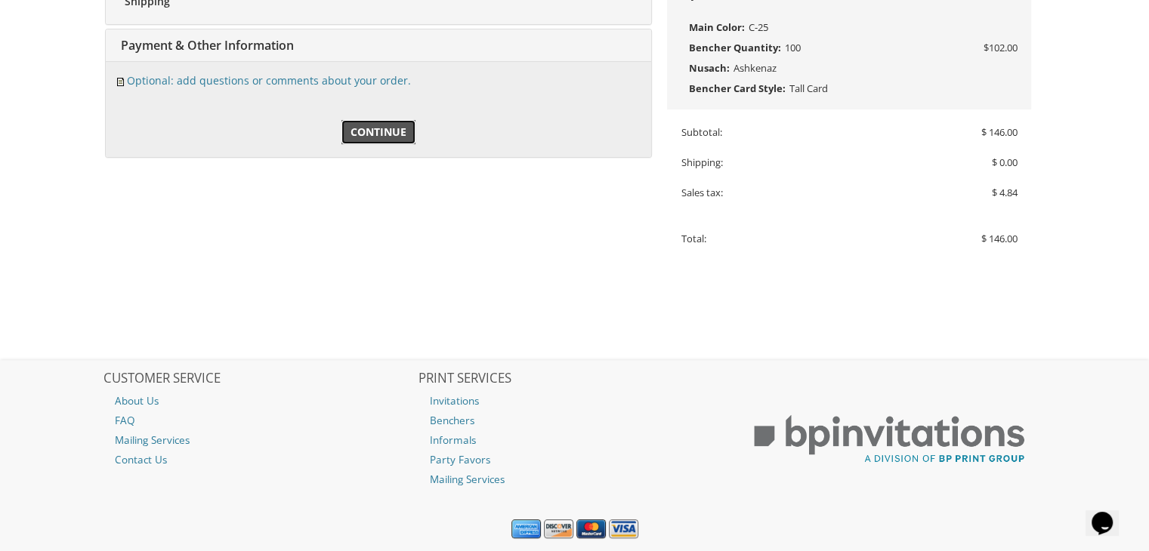
click at [380, 136] on span "Continue" at bounding box center [378, 132] width 56 height 15
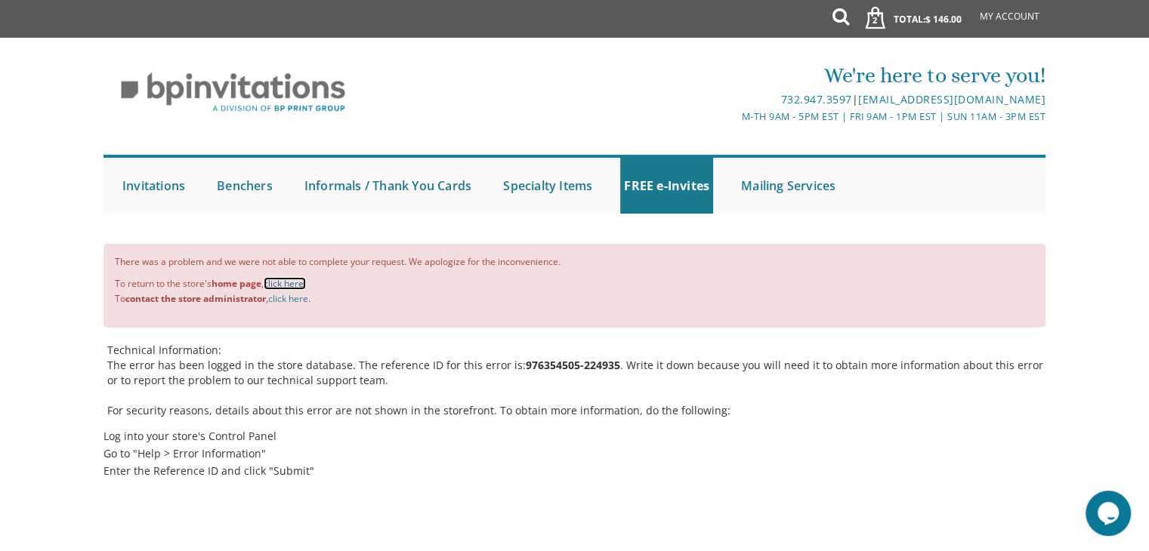
click at [293, 285] on link "click here." at bounding box center [285, 283] width 42 height 13
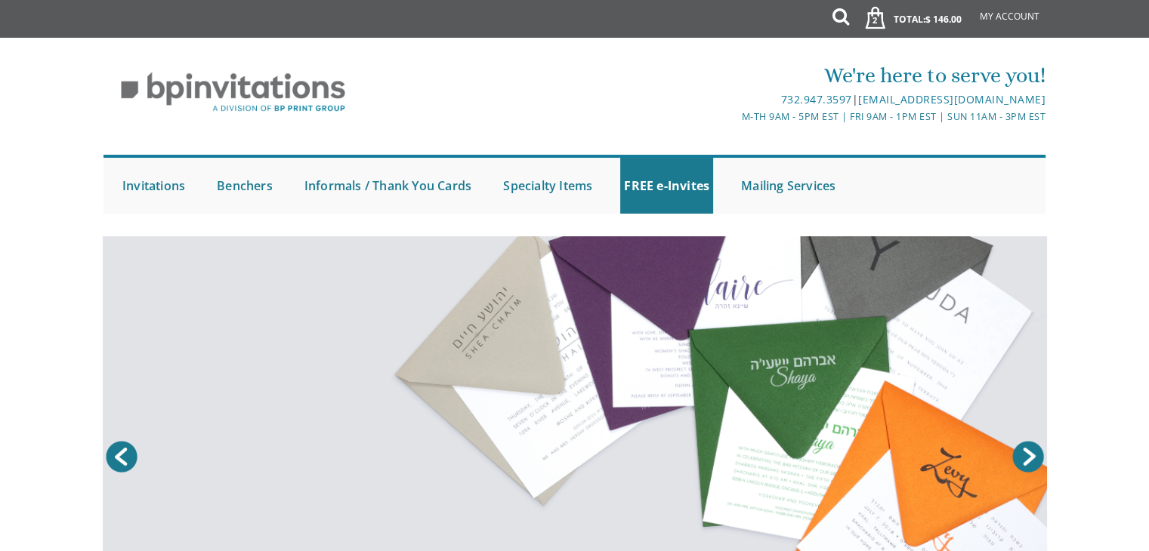
drag, startPoint x: 1156, startPoint y: 91, endPoint x: 991, endPoint y: -66, distance: 227.1
click at [991, 0] on html "My Cart 2 Total: $ 146.00 $ 146.00 BM Informal Style 7 Qty. 1" at bounding box center [574, 275] width 1149 height 551
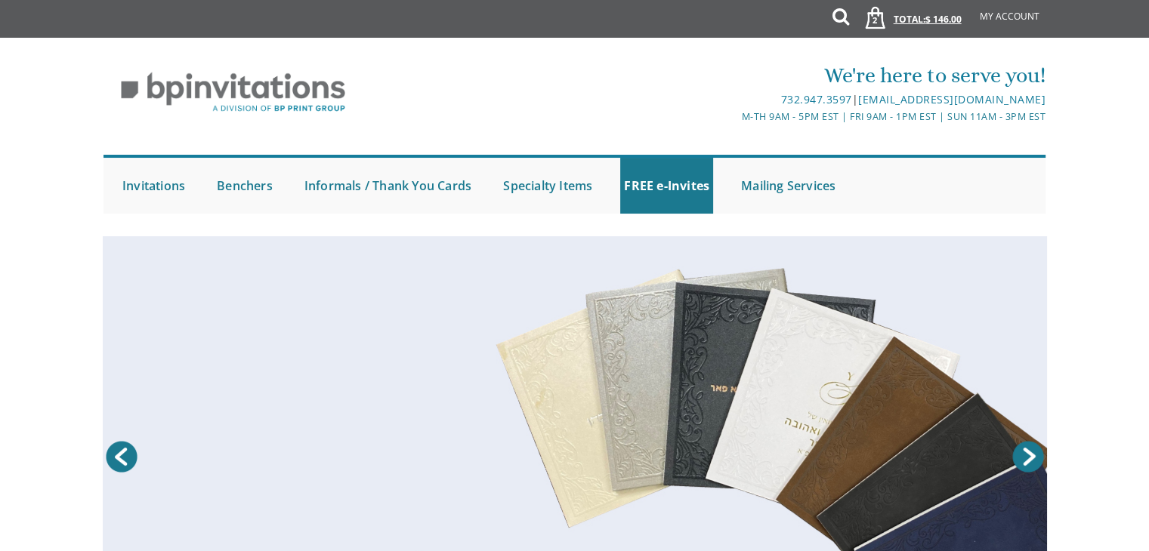
click at [909, 17] on link "2 Total: $ 146.00 $ 146.00" at bounding box center [908, 26] width 122 height 53
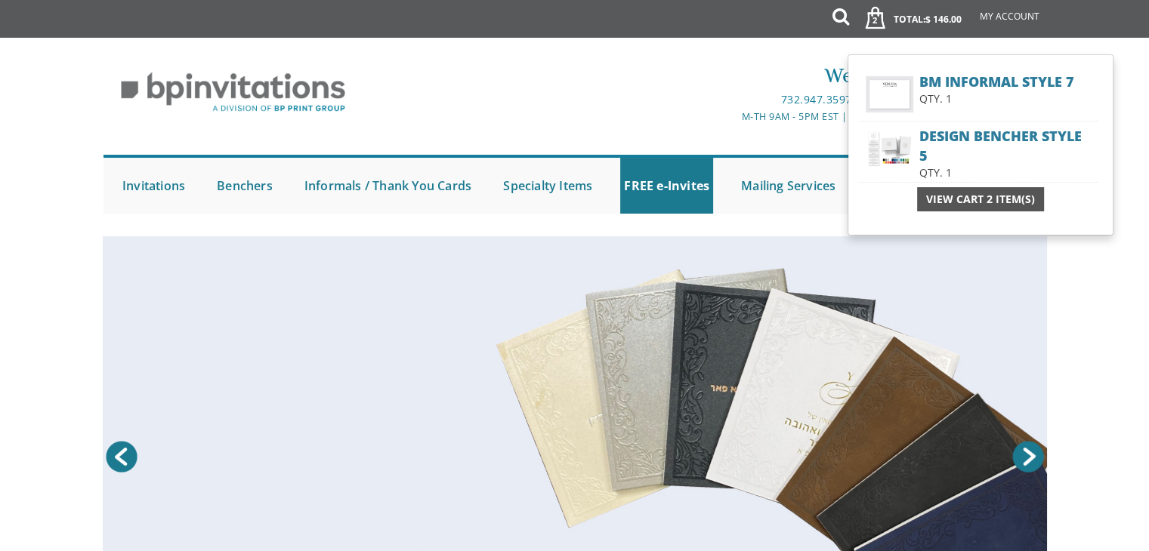
click at [960, 204] on span "View Cart 2 Item(s)" at bounding box center [980, 199] width 109 height 15
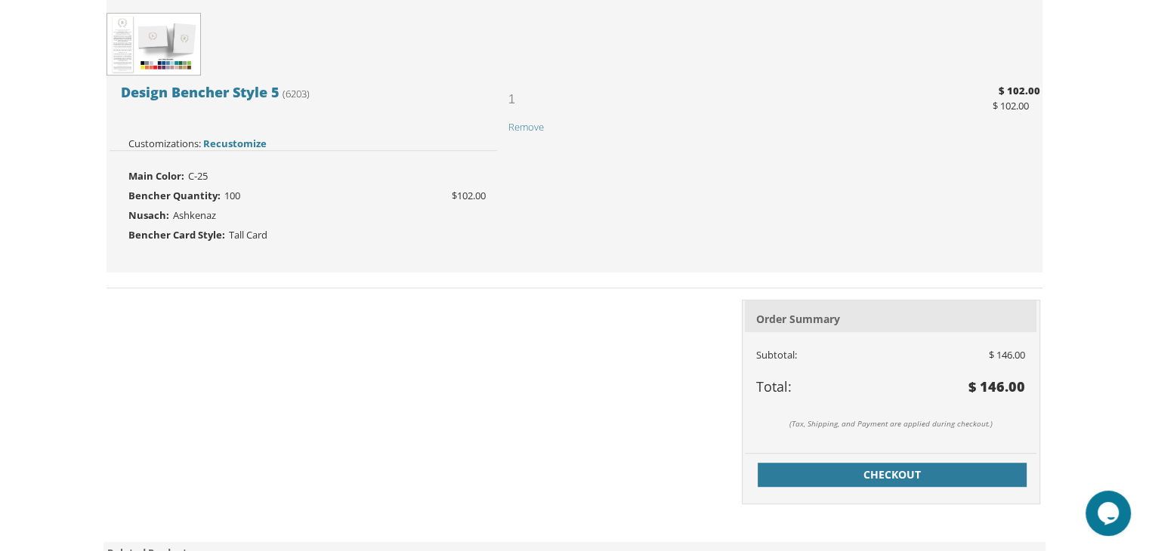
scroll to position [693, 0]
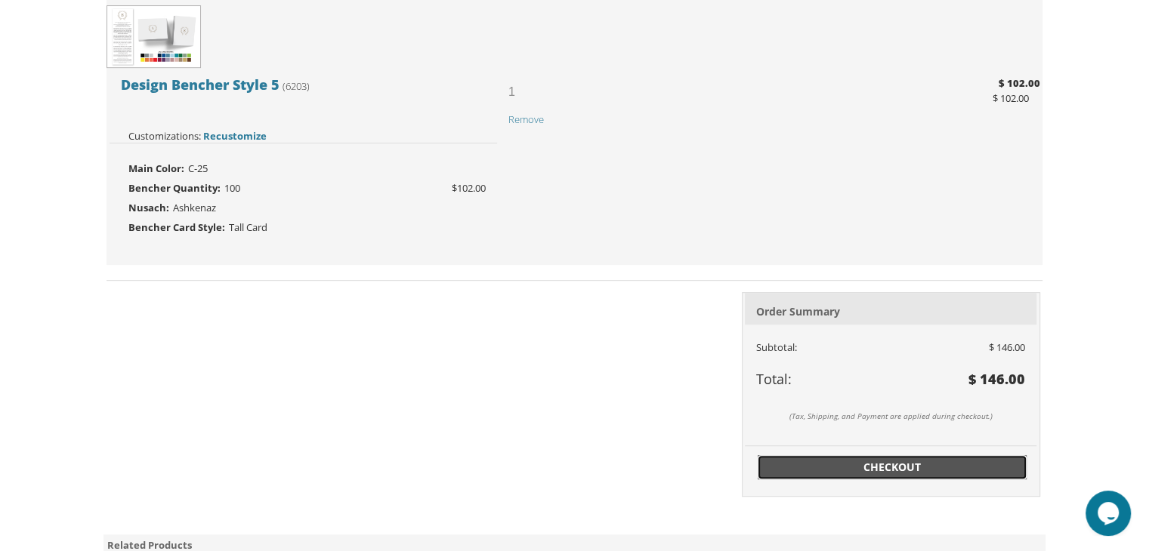
click at [878, 464] on span "Checkout" at bounding box center [892, 467] width 251 height 15
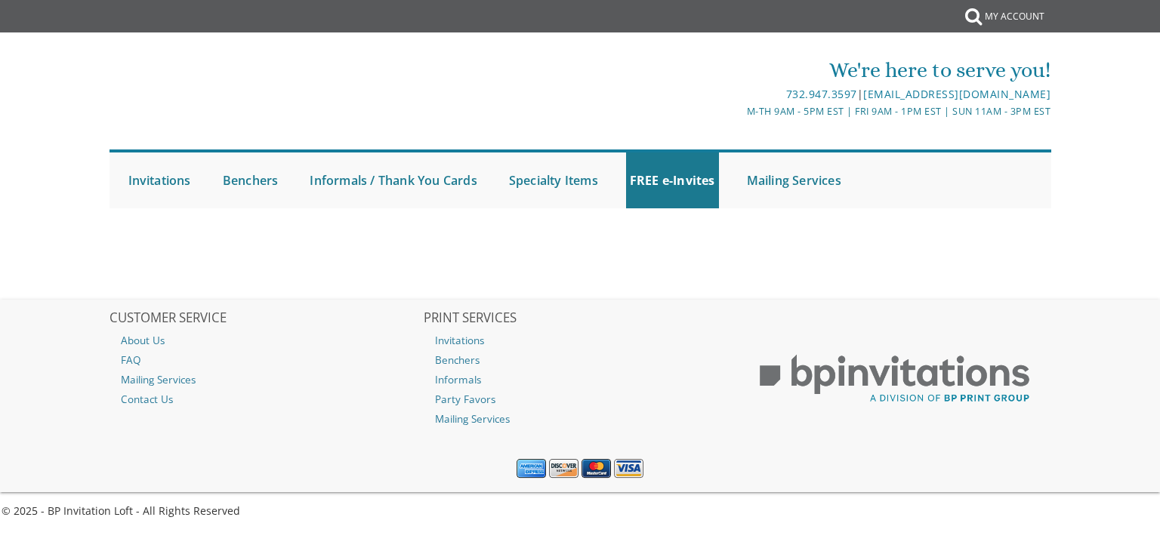
select select
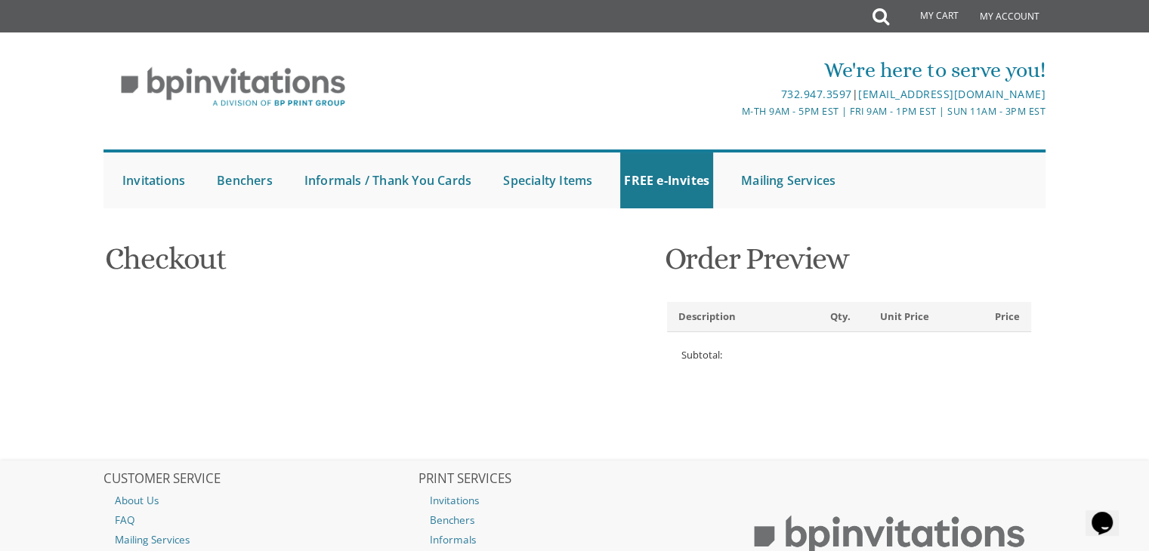
type input "Hadassah"
type input "Strauss"
type input "159 Hundred Oaks Dr"
type input "Toms River"
type input "08755"
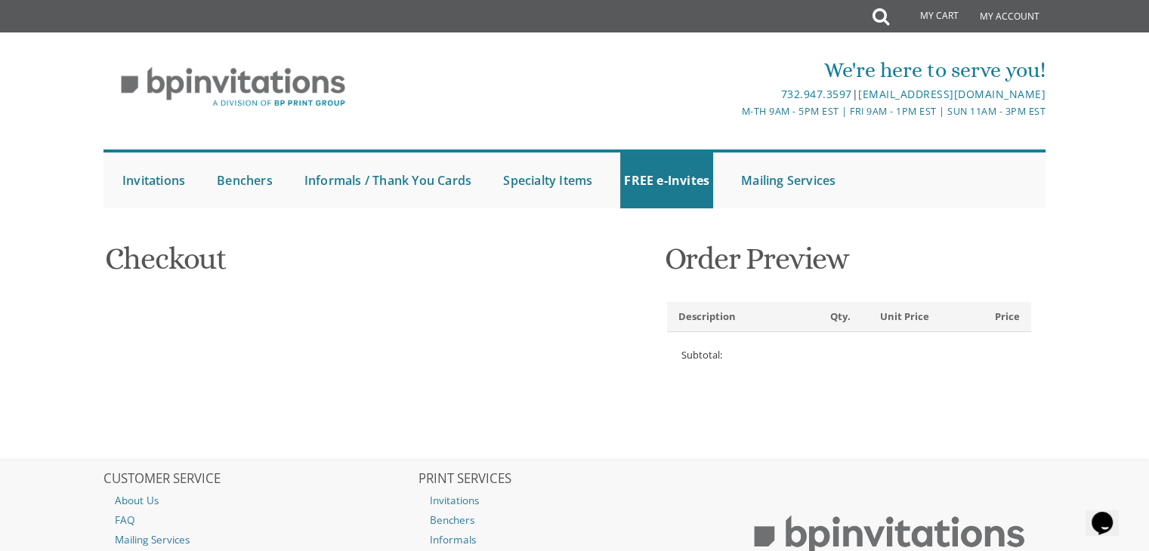
select select "US"
select select "NJ"
type input "3475254691"
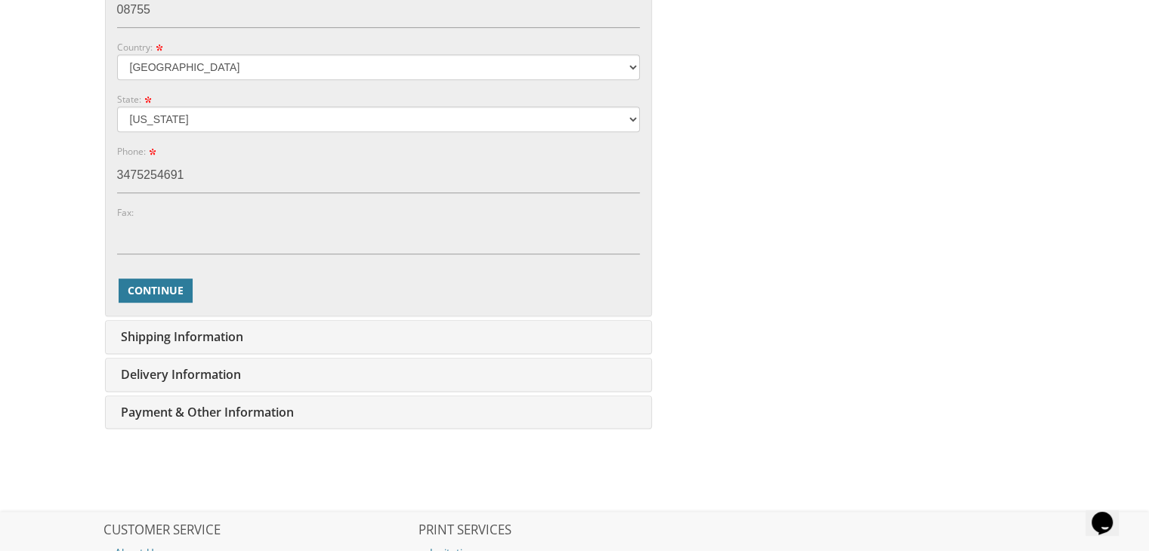
scroll to position [776, 0]
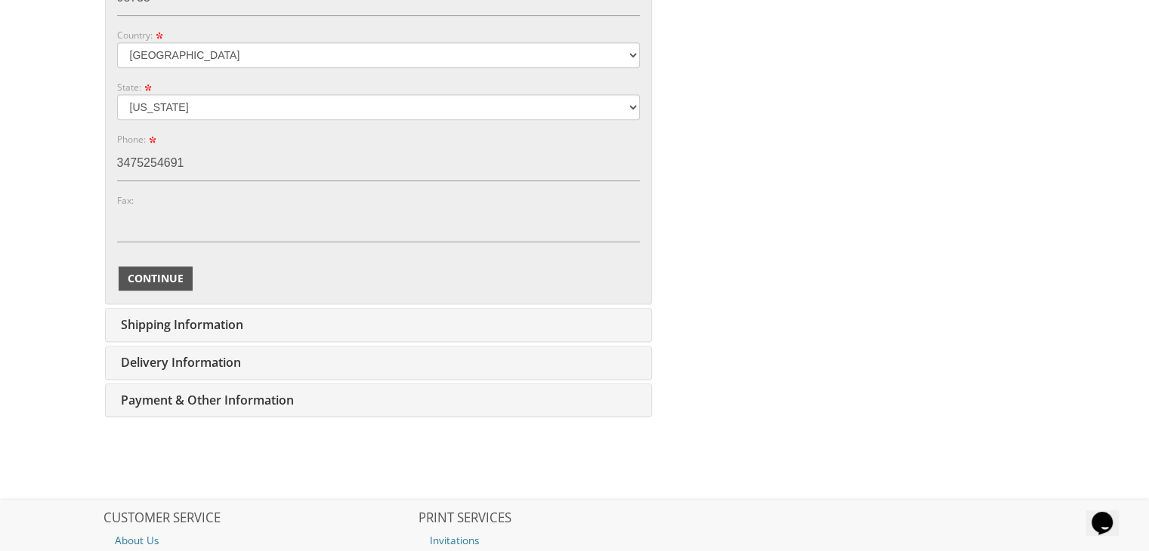
click at [176, 282] on span "Continue" at bounding box center [156, 278] width 56 height 15
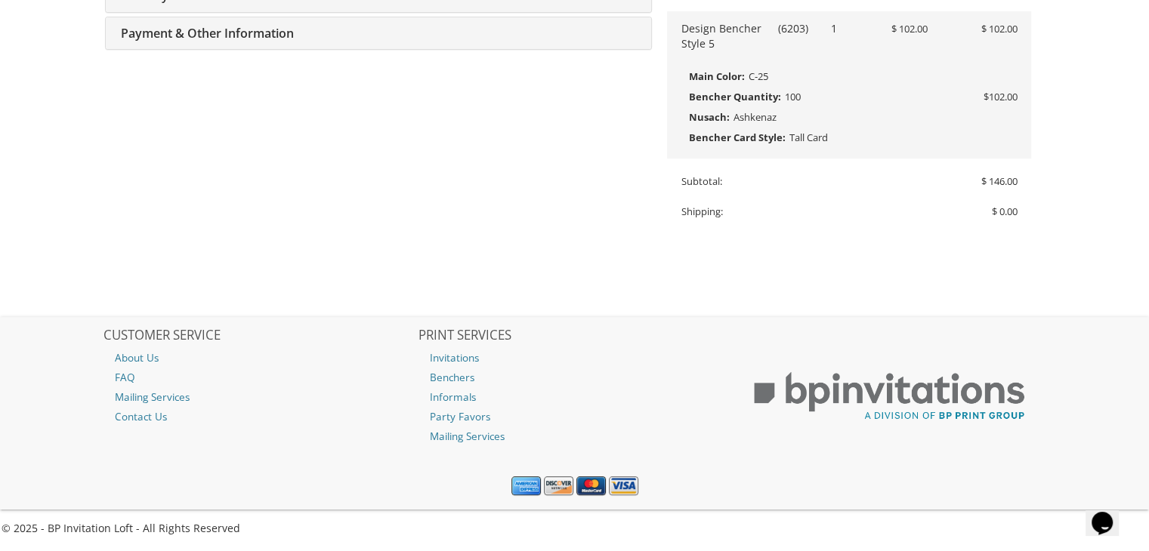
type input "hadassah415@gmail.com"
type input "159 Hundred Oaks Dr"
type input "Toms River"
type input "08755"
select select "US"
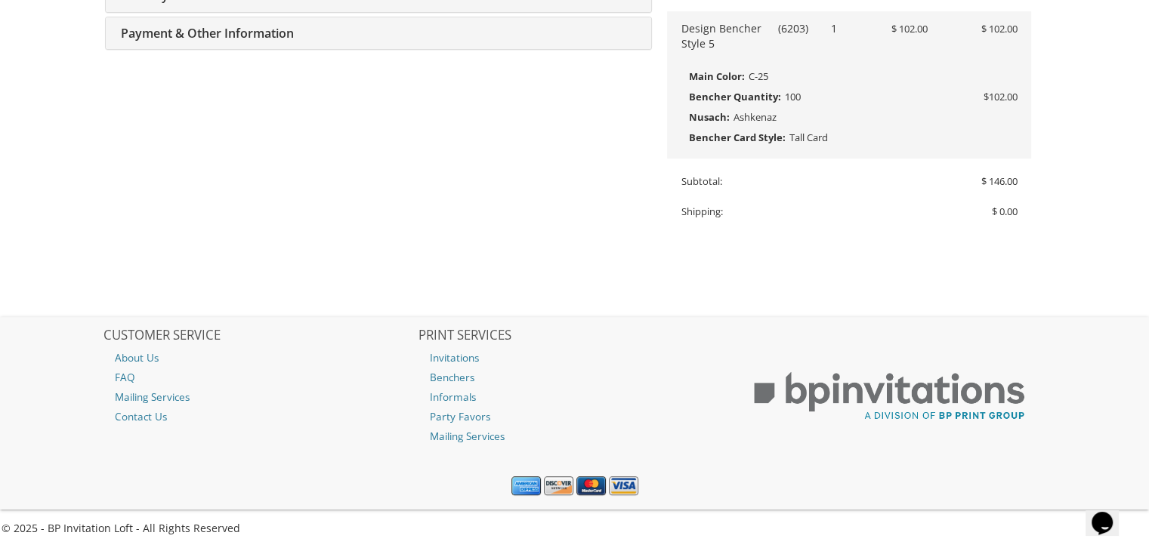
type input "3475254691"
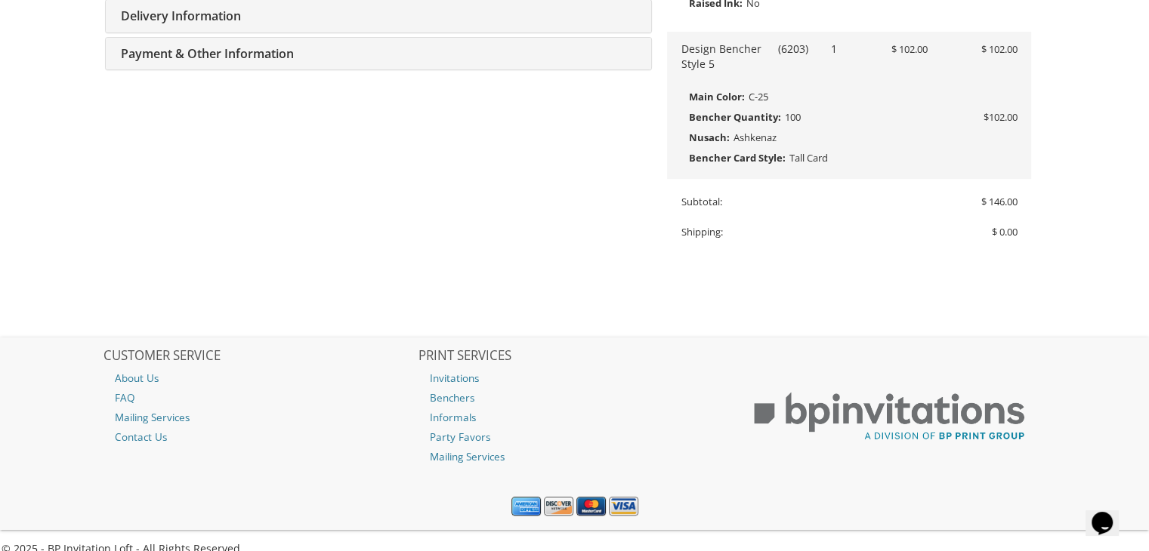
select select "NJ"
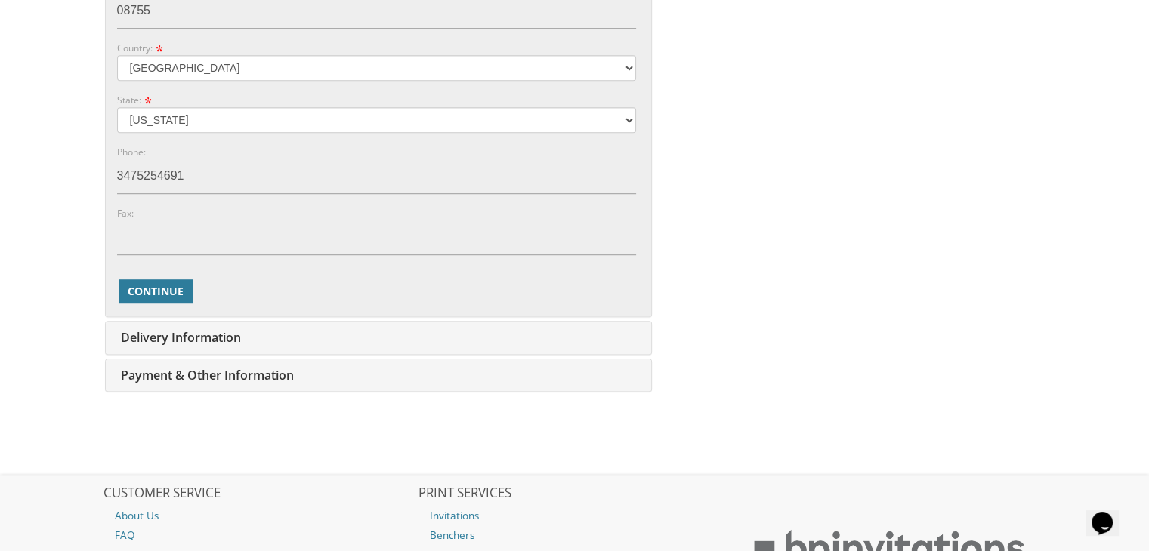
scroll to position [920, 0]
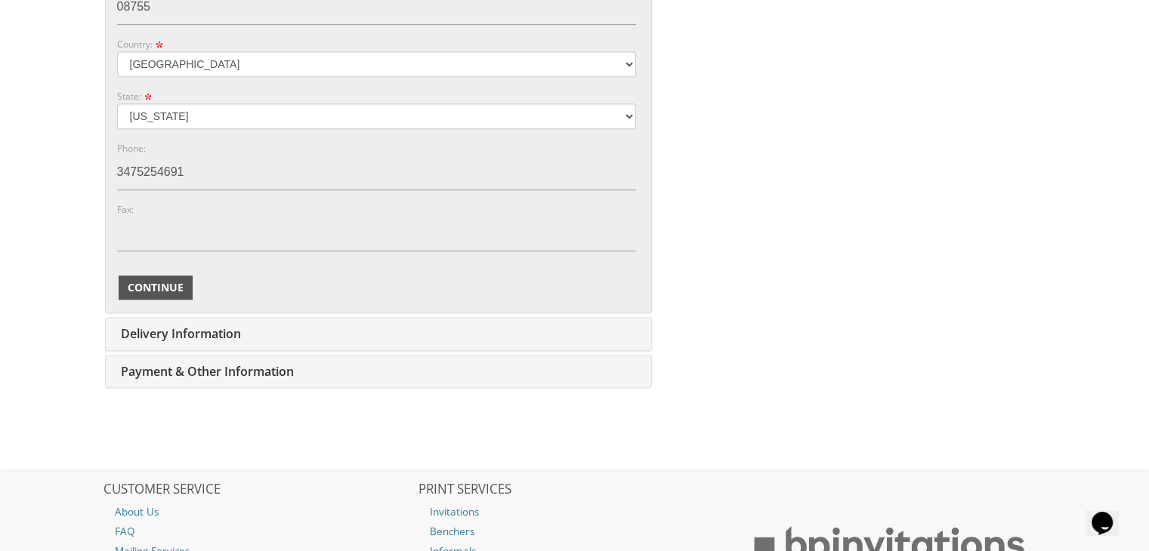
click at [146, 285] on span "Continue" at bounding box center [156, 287] width 56 height 15
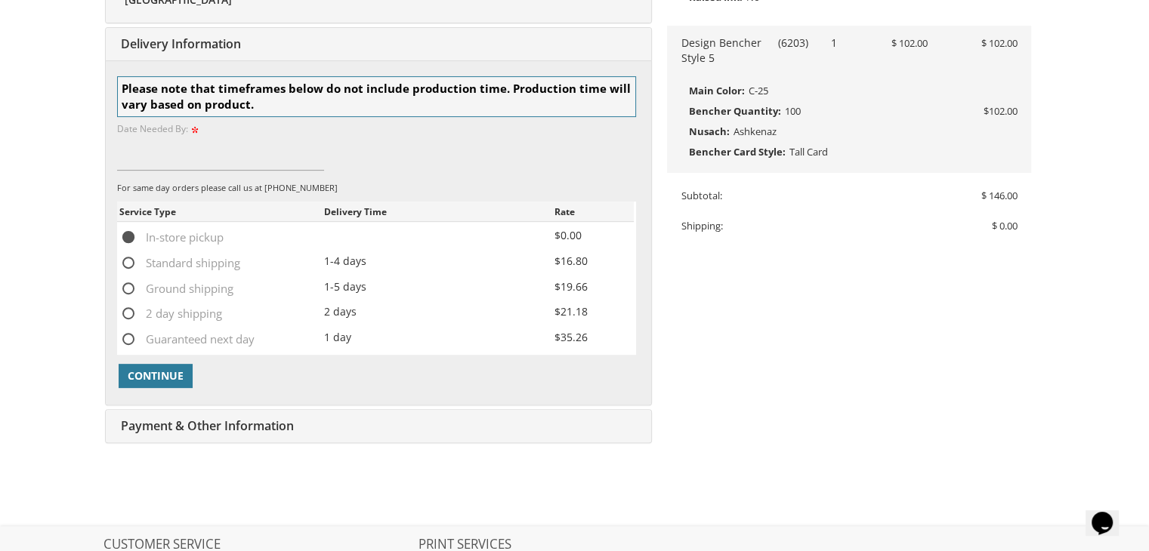
scroll to position [491, 0]
click at [148, 375] on span "Continue" at bounding box center [156, 377] width 56 height 15
type input "October"
click at [148, 378] on span "Continue" at bounding box center [156, 377] width 56 height 15
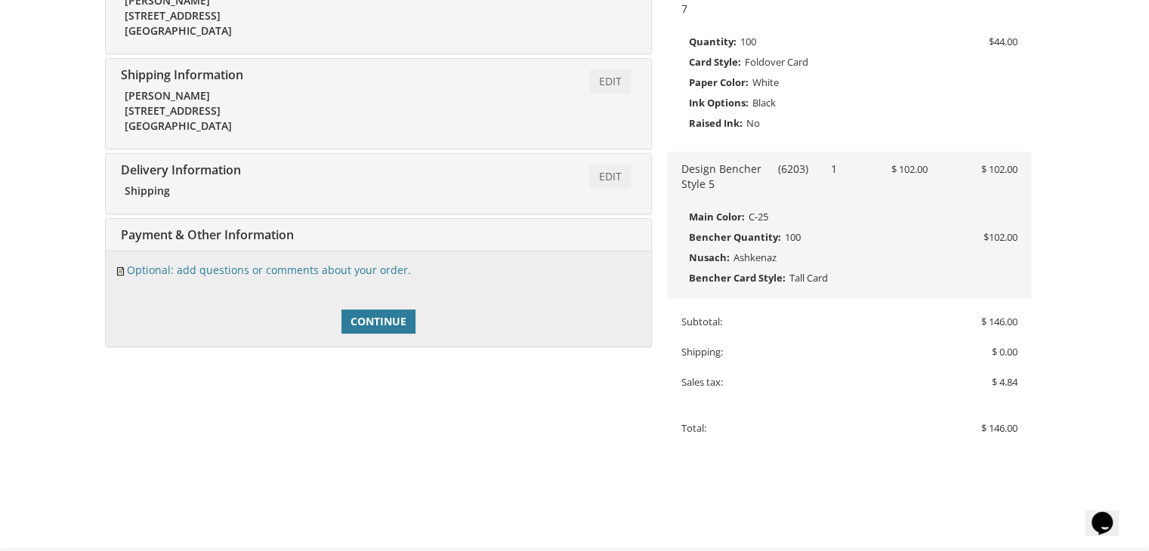
scroll to position [368, 0]
click at [399, 321] on span "Continue" at bounding box center [378, 320] width 56 height 15
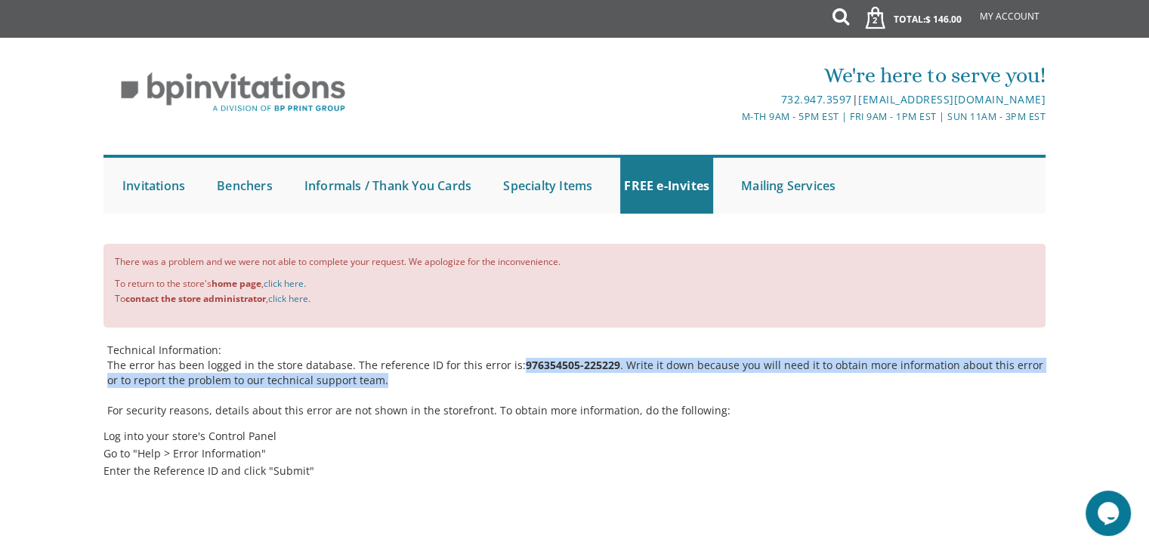
drag, startPoint x: 511, startPoint y: 369, endPoint x: 512, endPoint y: 377, distance: 8.4
click at [512, 377] on p "The error has been logged in the store database. The reference ID for this erro…" at bounding box center [576, 373] width 938 height 30
click at [608, 366] on p "The error has been logged in the store database. The reference ID for this erro…" at bounding box center [576, 373] width 938 height 30
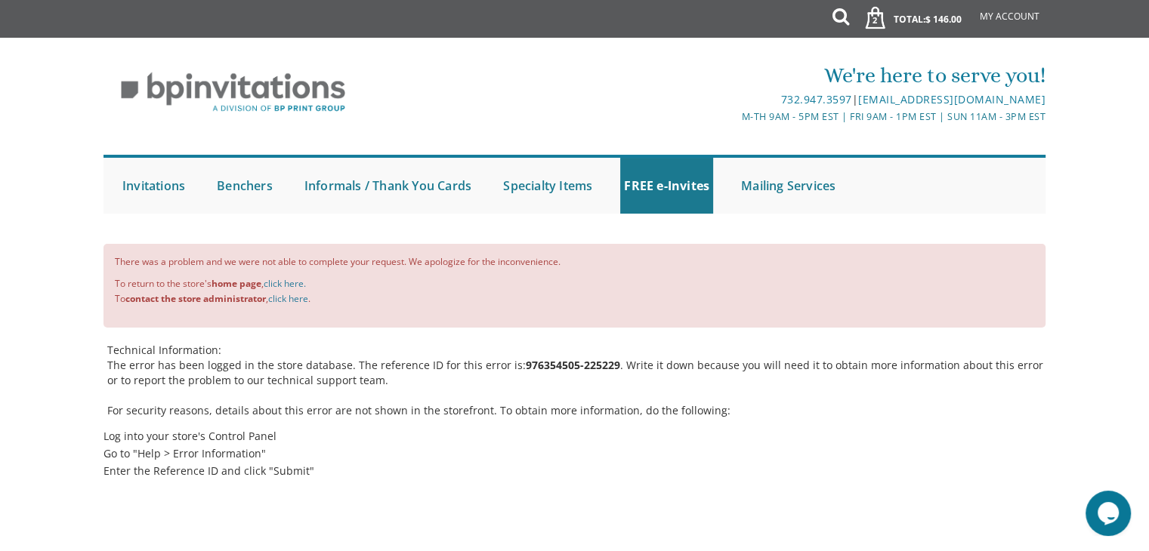
click at [608, 366] on p "The error has been logged in the store database. The reference ID for this erro…" at bounding box center [576, 373] width 938 height 30
